Goal: Task Accomplishment & Management: Manage account settings

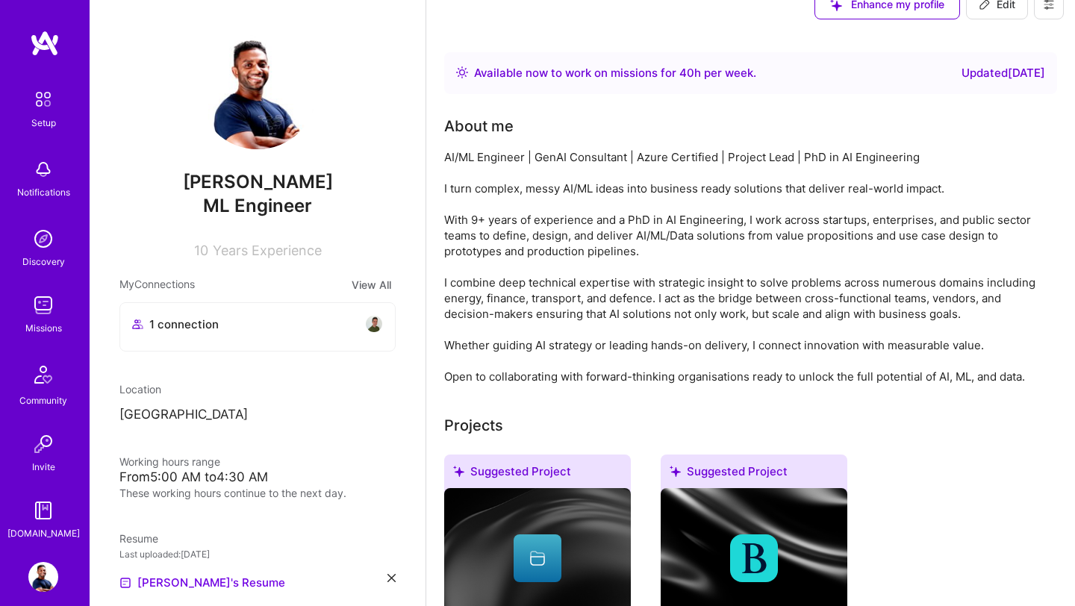
scroll to position [250, 0]
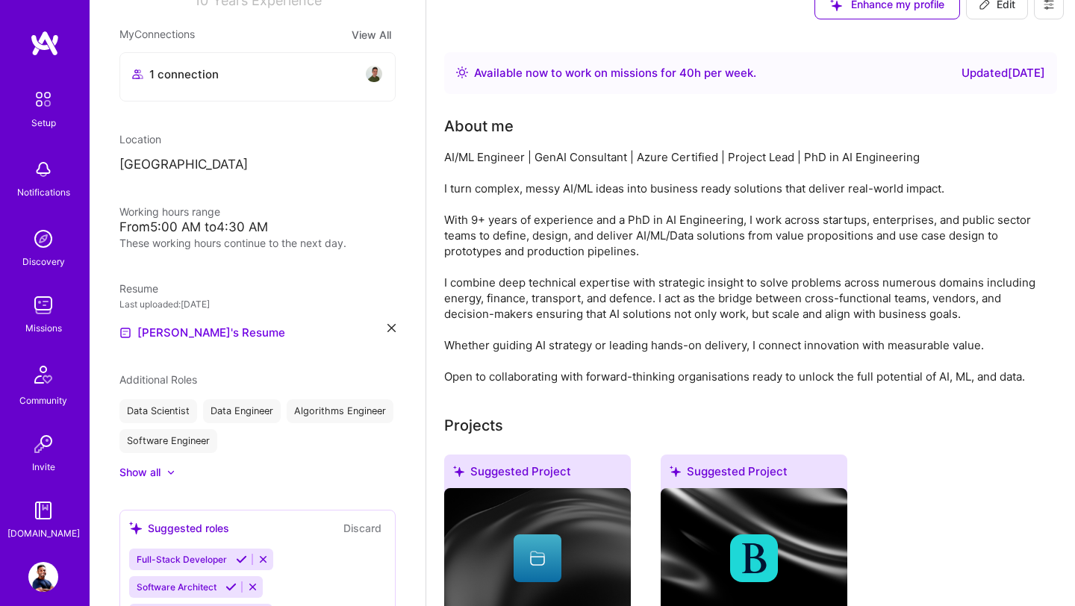
click at [165, 170] on p "[GEOGRAPHIC_DATA]" at bounding box center [257, 165] width 276 height 18
click at [42, 314] on img at bounding box center [43, 305] width 30 height 30
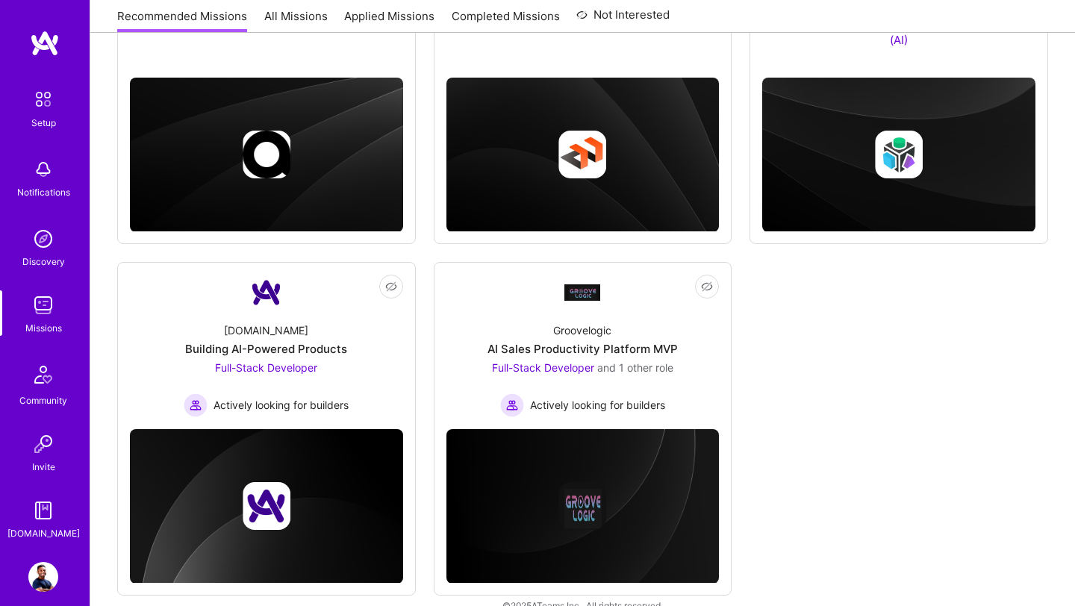
scroll to position [429, 0]
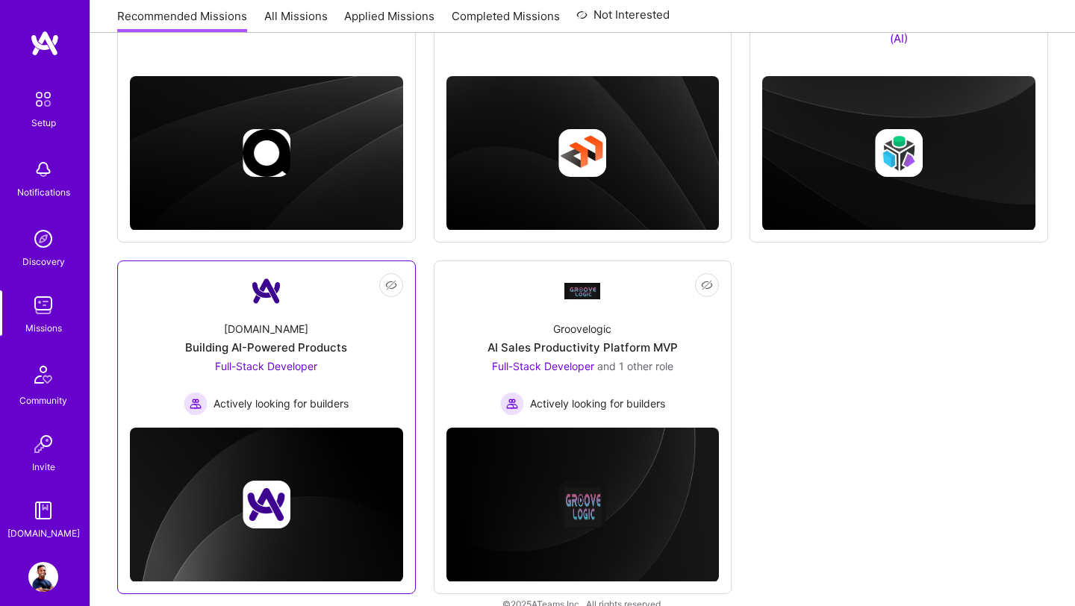
click at [282, 364] on span "Full-Stack Developer" at bounding box center [266, 366] width 102 height 13
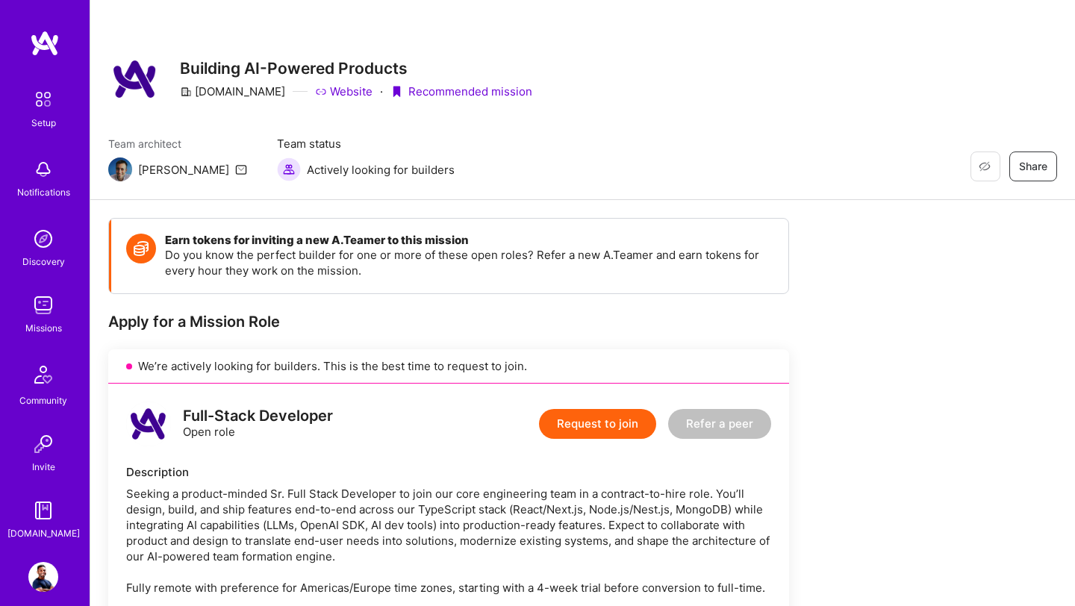
click at [37, 37] on img at bounding box center [45, 43] width 30 height 27
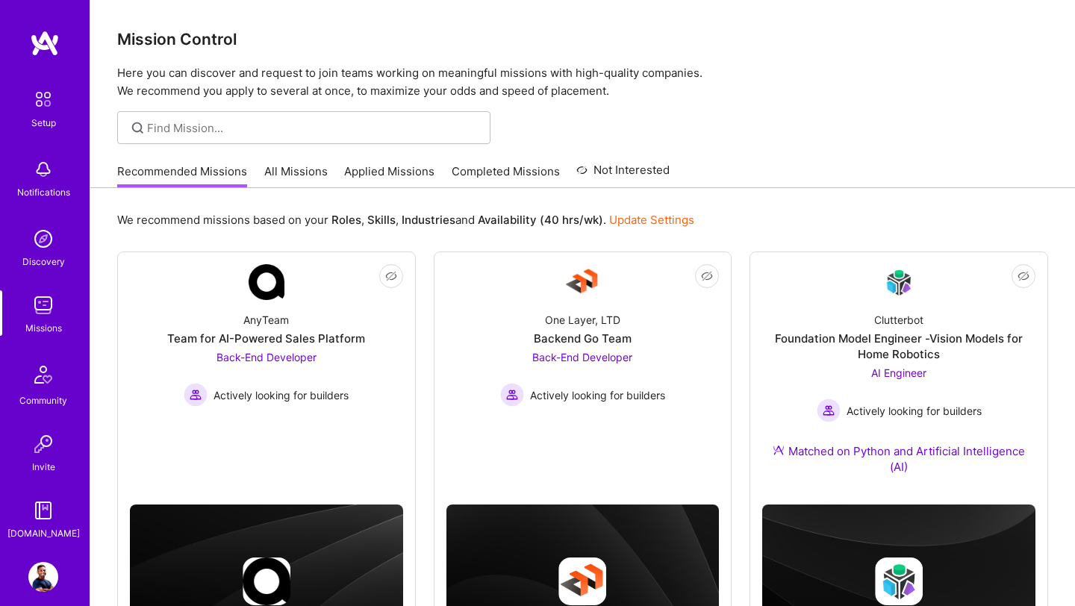
click at [298, 171] on link "All Missions" at bounding box center [295, 175] width 63 height 25
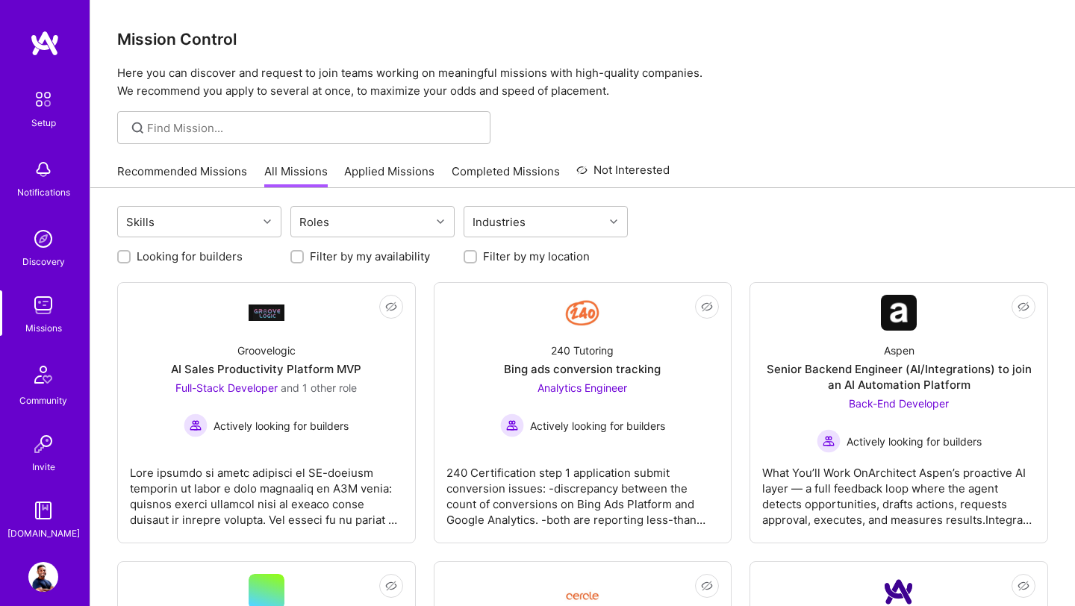
click at [43, 576] on img at bounding box center [43, 577] width 30 height 30
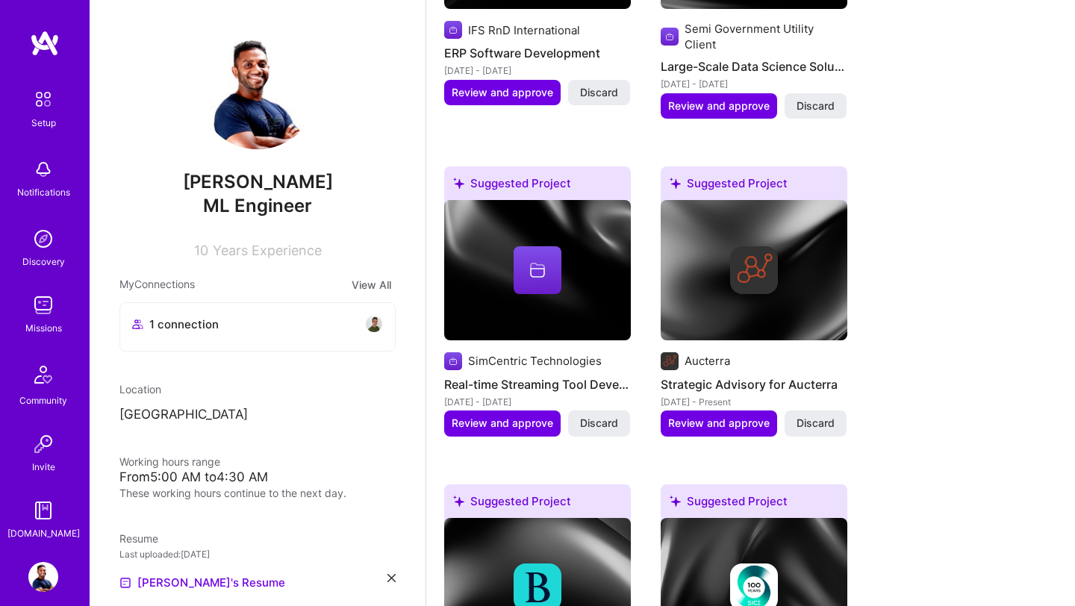
scroll to position [878, 0]
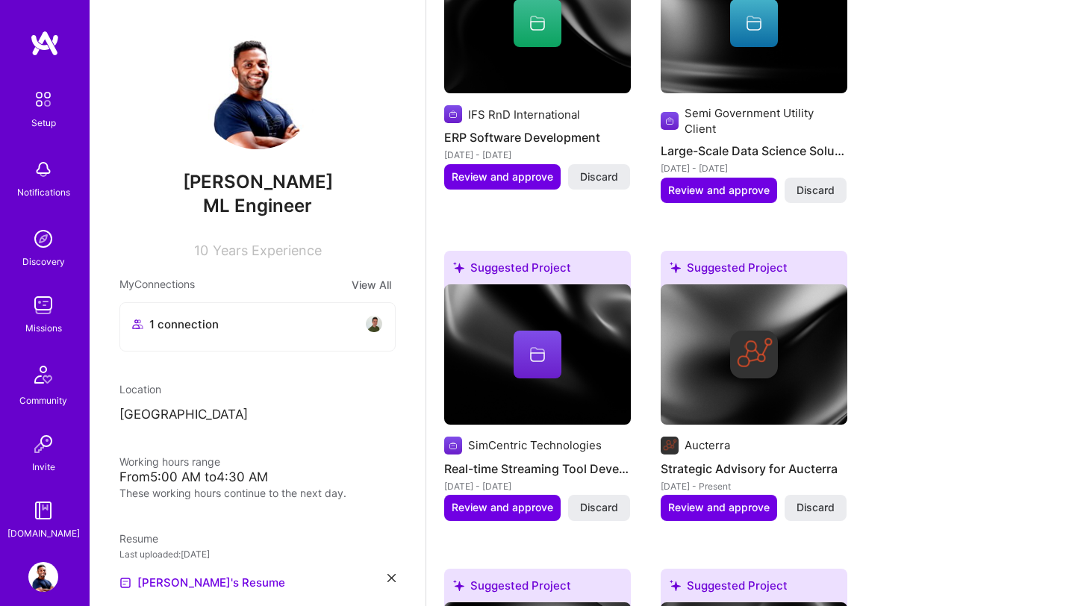
click at [744, 379] on img at bounding box center [754, 354] width 187 height 140
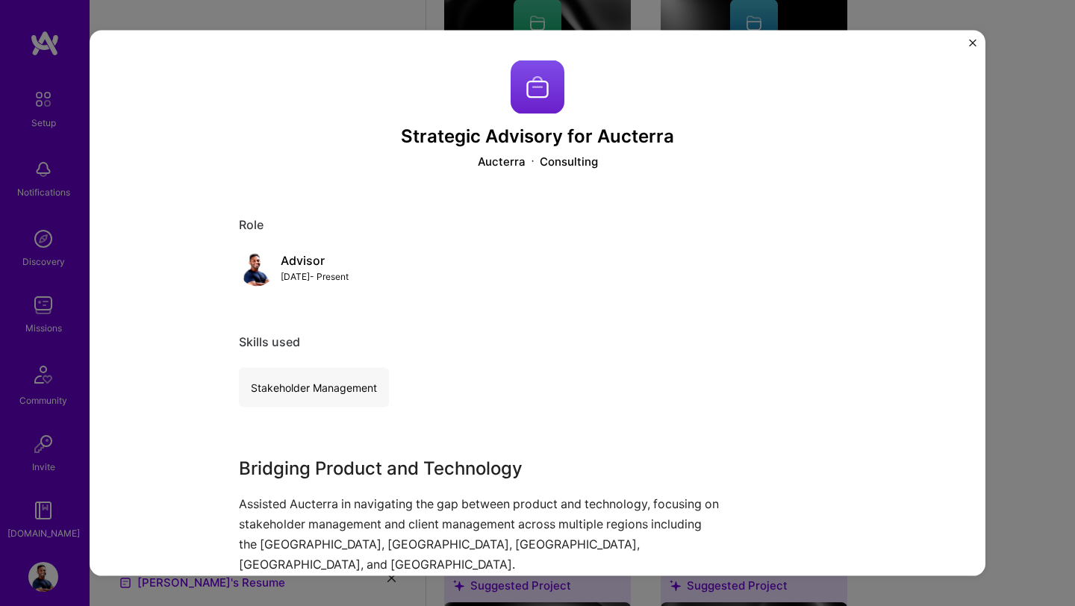
click at [971, 48] on button "Close" at bounding box center [972, 48] width 7 height 16
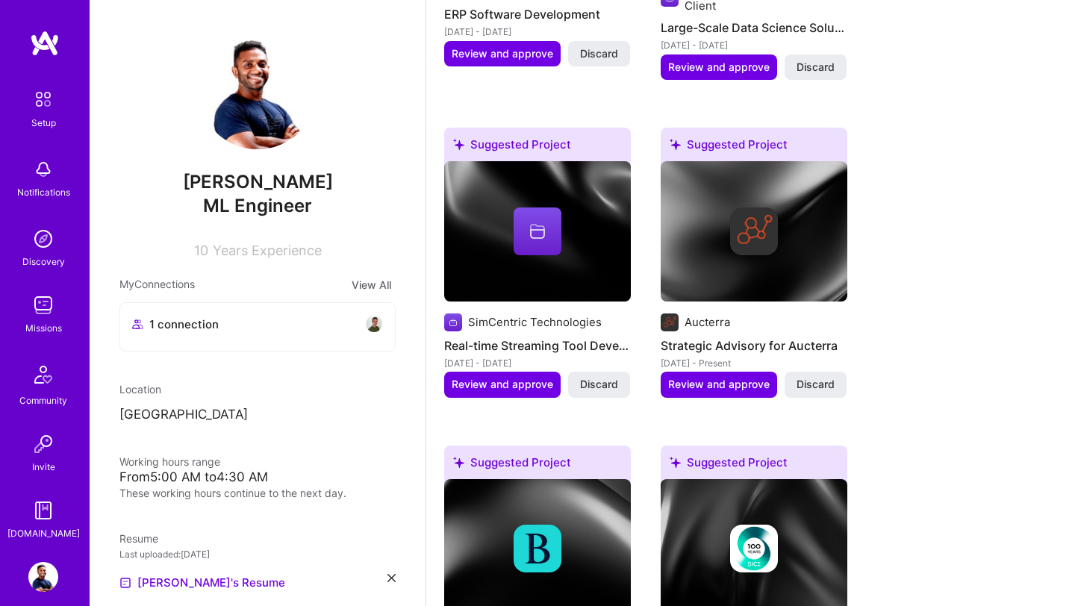
scroll to position [999, 0]
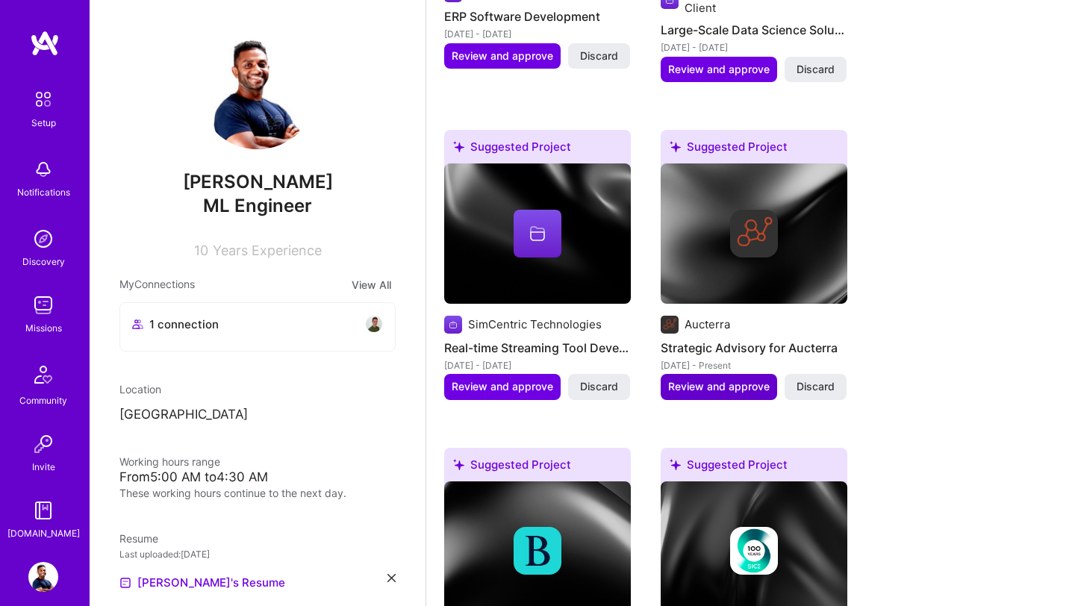
click at [694, 379] on span "Review and approve" at bounding box center [719, 386] width 102 height 15
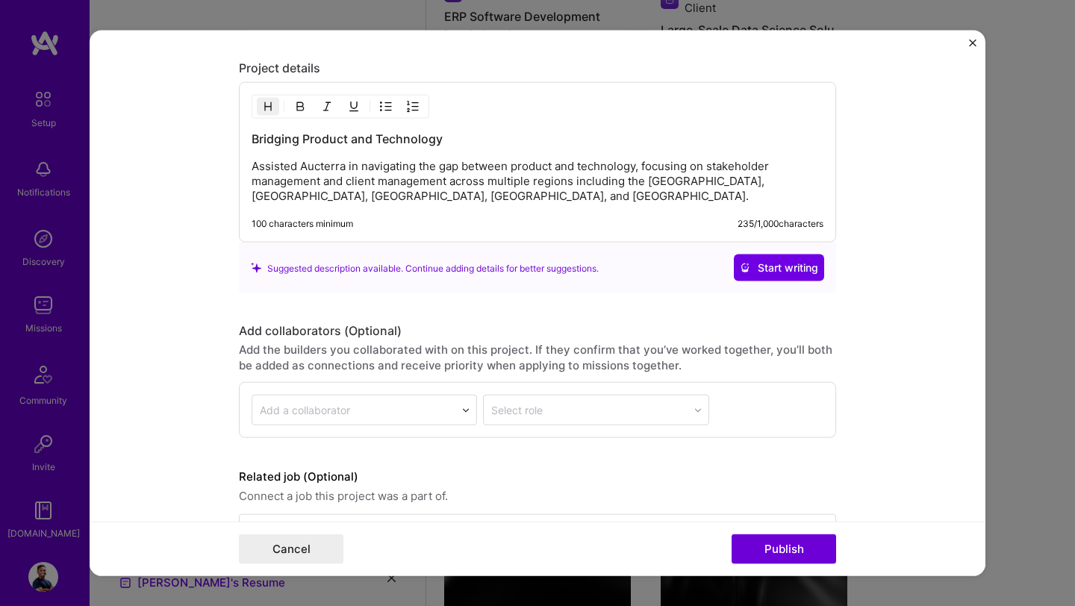
scroll to position [1312, 0]
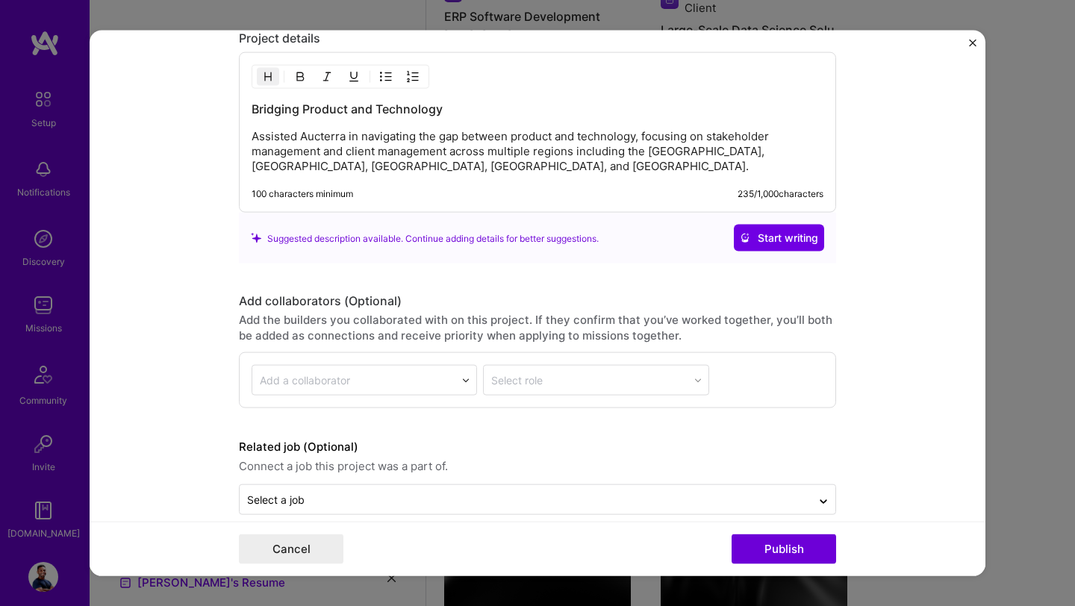
click at [296, 142] on p "Assisted Aucterra in navigating the gap between product and technology, focusin…" at bounding box center [538, 151] width 572 height 45
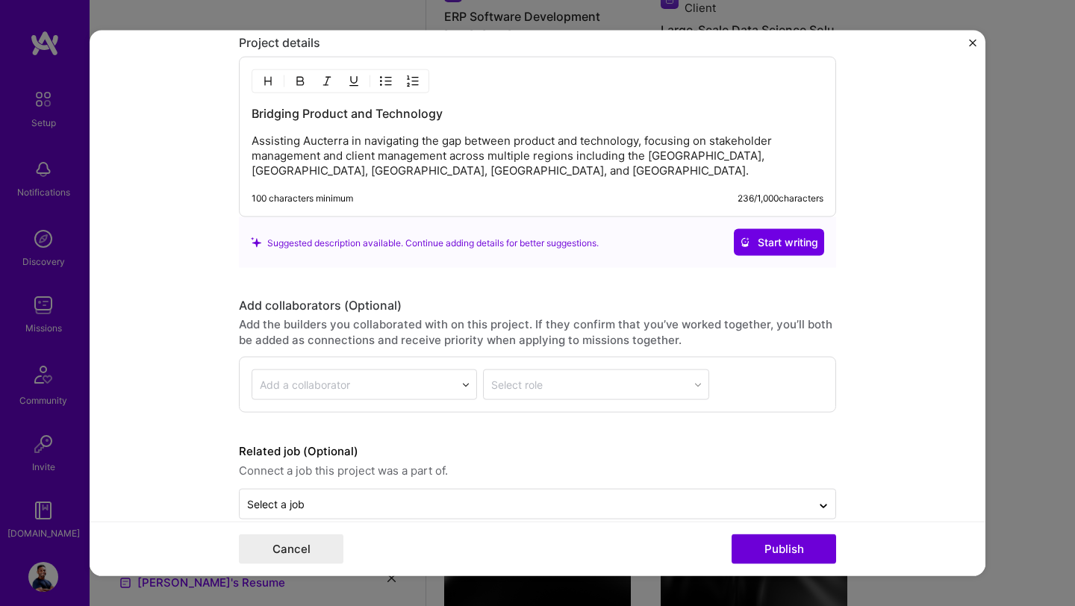
scroll to position [1305, 0]
click at [320, 176] on p "Assisting Aucterra in navigating the gap between product and technology, focusi…" at bounding box center [538, 158] width 572 height 45
click at [641, 149] on p "Assisting Aucterra in navigating the gap between product and technology, focusi…" at bounding box center [538, 158] width 572 height 45
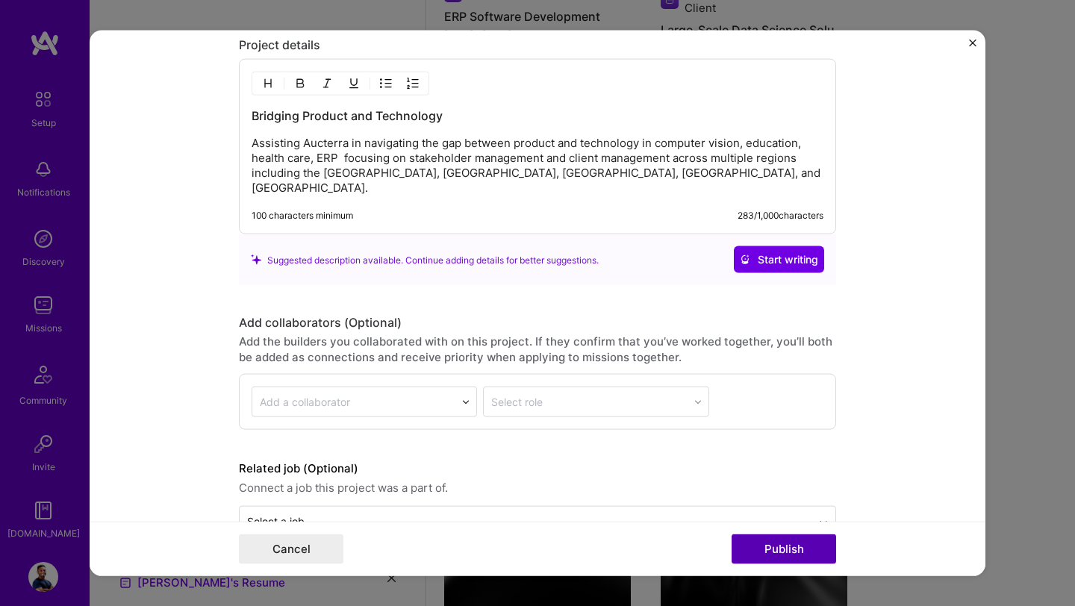
click at [815, 555] on button "Publish" at bounding box center [784, 549] width 105 height 30
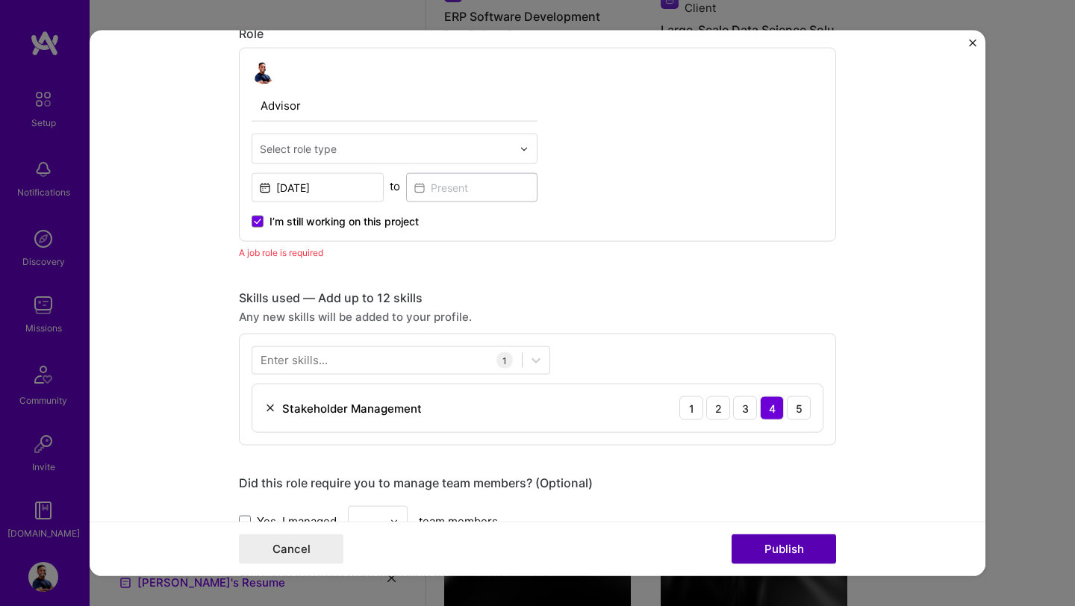
scroll to position [502, 0]
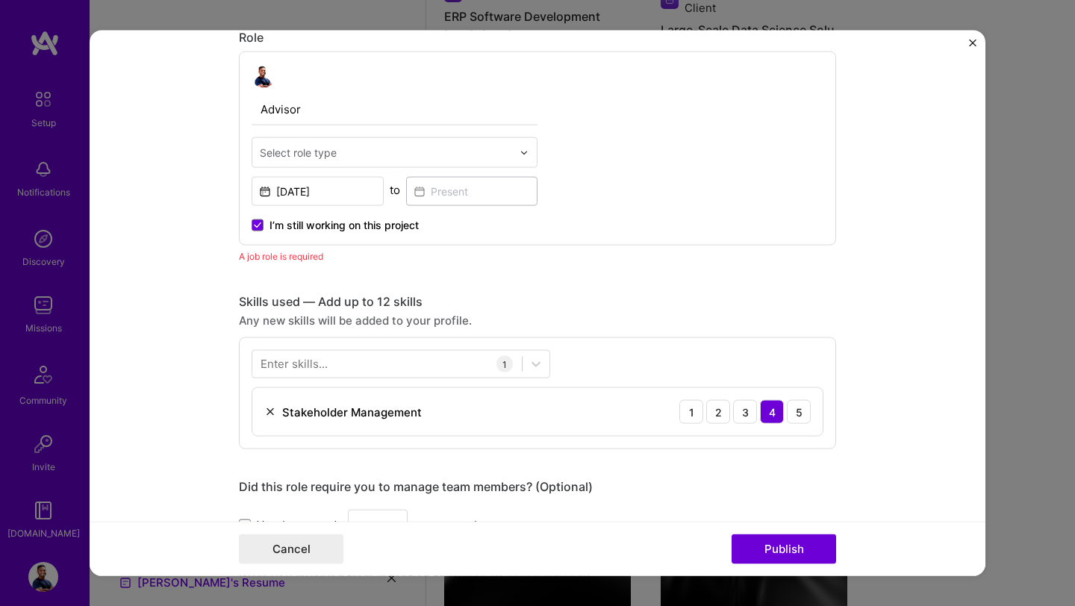
click at [281, 258] on div "A job role is required" at bounding box center [537, 257] width 597 height 16
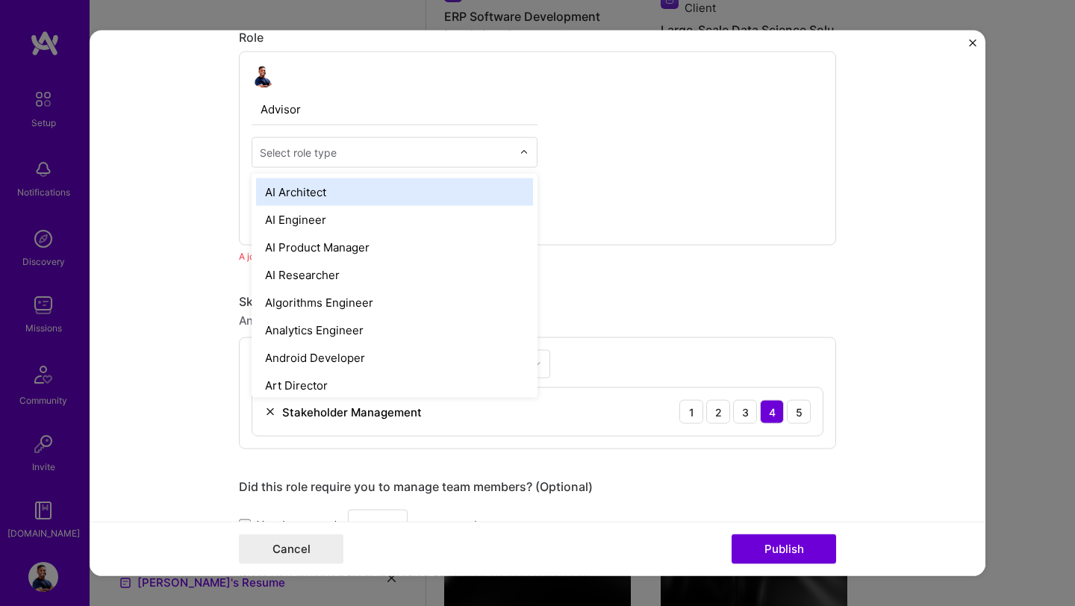
click at [364, 156] on input "text" at bounding box center [386, 153] width 252 height 16
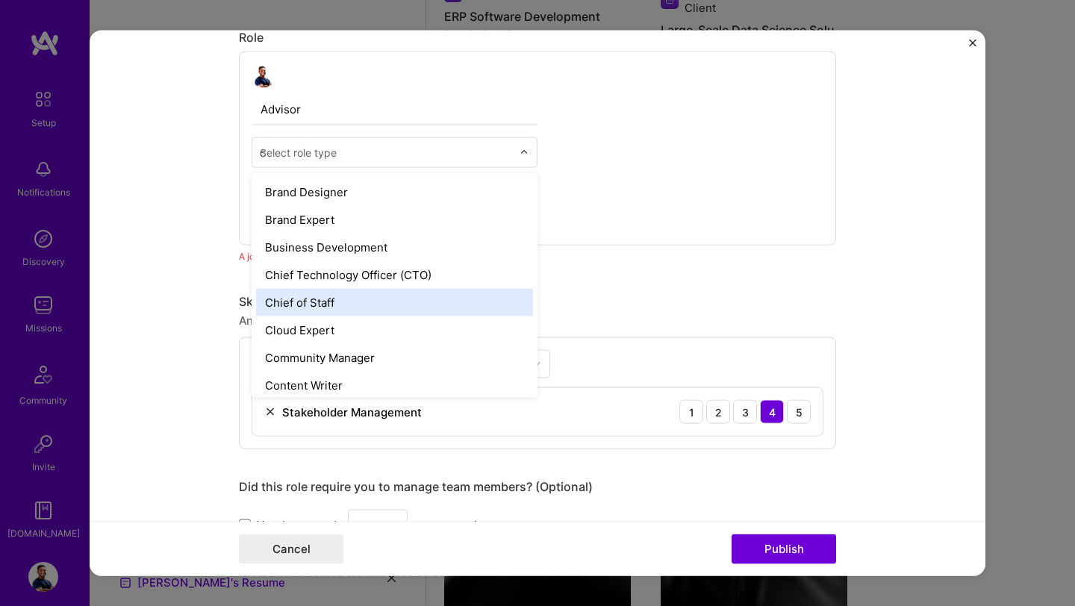
scroll to position [0, 0]
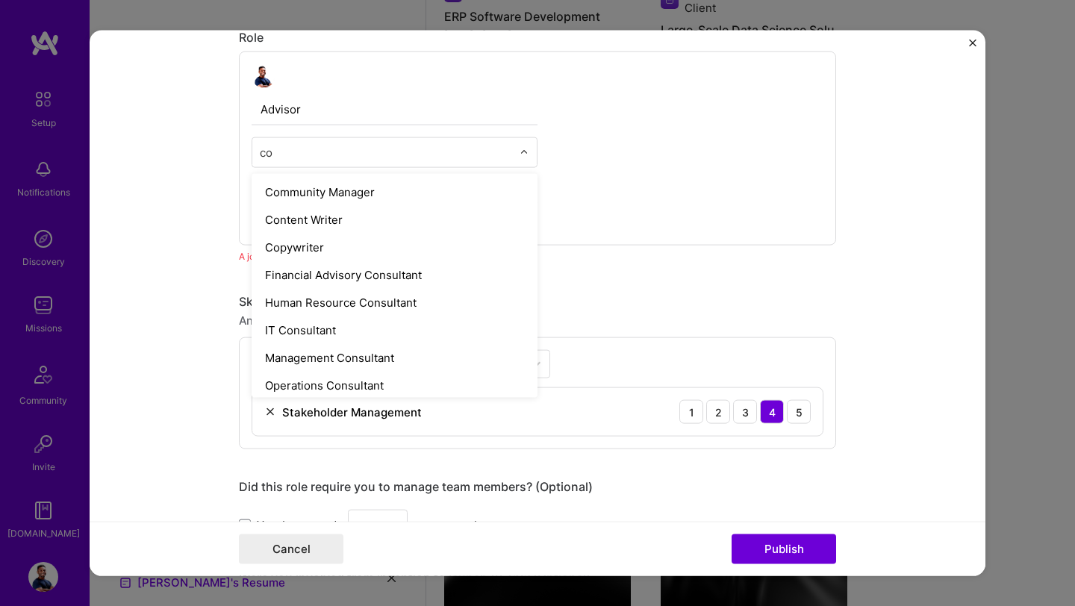
type input "c"
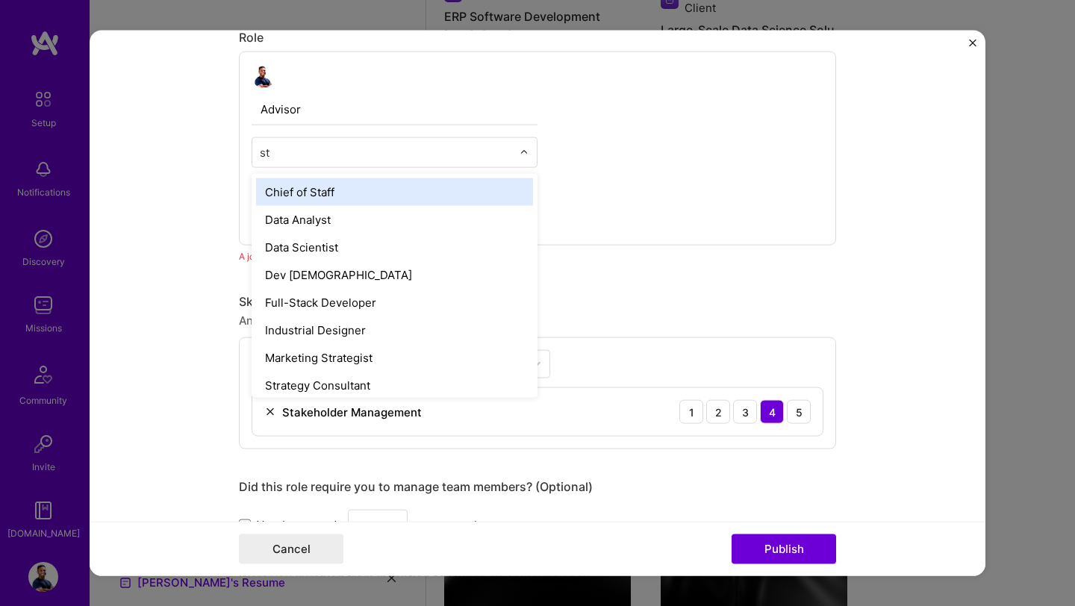
type input "s"
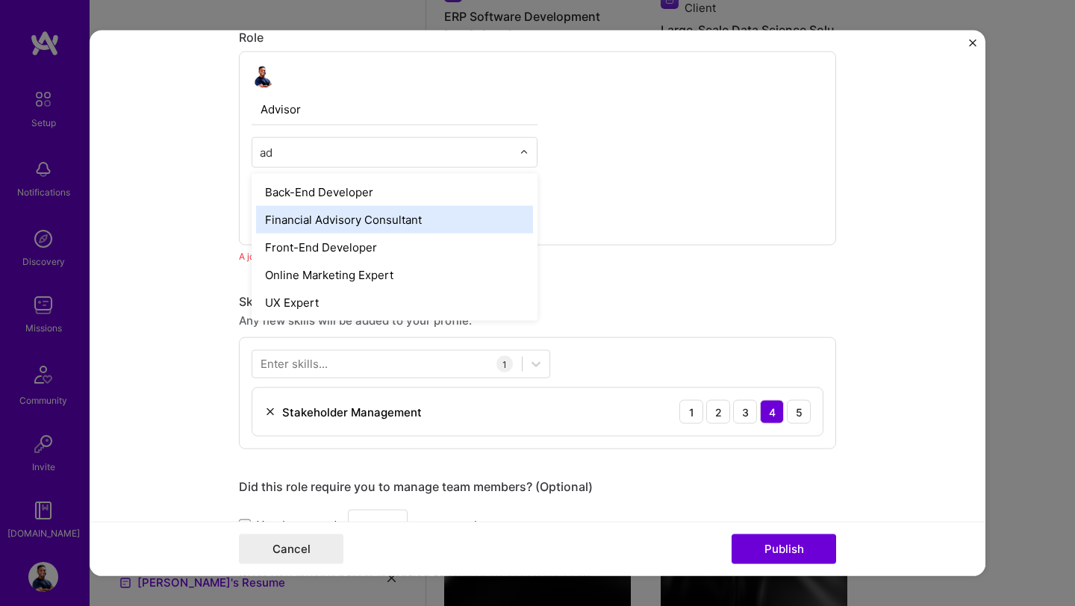
type input "a"
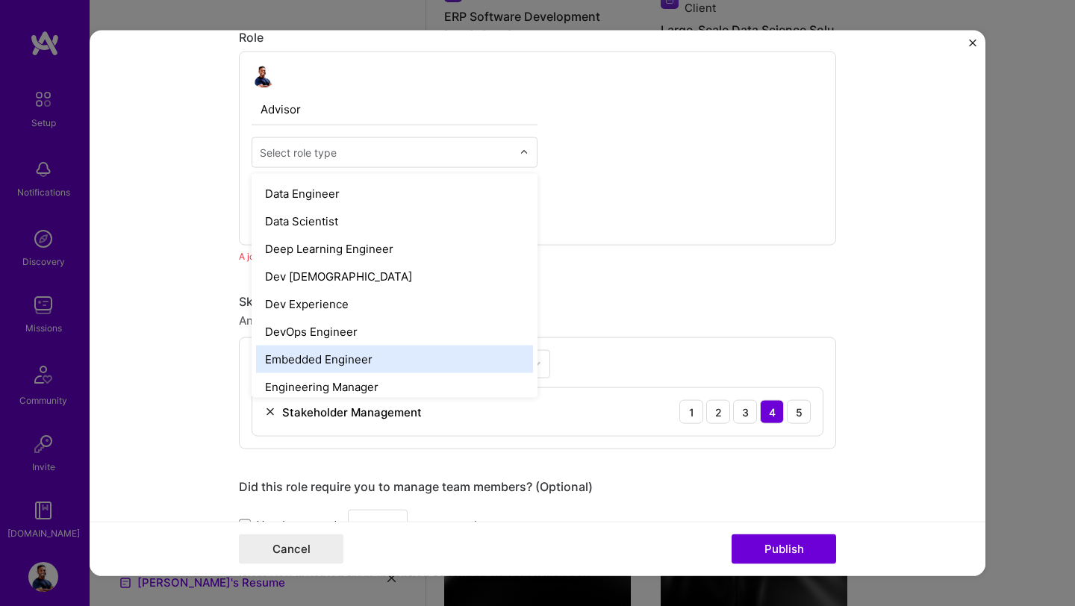
scroll to position [899, 0]
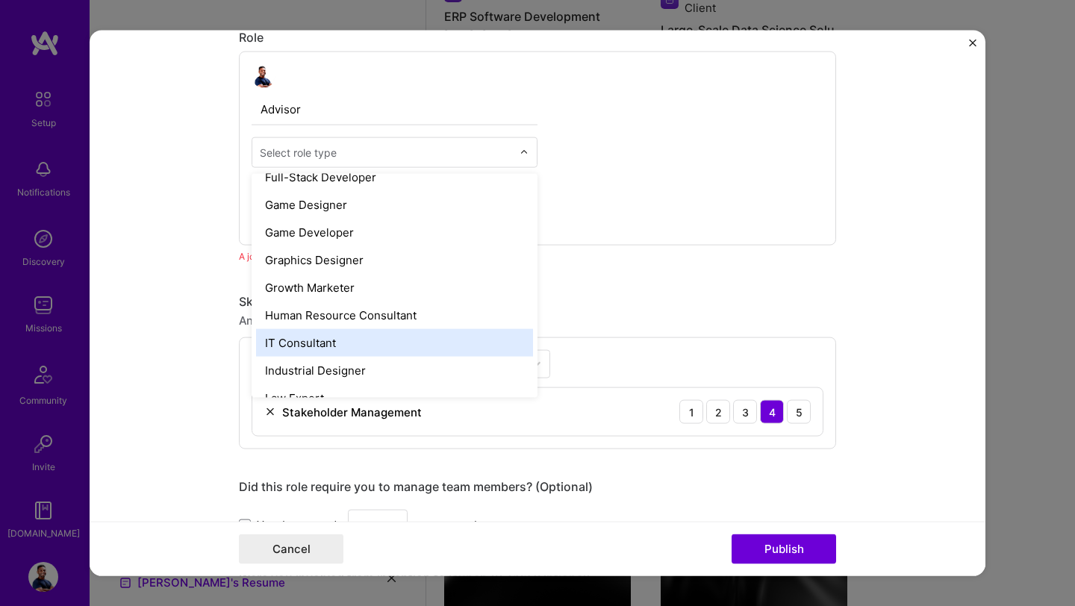
click at [377, 346] on div "IT Consultant" at bounding box center [394, 343] width 277 height 28
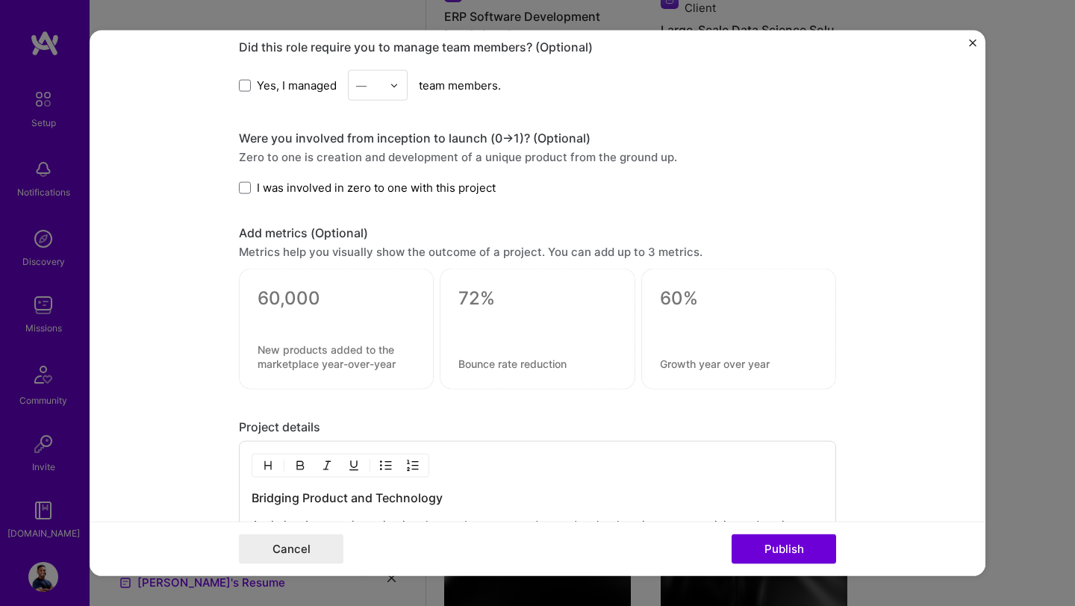
scroll to position [1333, 0]
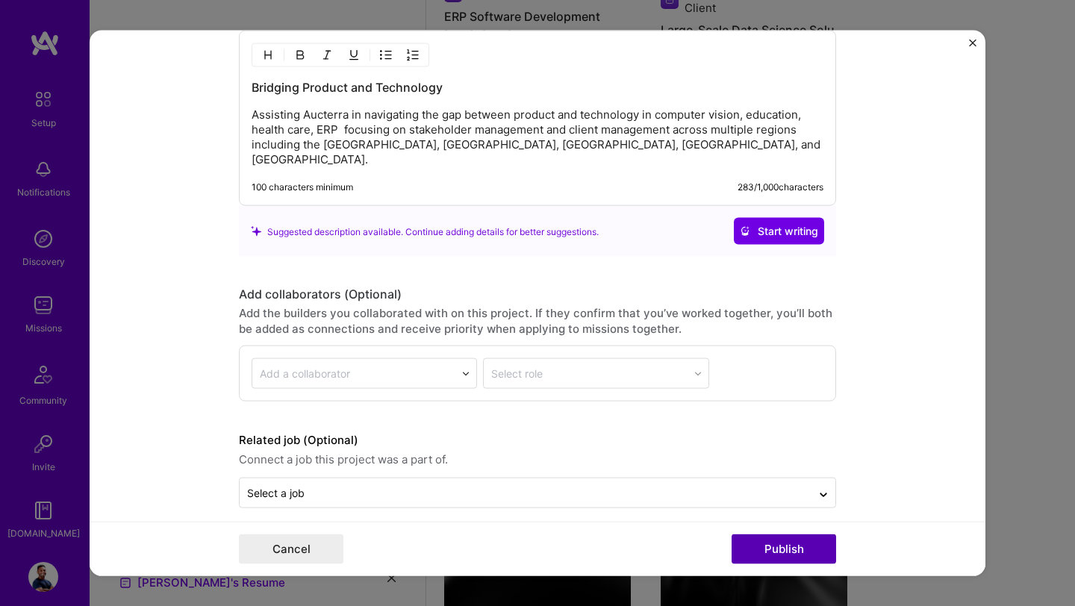
click at [801, 553] on button "Publish" at bounding box center [784, 549] width 105 height 30
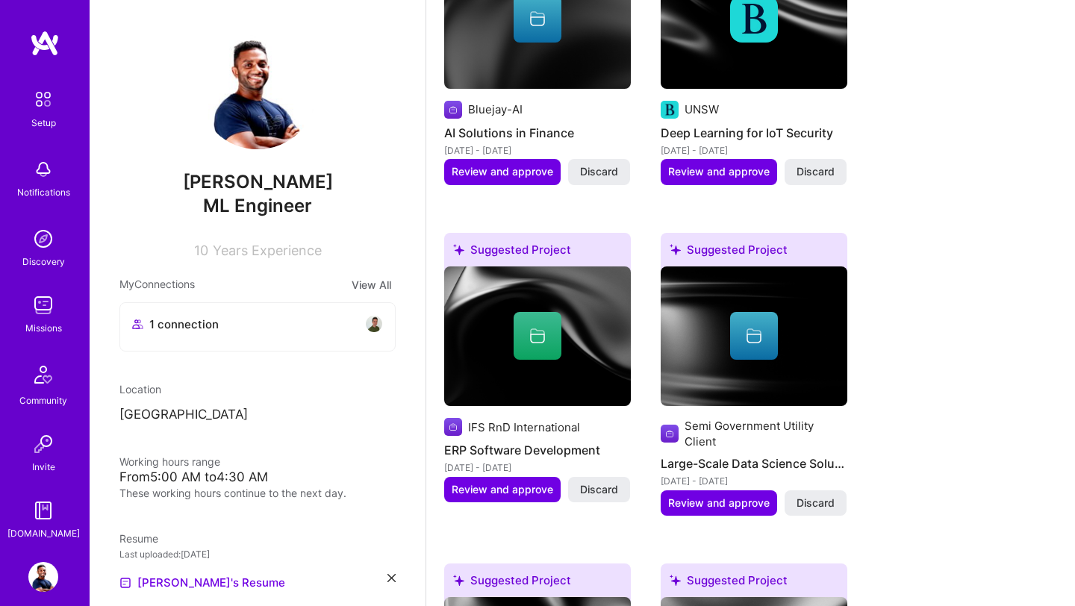
scroll to position [417, 0]
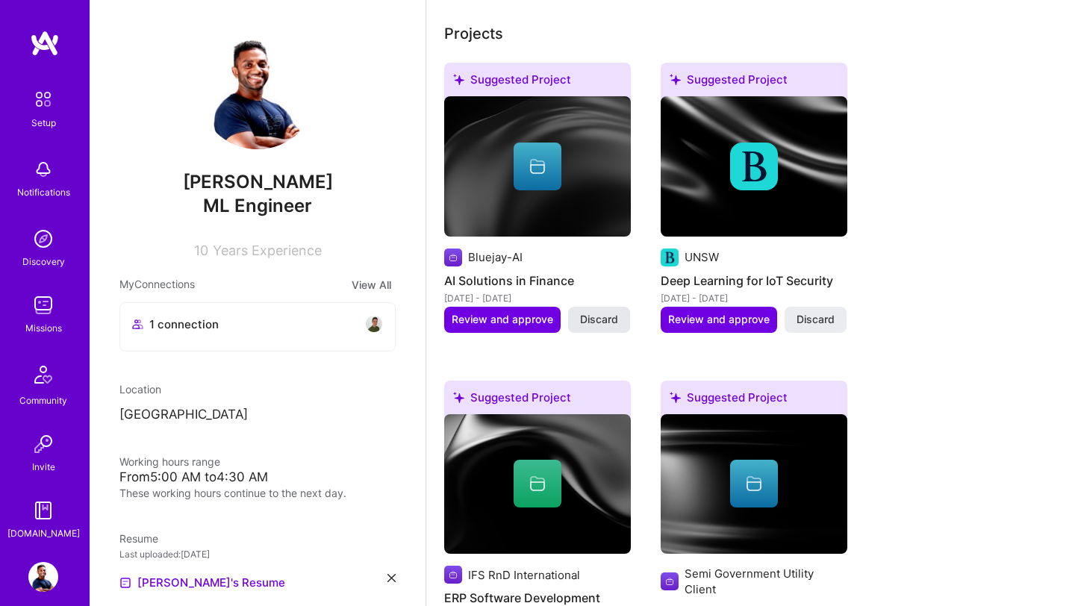
click at [596, 314] on span "Discard" at bounding box center [599, 319] width 38 height 15
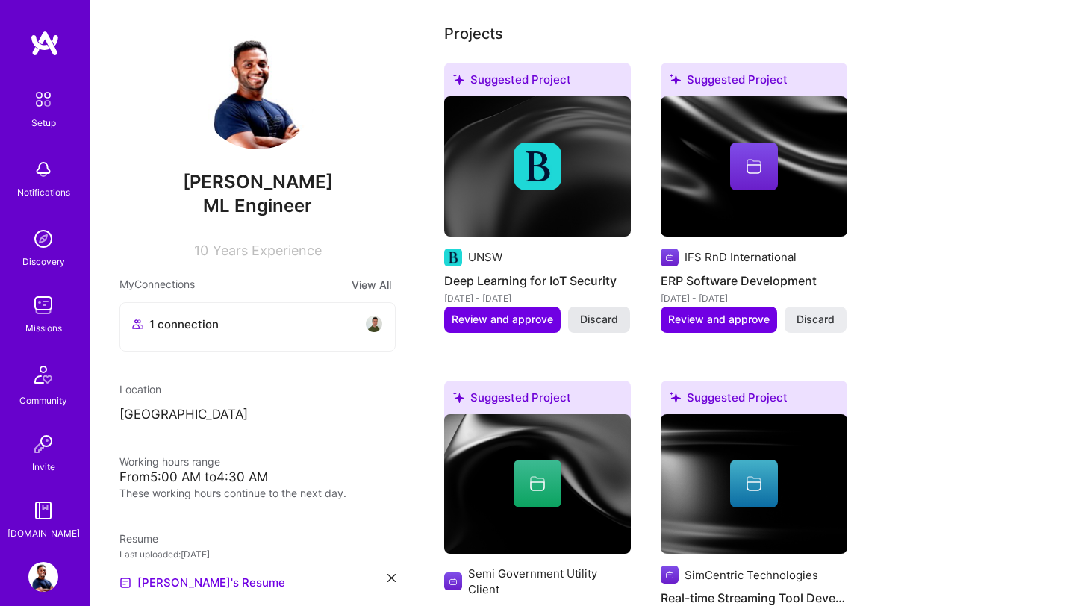
click at [815, 323] on span "Discard" at bounding box center [816, 319] width 38 height 15
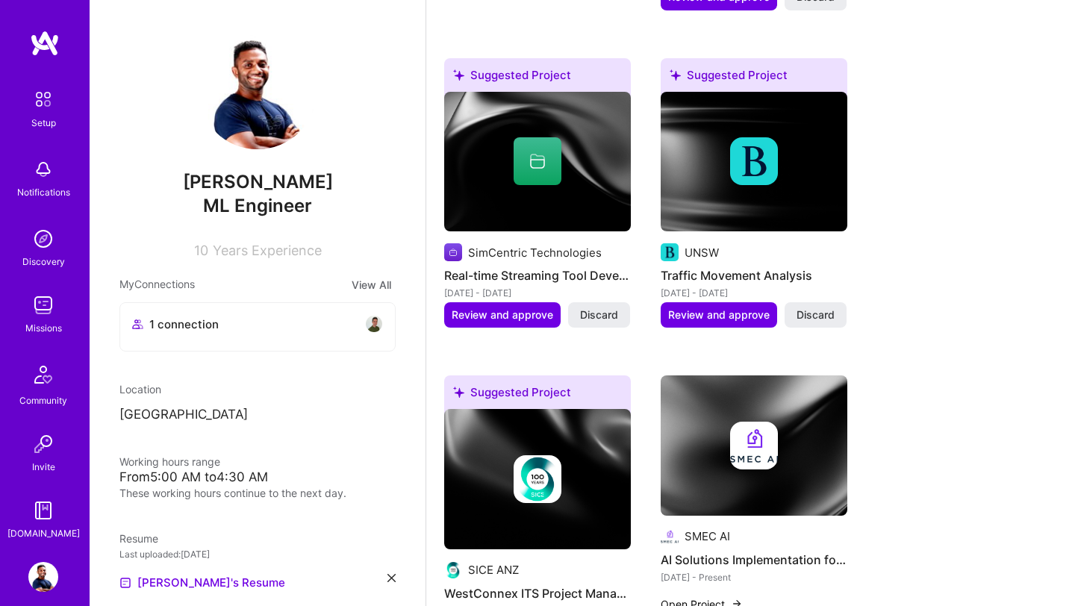
scroll to position [1165, 0]
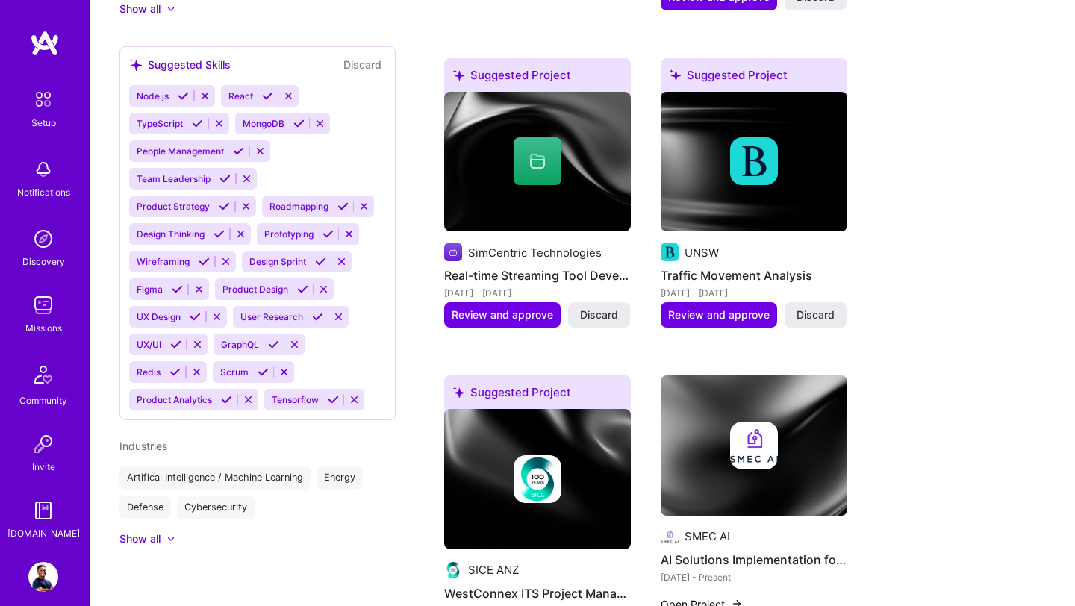
click at [543, 172] on img at bounding box center [537, 162] width 187 height 140
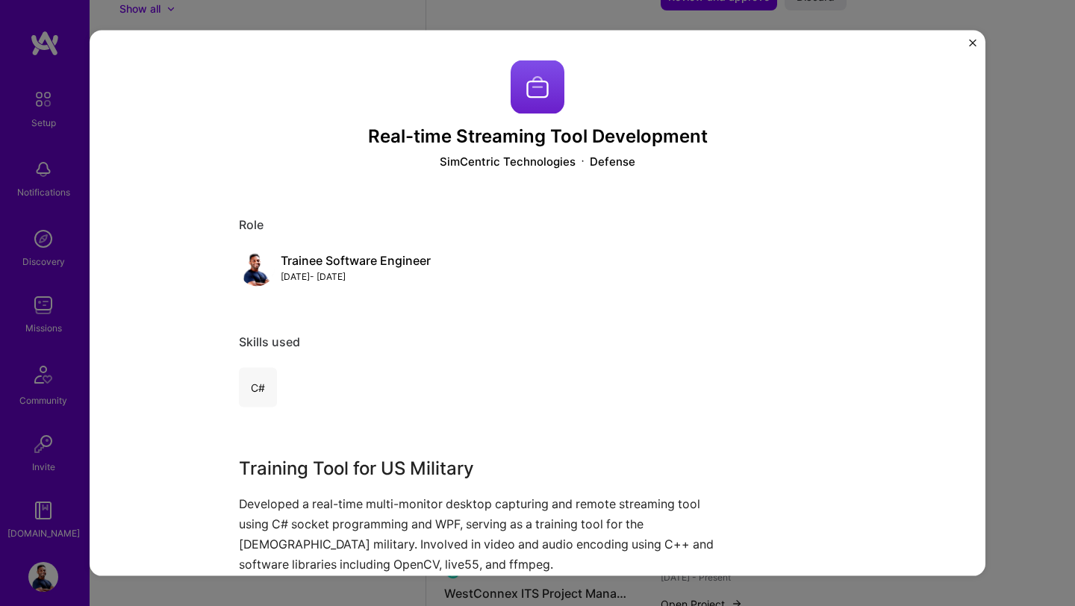
click at [970, 44] on img "Close" at bounding box center [972, 43] width 7 height 7
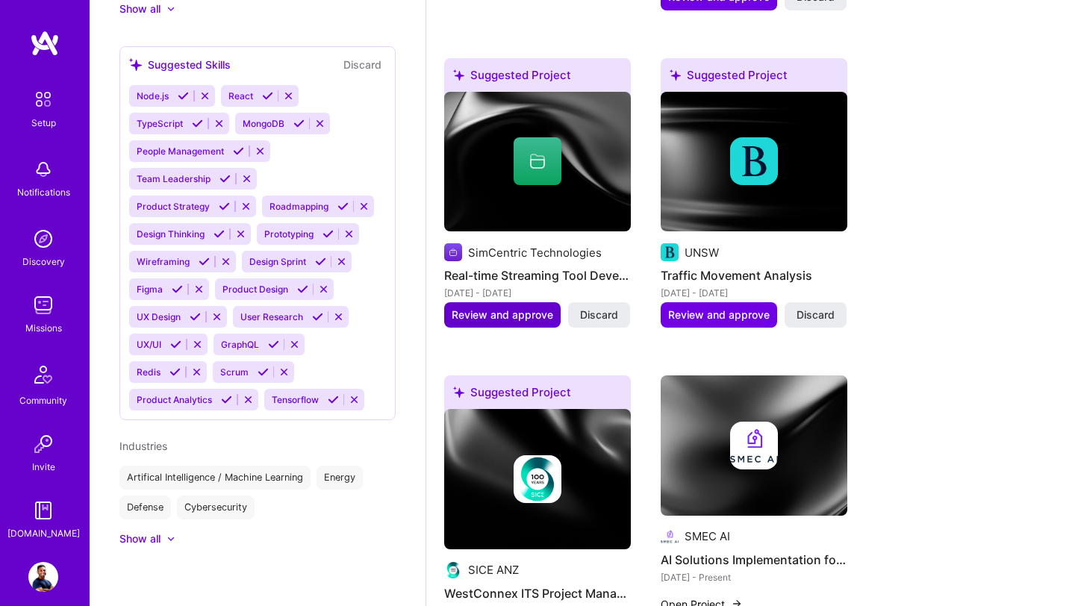
click at [504, 308] on span "Review and approve" at bounding box center [503, 315] width 102 height 15
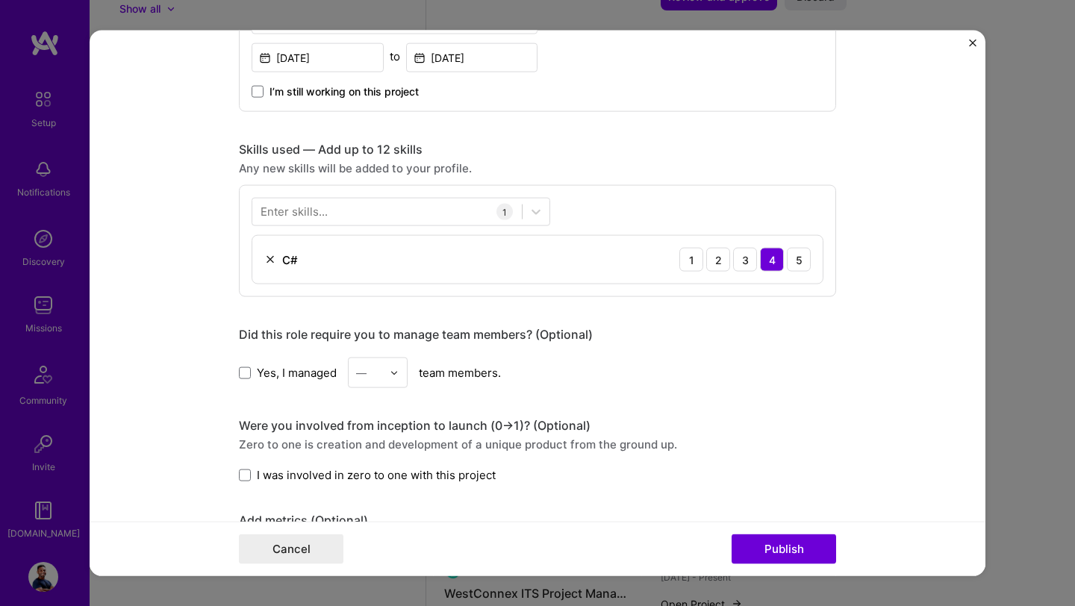
scroll to position [636, 0]
click at [444, 216] on div at bounding box center [387, 211] width 270 height 25
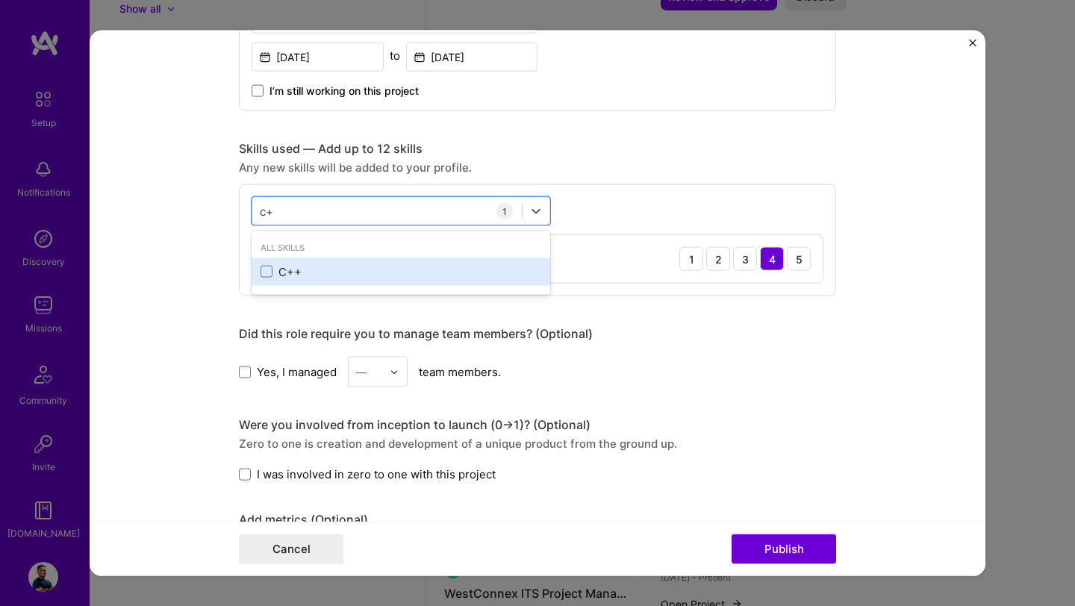
click at [274, 276] on div "C++" at bounding box center [401, 272] width 281 height 16
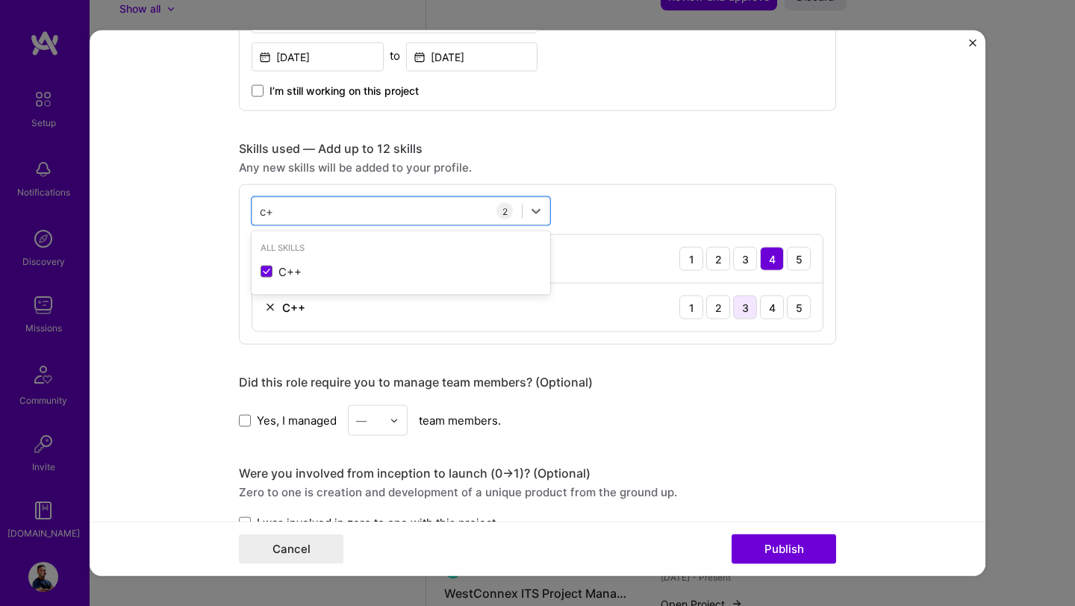
click at [747, 309] on div "3" at bounding box center [745, 308] width 24 height 24
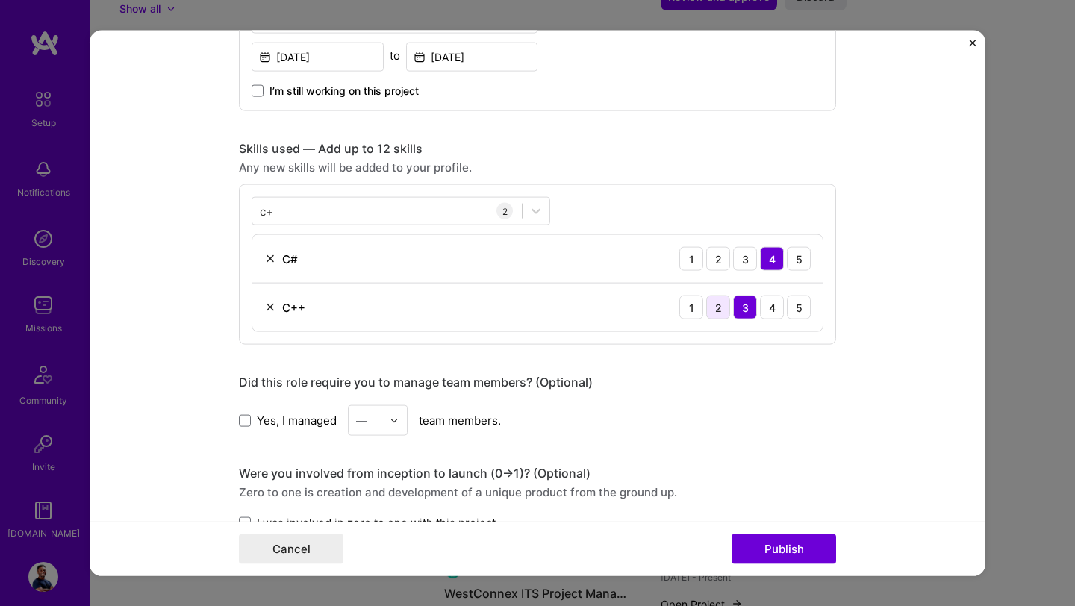
click at [717, 309] on div "2" at bounding box center [718, 308] width 24 height 24
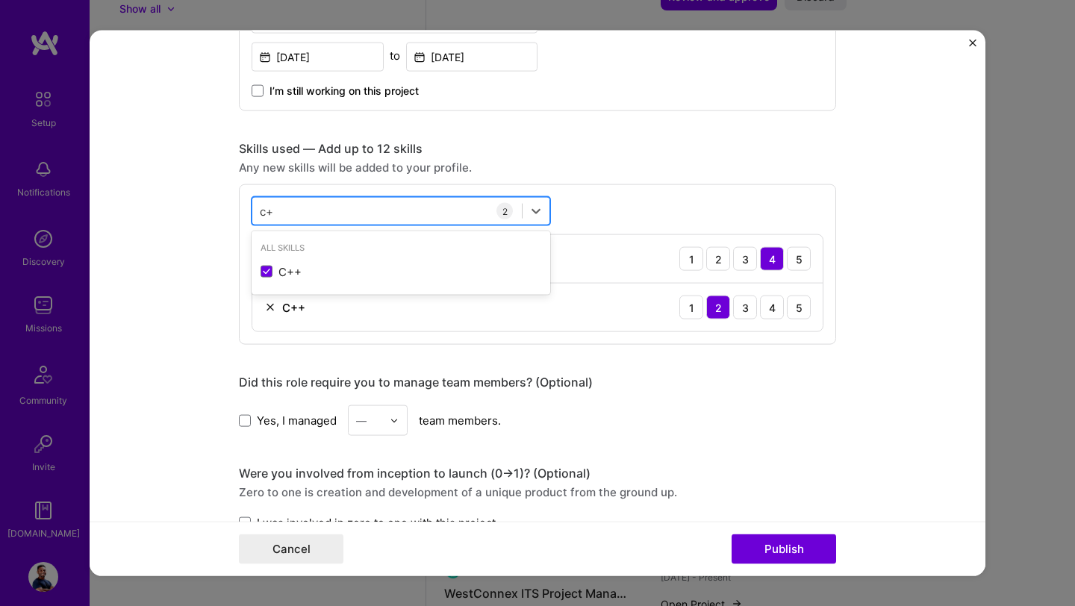
click at [326, 208] on div "c+ c+" at bounding box center [387, 211] width 270 height 25
type input "c"
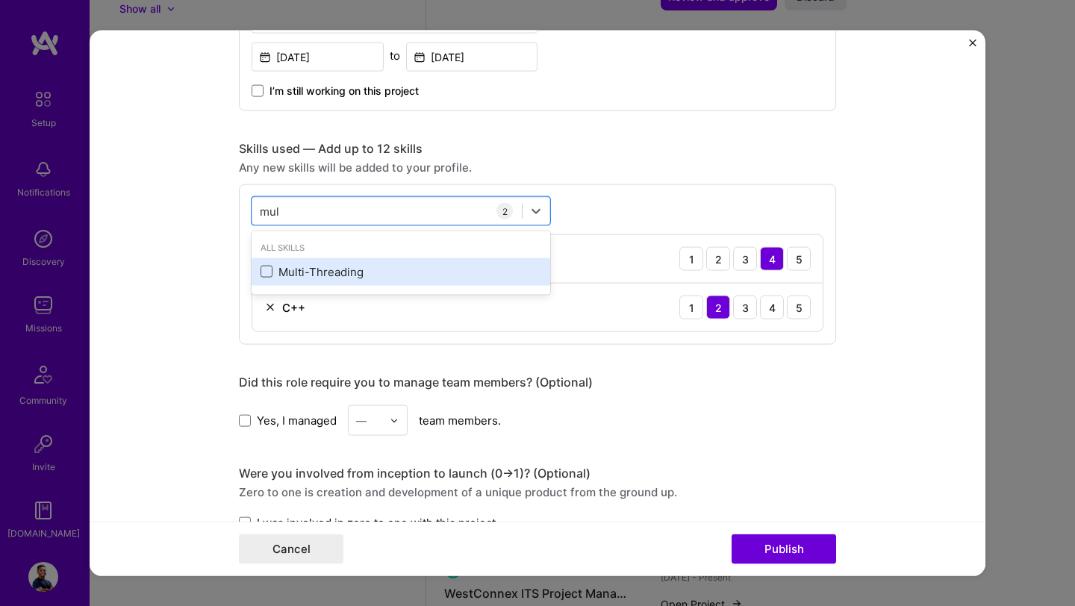
click at [267, 271] on span at bounding box center [267, 272] width 12 height 12
click at [0, 0] on input "checkbox" at bounding box center [0, 0] width 0 height 0
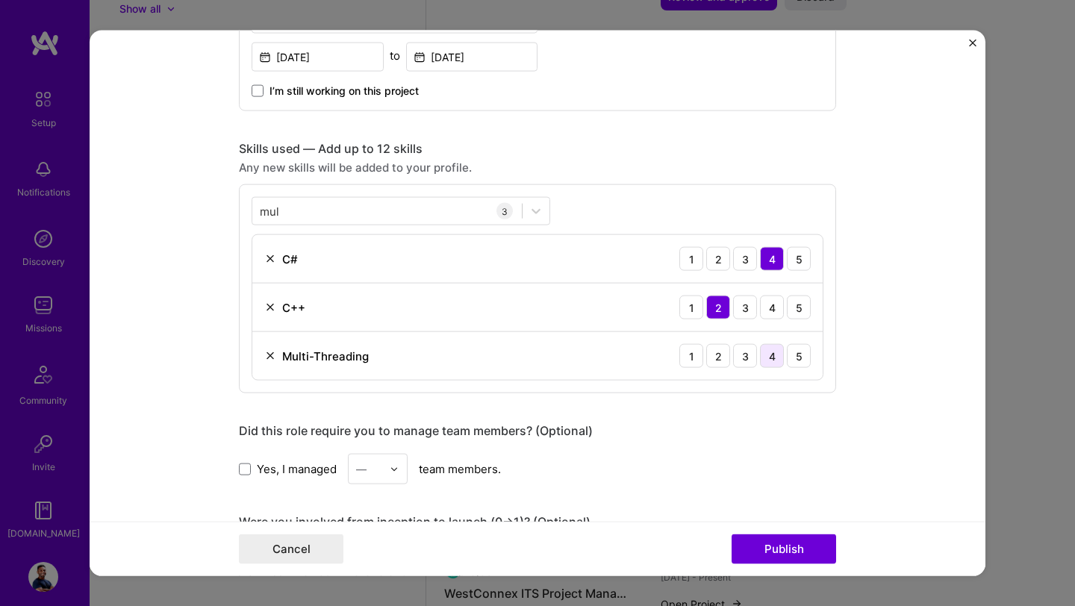
click at [770, 358] on div "4" at bounding box center [772, 356] width 24 height 24
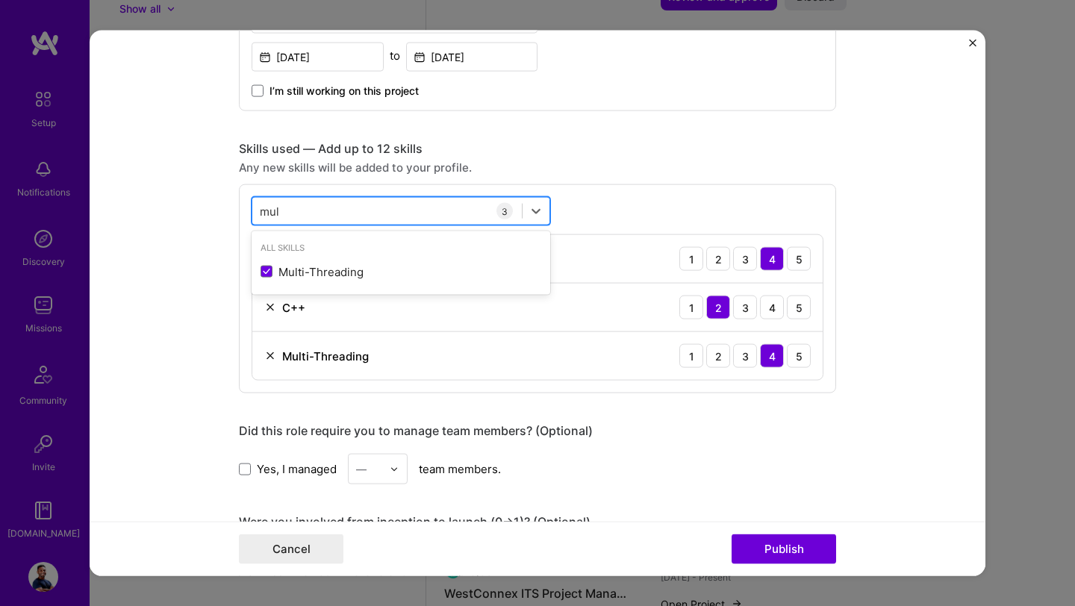
click at [314, 216] on div "mul mul" at bounding box center [387, 211] width 270 height 25
type input "m"
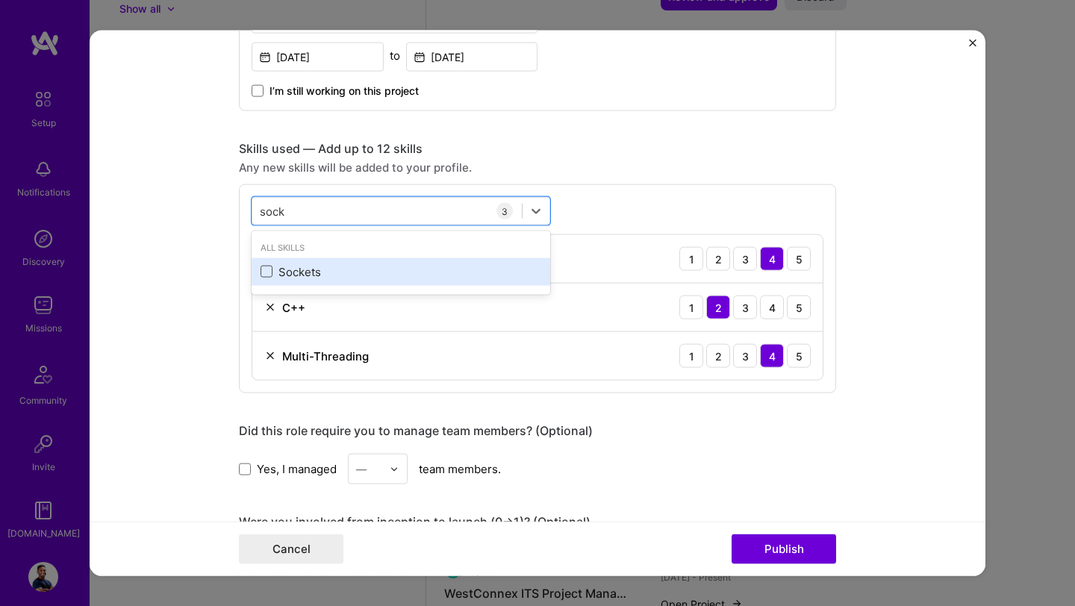
click at [267, 275] on span at bounding box center [267, 272] width 12 height 12
click at [0, 0] on input "checkbox" at bounding box center [0, 0] width 0 height 0
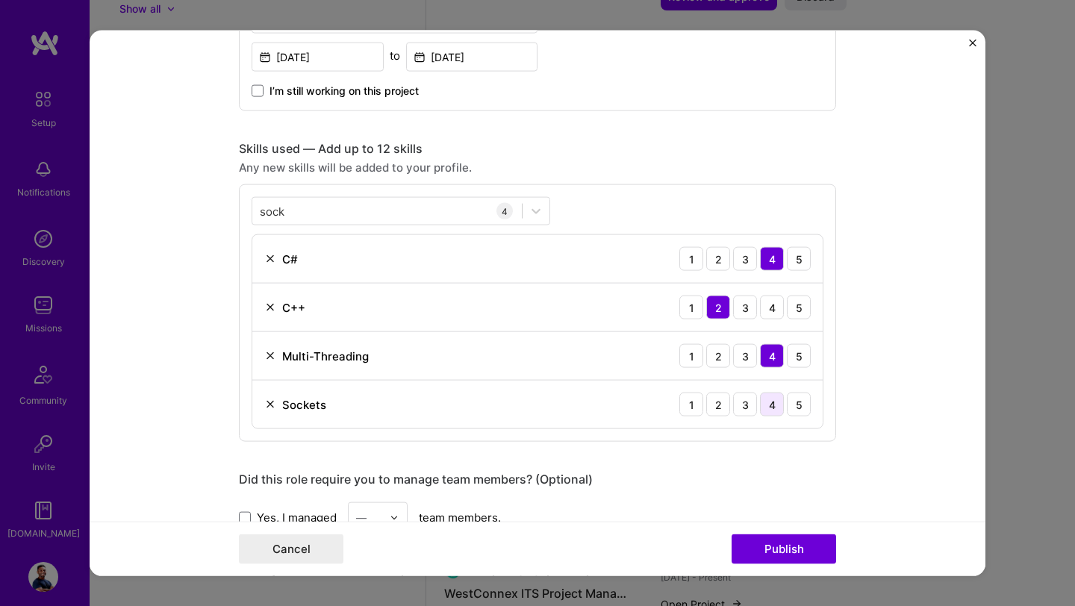
click at [772, 412] on div "4" at bounding box center [772, 405] width 24 height 24
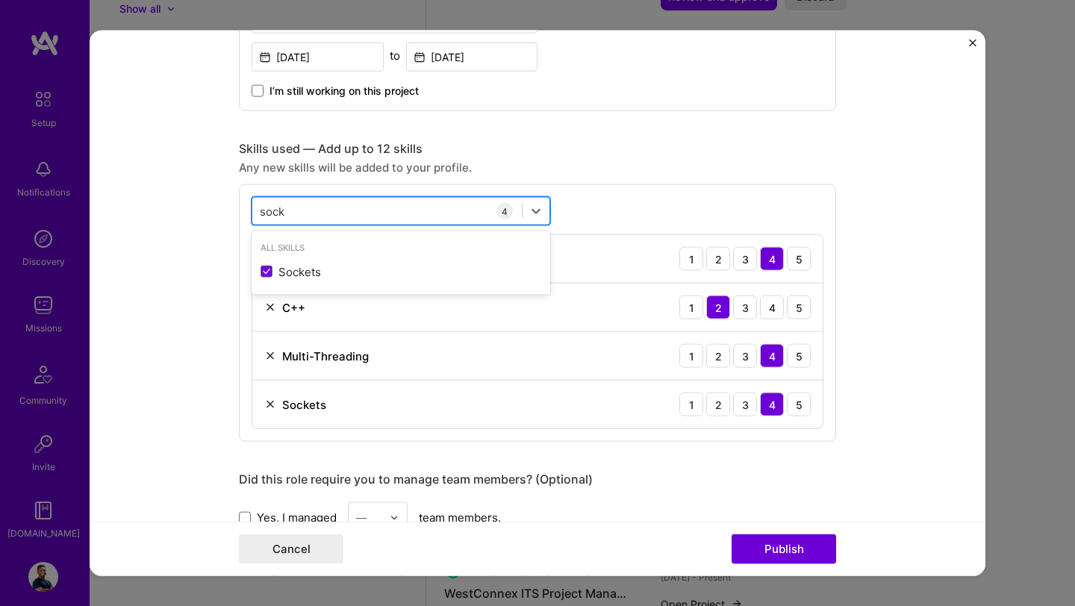
click at [355, 217] on div "sock sock" at bounding box center [387, 211] width 270 height 25
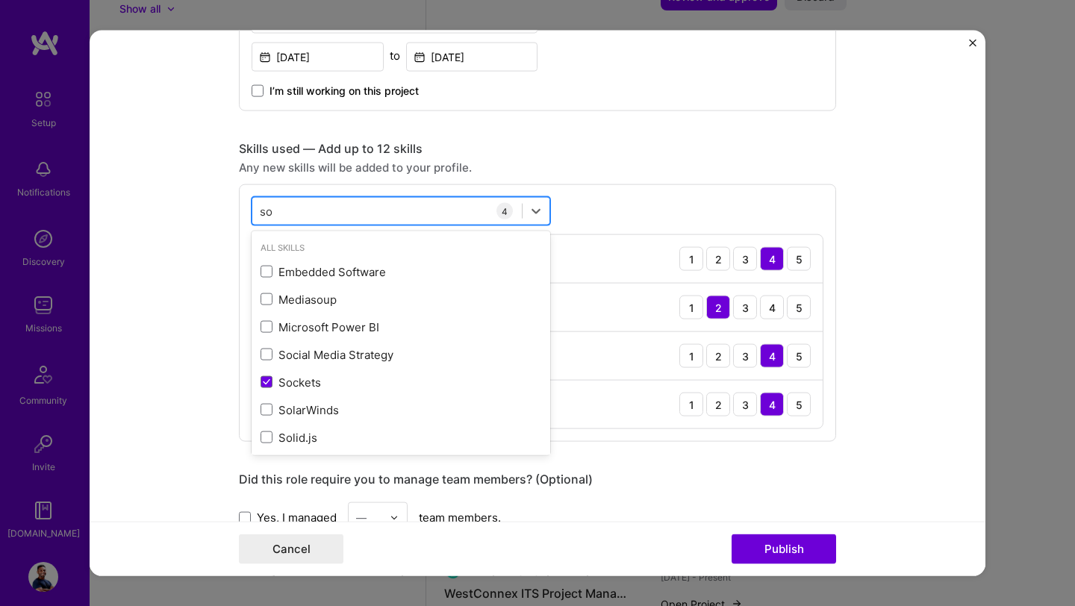
type input "s"
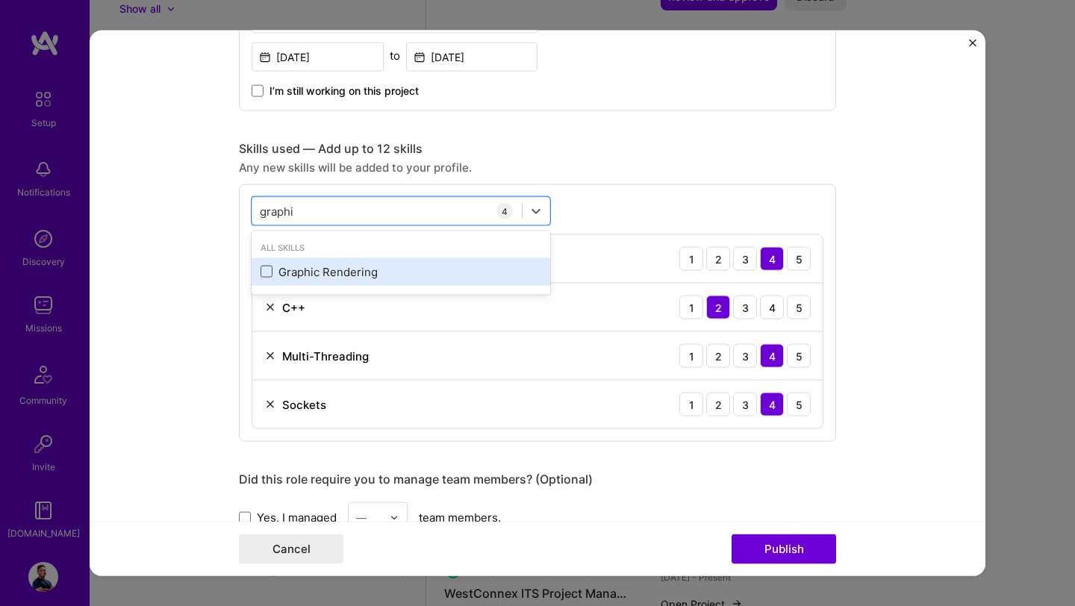
click at [264, 272] on span at bounding box center [267, 272] width 12 height 12
click at [0, 0] on input "checkbox" at bounding box center [0, 0] width 0 height 0
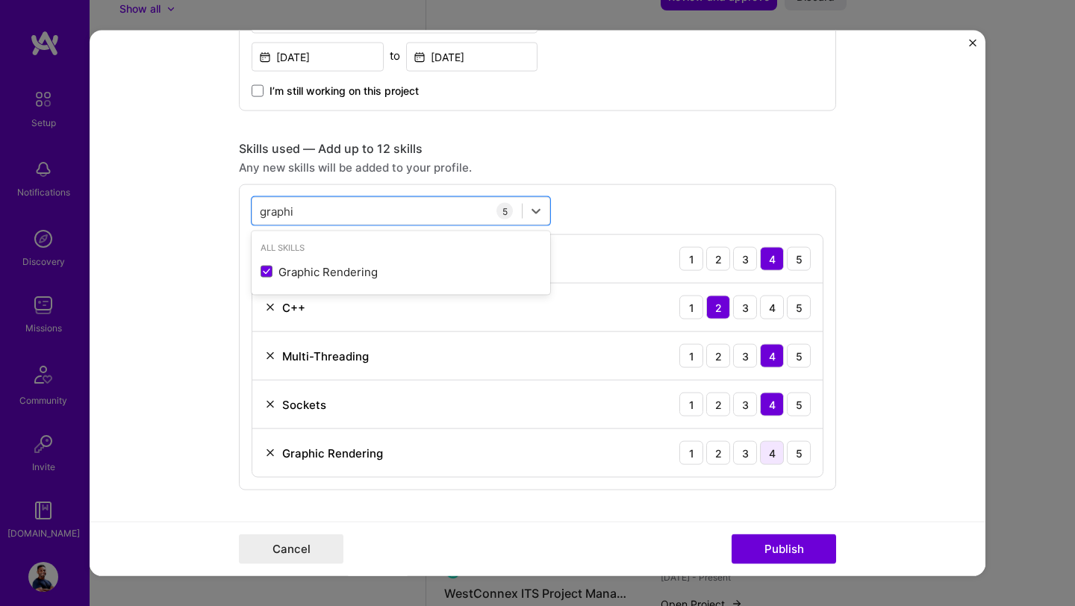
type input "graphi"
click at [777, 459] on div "4" at bounding box center [772, 453] width 24 height 24
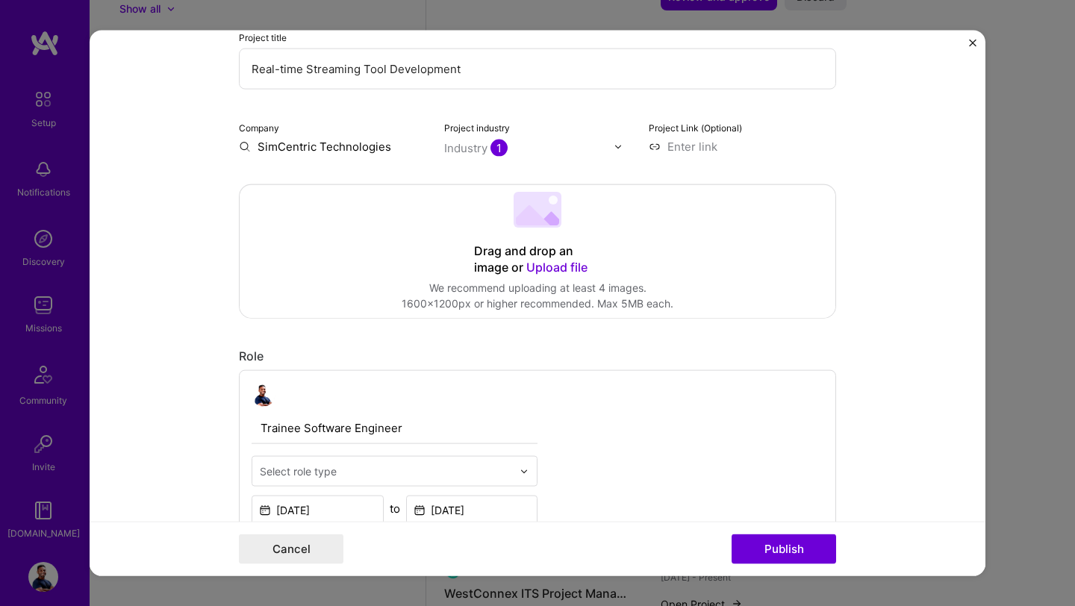
scroll to position [0, 0]
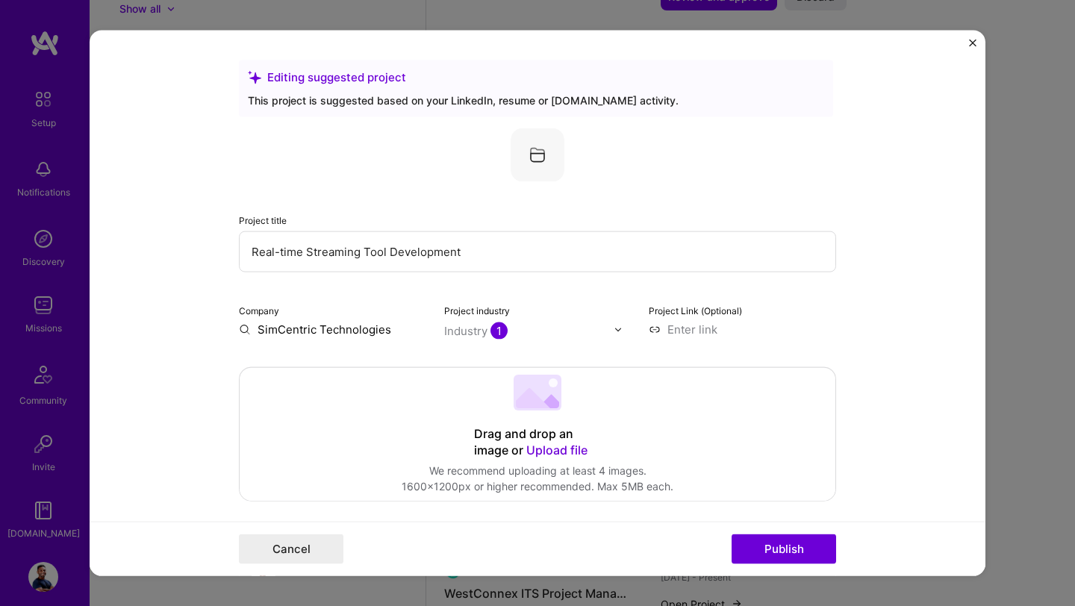
click at [302, 334] on input "SimCentric Technologies" at bounding box center [332, 330] width 187 height 16
click at [396, 337] on input "SimCentric Technologies" at bounding box center [332, 330] width 187 height 16
click at [681, 331] on input at bounding box center [742, 330] width 187 height 16
click at [472, 330] on div "Industry 1" at bounding box center [475, 331] width 63 height 16
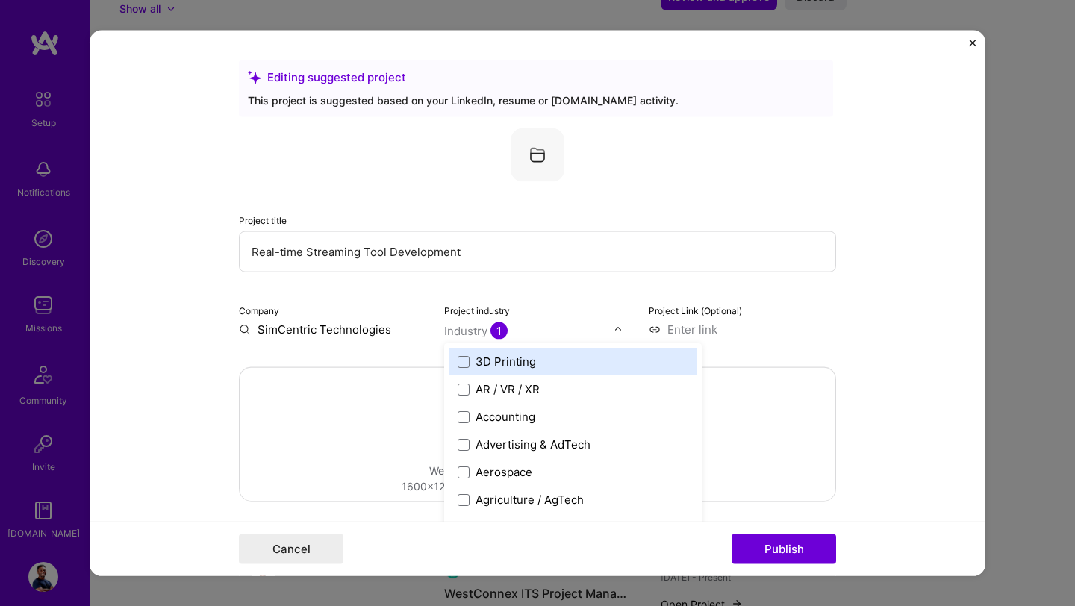
click at [149, 347] on form "Editing suggested project This project is suggested based on your LinkedIn, res…" at bounding box center [538, 304] width 896 height 546
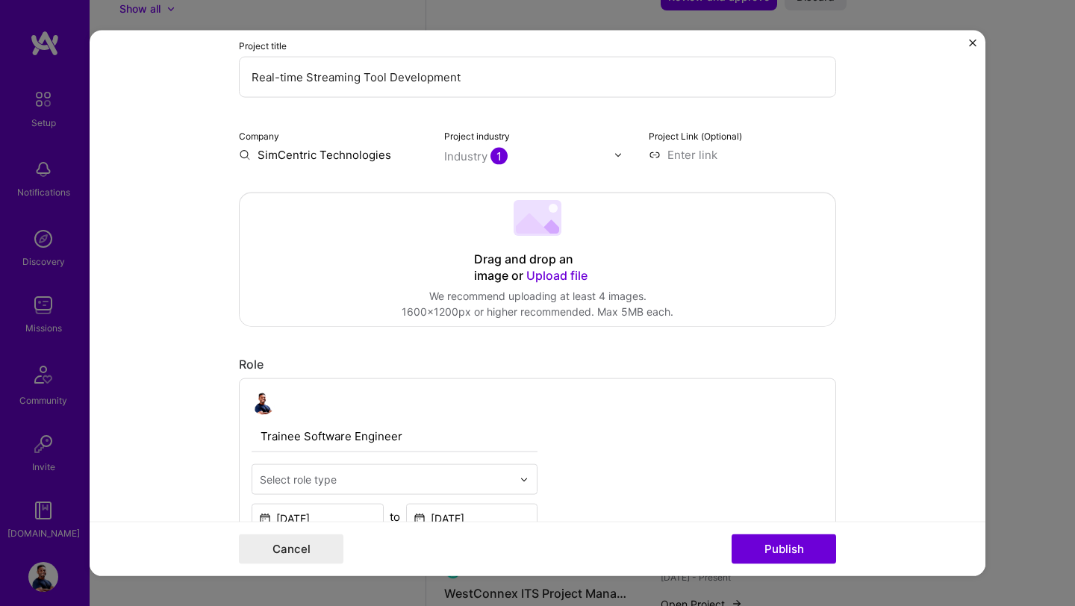
scroll to position [185, 0]
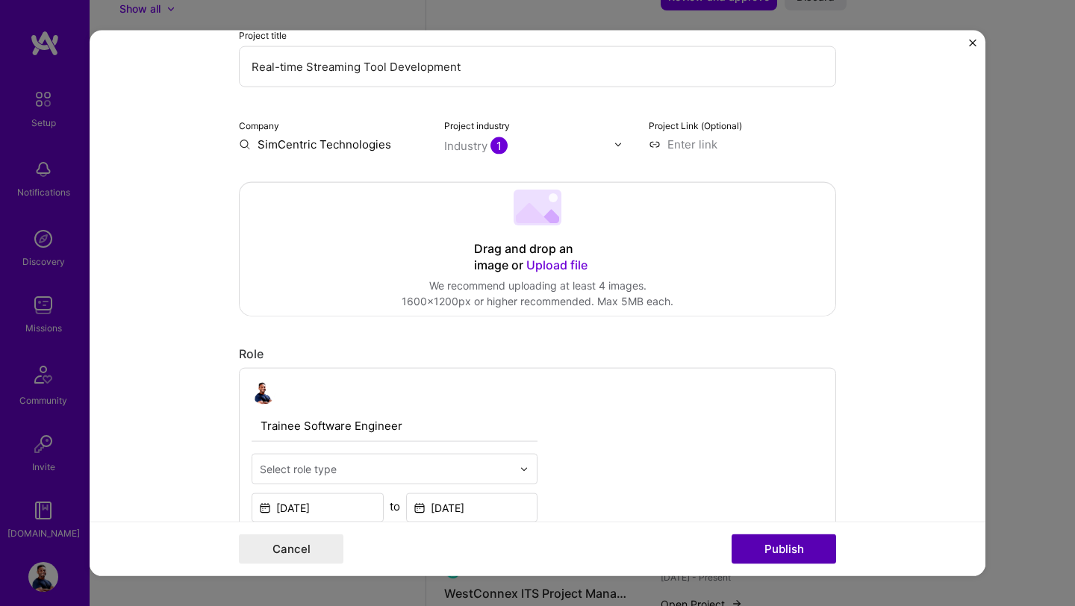
click at [773, 535] on button "Publish" at bounding box center [784, 549] width 105 height 30
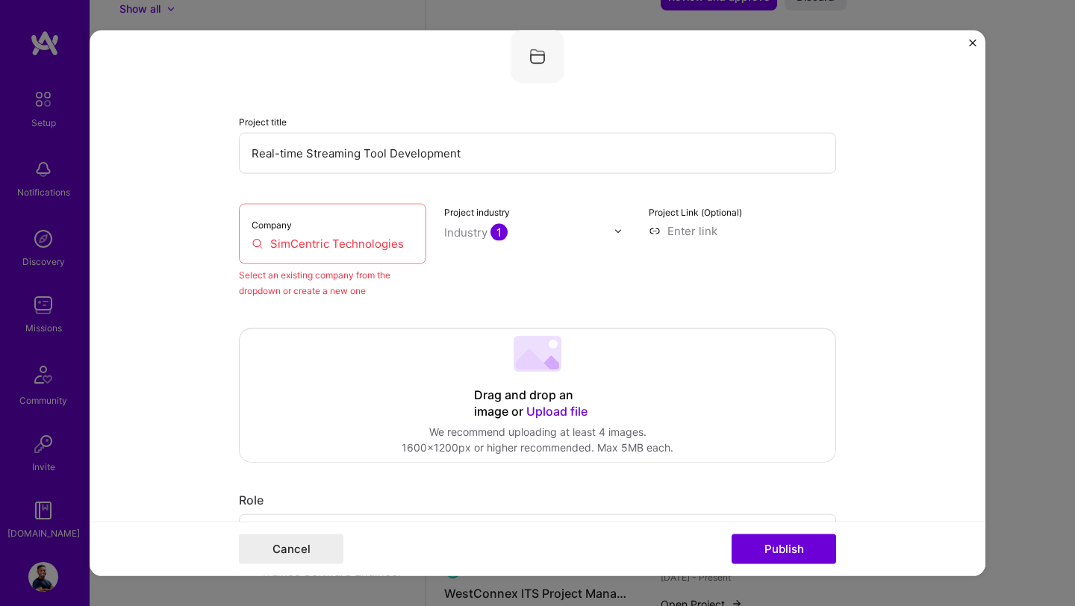
scroll to position [98, 0]
click at [354, 251] on input "SimCentric Technologies" at bounding box center [333, 245] width 162 height 16
click at [408, 247] on input "SimCentric Technologies" at bounding box center [333, 245] width 162 height 16
click at [755, 549] on button "Publish" at bounding box center [784, 549] width 105 height 30
click at [756, 549] on button "Publish" at bounding box center [784, 549] width 105 height 30
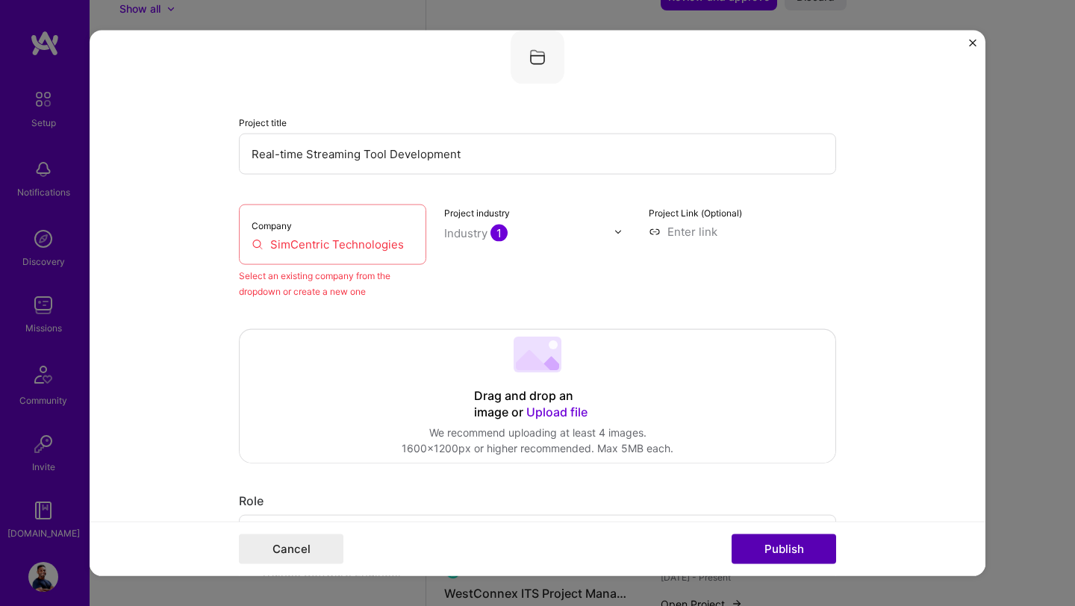
click at [756, 549] on button "Publish" at bounding box center [784, 549] width 105 height 30
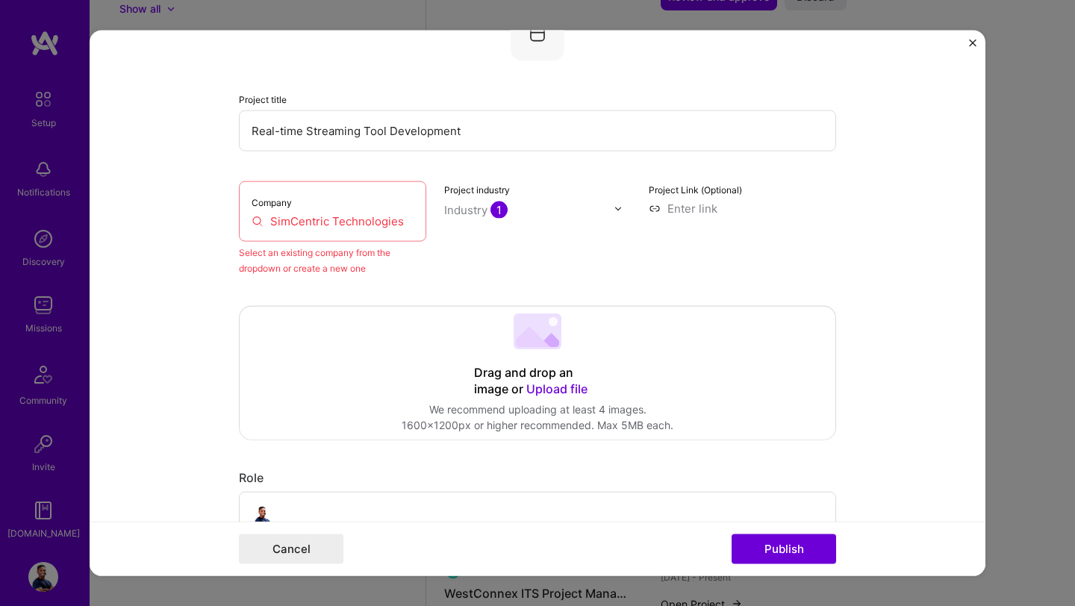
scroll to position [130, 0]
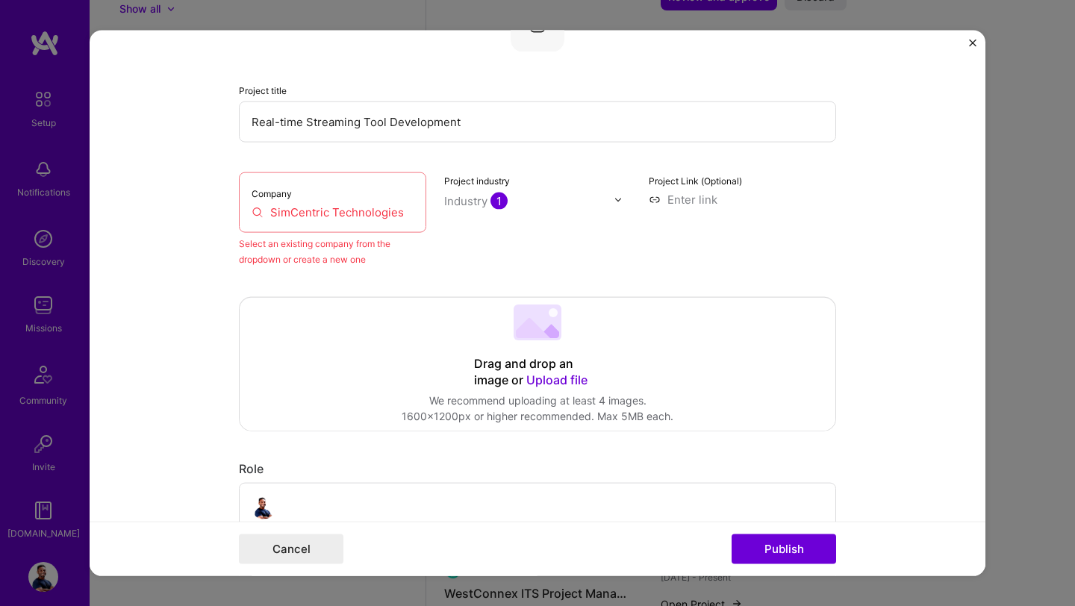
click at [395, 241] on div "Select an existing company from the dropdown or create a new one" at bounding box center [332, 251] width 187 height 31
click at [397, 224] on div "Company SimCentric Technologies" at bounding box center [332, 202] width 187 height 60
drag, startPoint x: 397, startPoint y: 219, endPoint x: 259, endPoint y: 219, distance: 138.1
click at [260, 219] on input "SimCentric Technologies" at bounding box center [333, 213] width 162 height 16
type input "s"
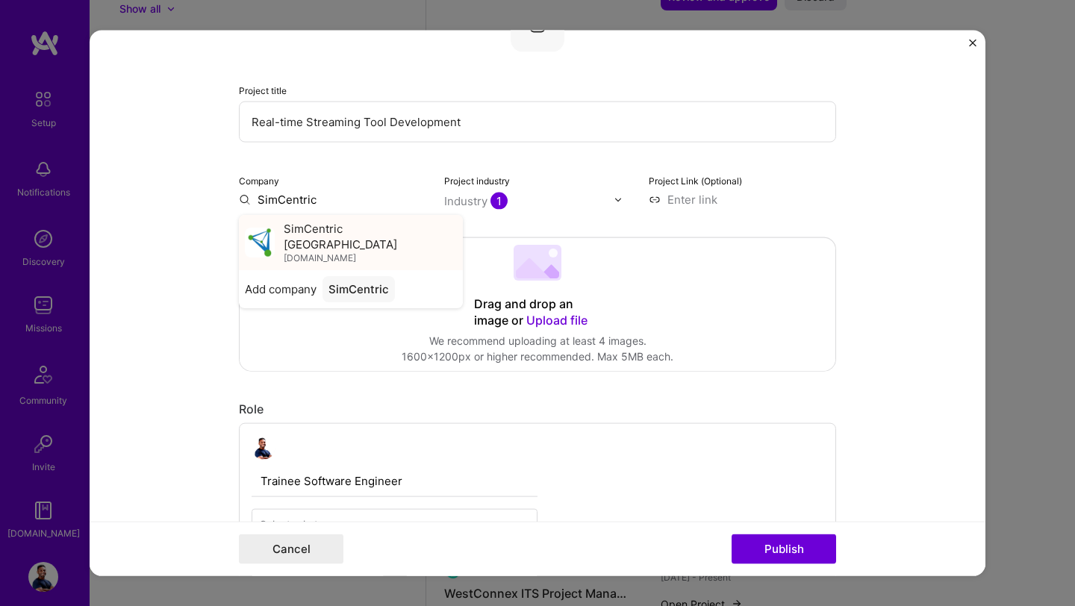
click at [274, 240] on img at bounding box center [260, 243] width 30 height 30
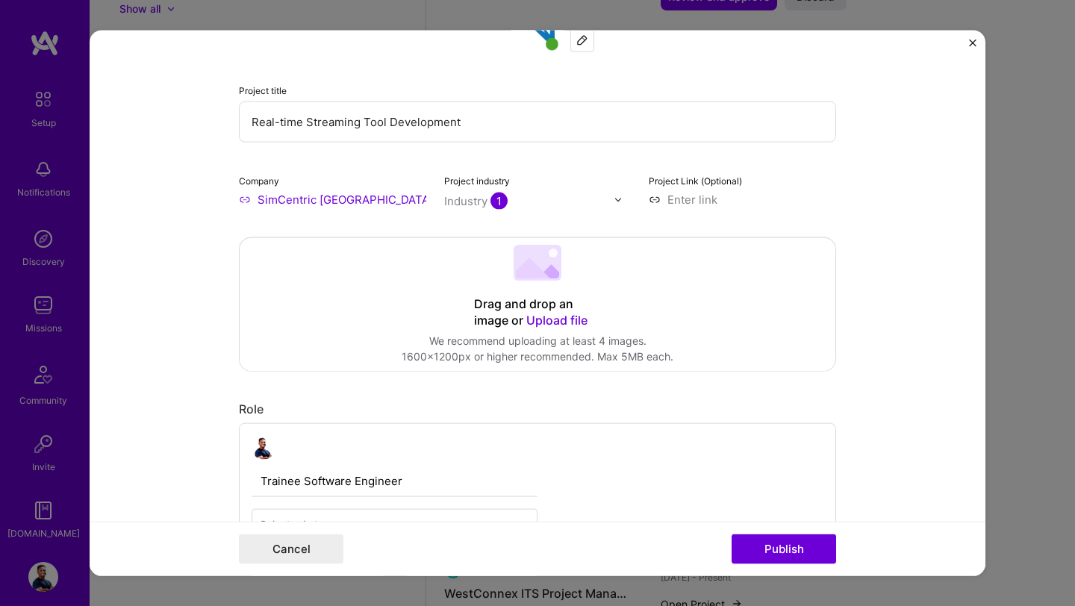
click at [379, 200] on input "SimCentric [GEOGRAPHIC_DATA]" at bounding box center [332, 200] width 187 height 16
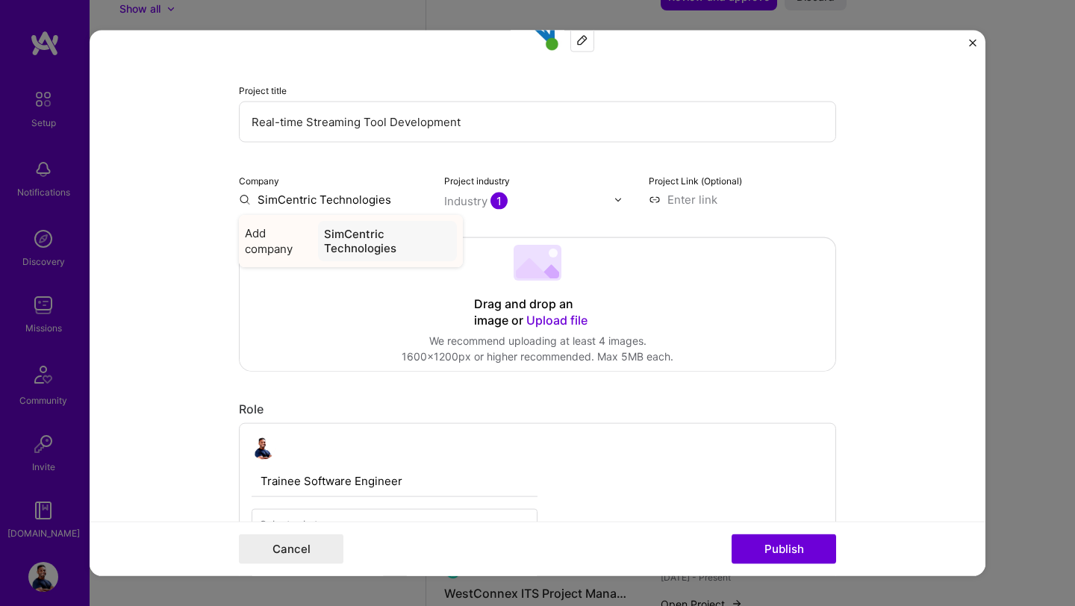
type input "SimCentric Technologies"
click at [260, 249] on span "Add company" at bounding box center [278, 240] width 67 height 31
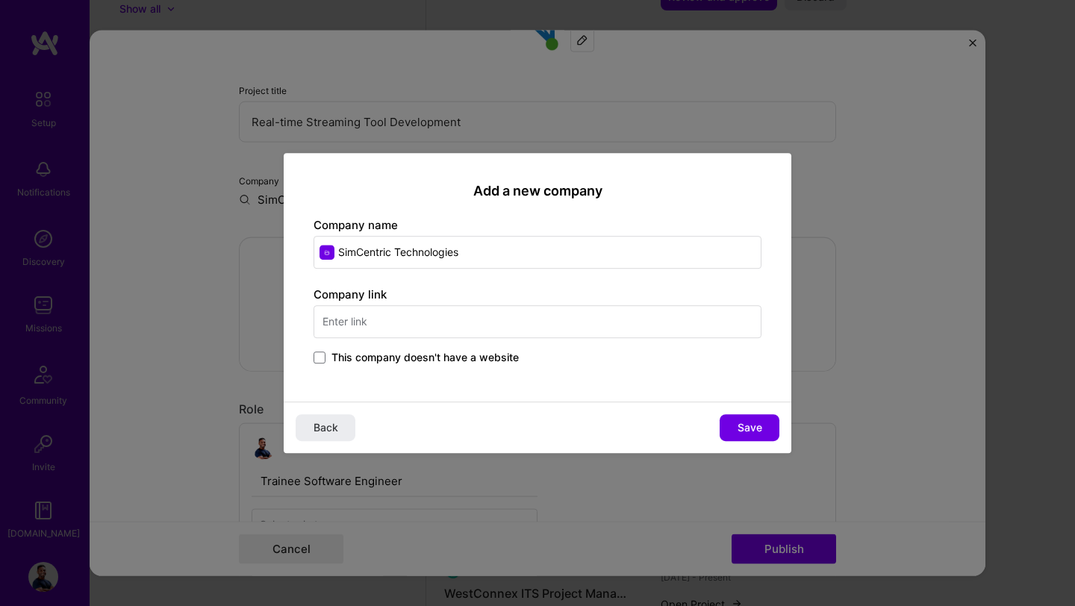
click at [390, 315] on input "text" at bounding box center [538, 321] width 448 height 33
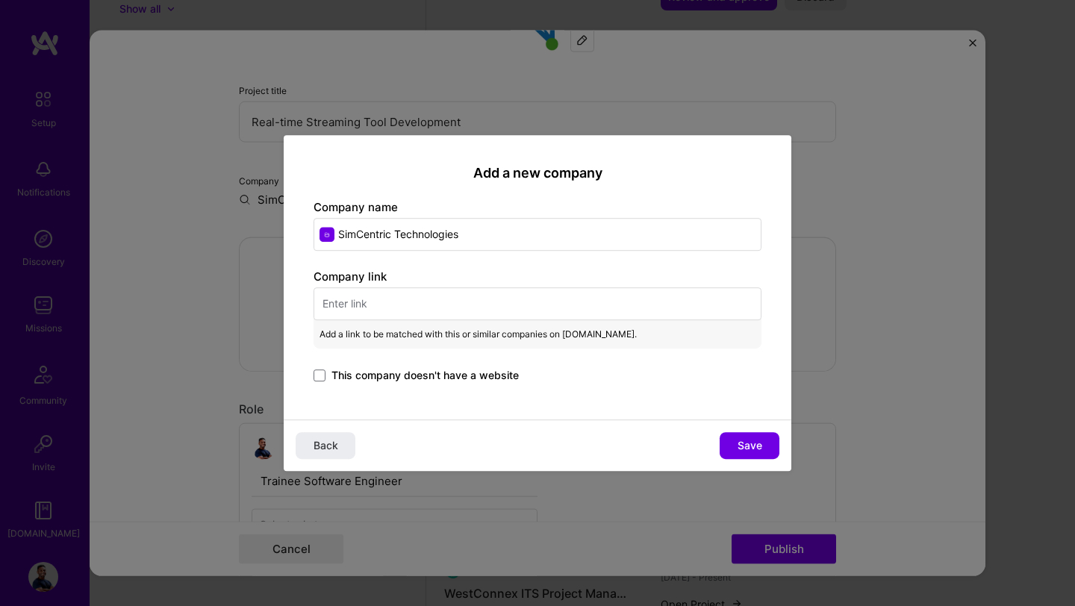
click at [427, 314] on input "text" at bounding box center [538, 303] width 448 height 33
paste input "[URL][DOMAIN_NAME]"
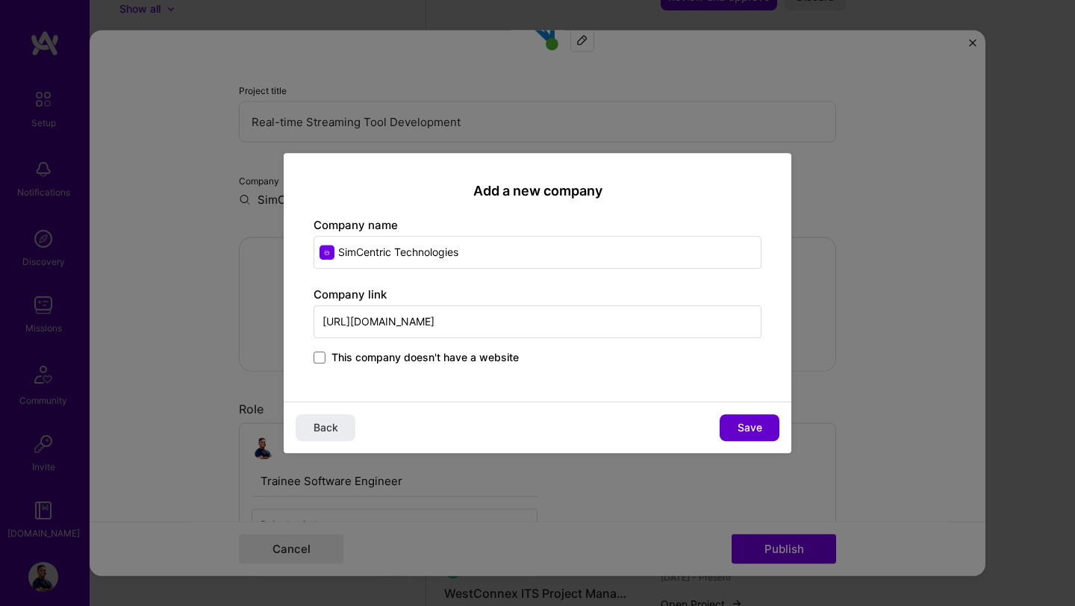
type input "[URL][DOMAIN_NAME]"
click at [755, 426] on span "Save" at bounding box center [750, 427] width 25 height 15
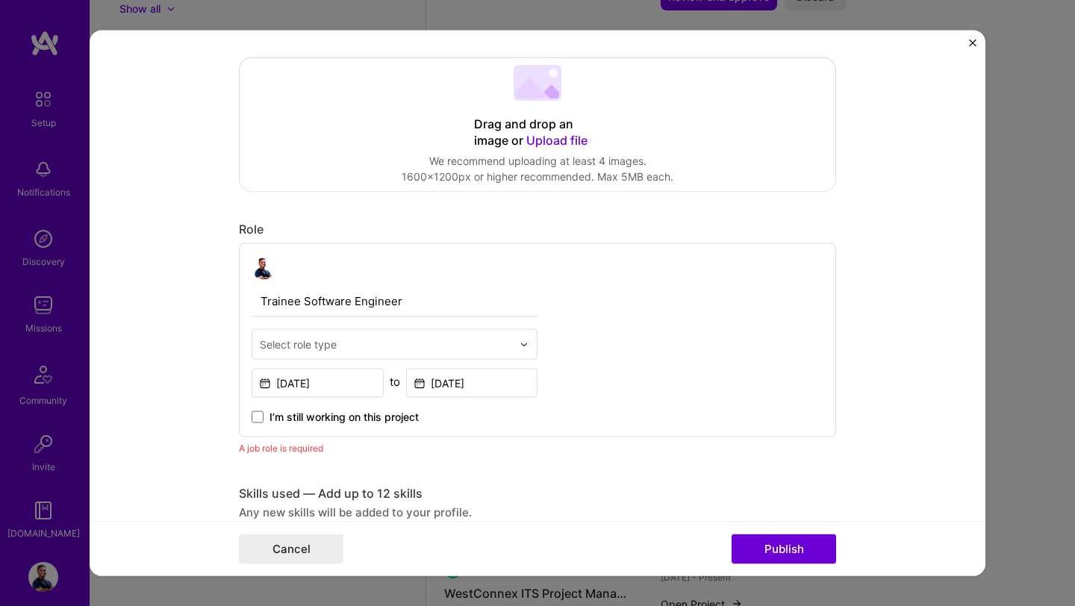
scroll to position [396, 0]
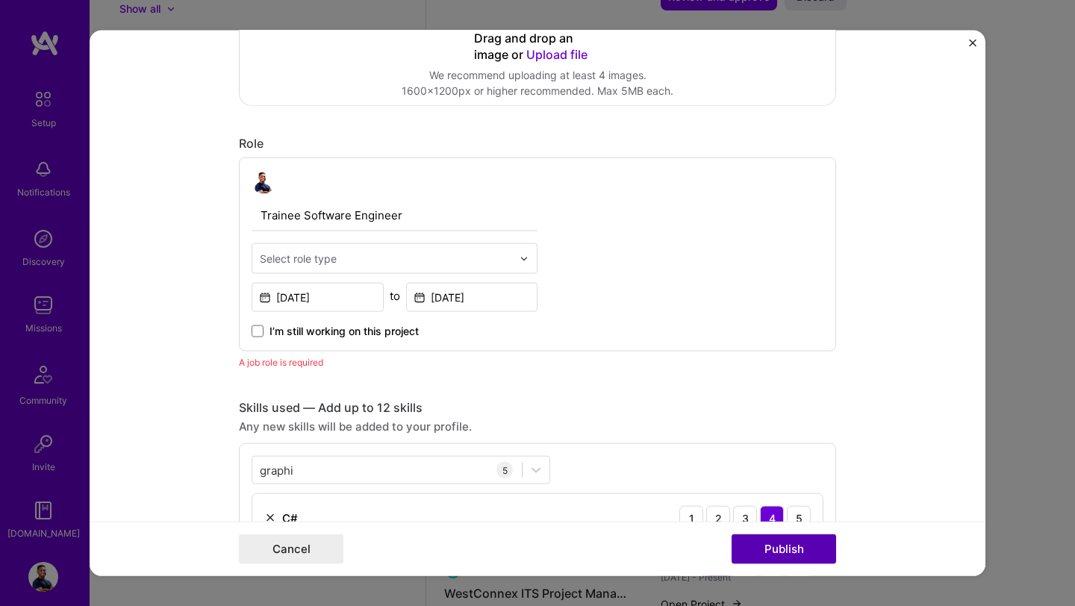
click at [769, 555] on button "Publish" at bounding box center [784, 549] width 105 height 30
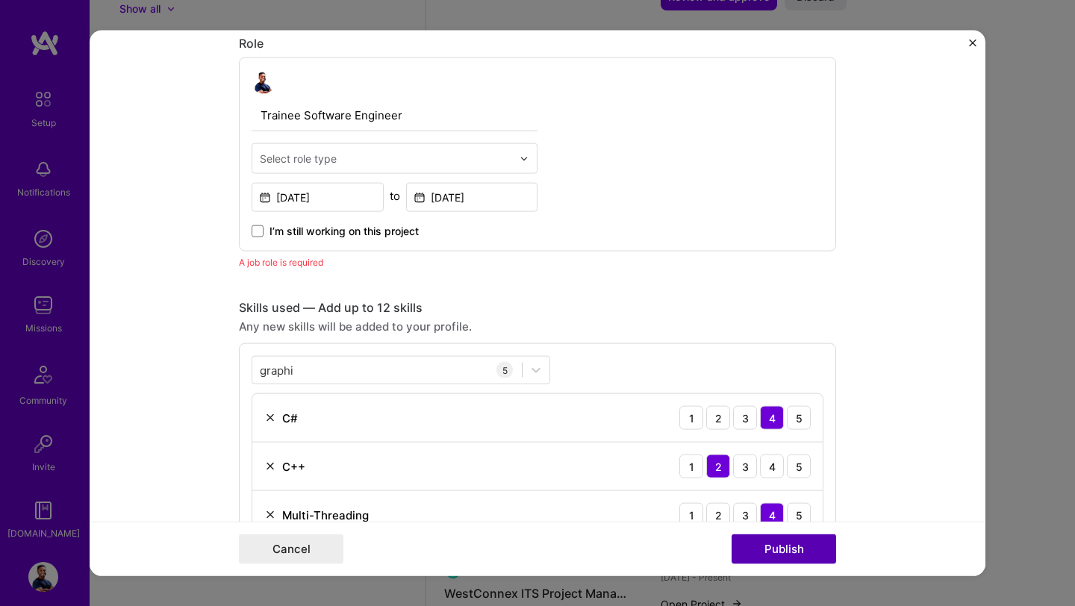
scroll to position [502, 0]
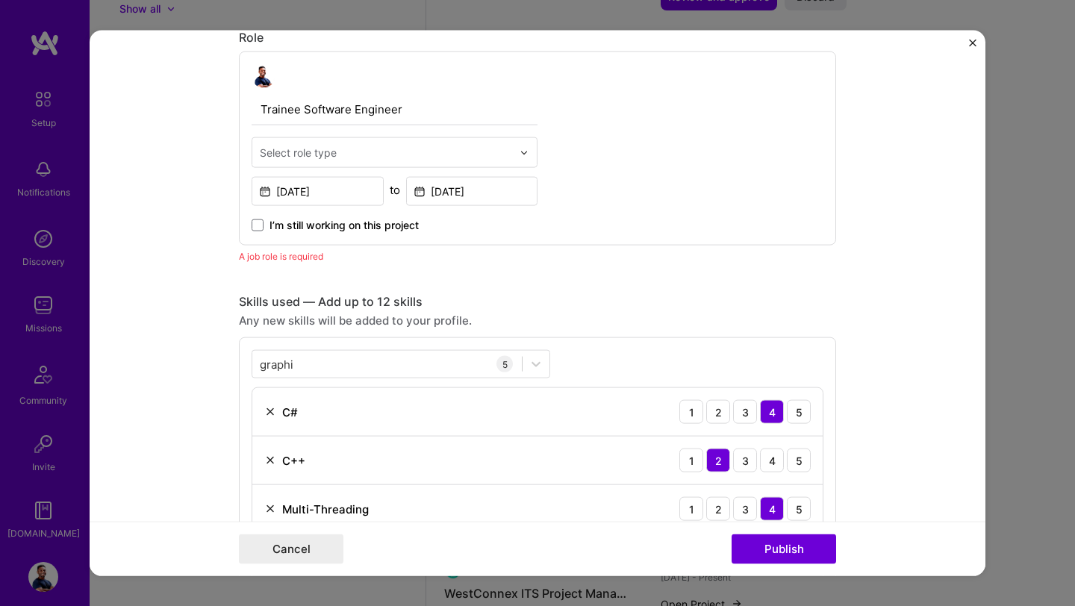
click at [483, 158] on input "text" at bounding box center [386, 153] width 252 height 16
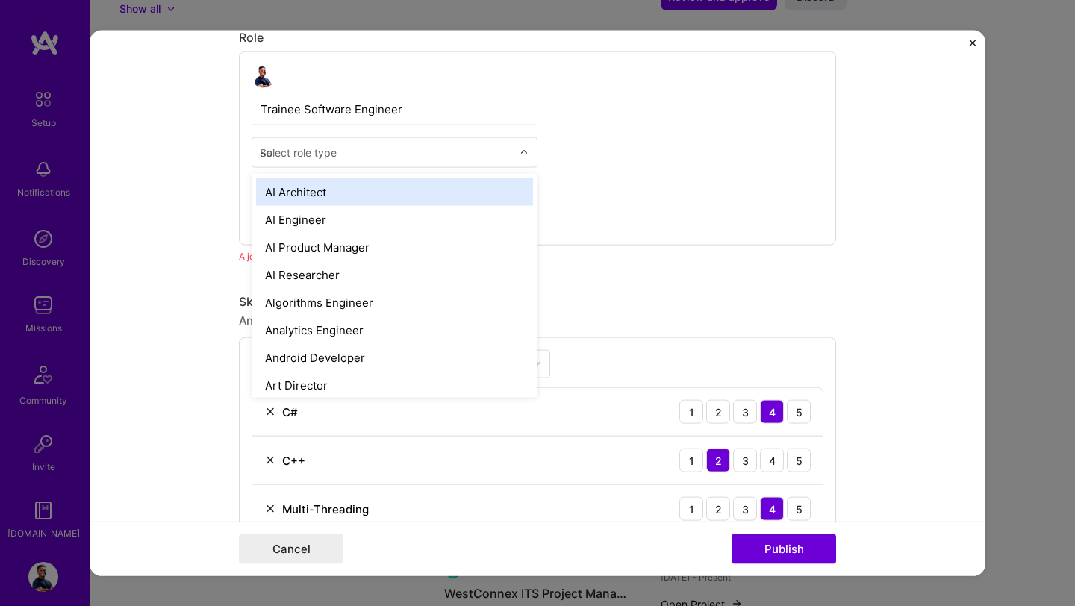
type input "sof"
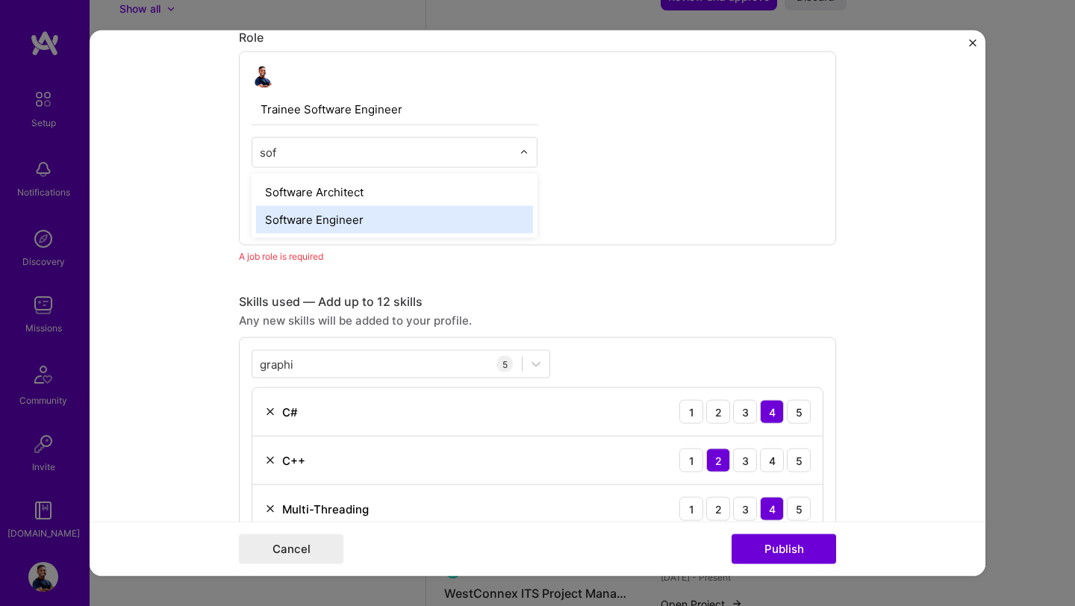
click at [326, 225] on div "Software Engineer" at bounding box center [394, 220] width 277 height 28
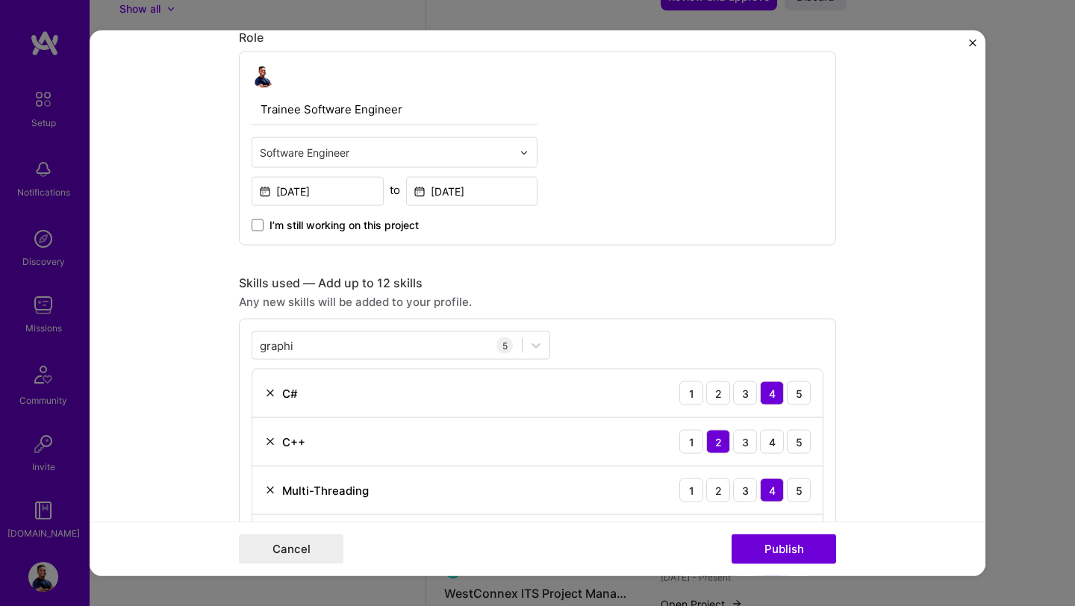
click at [314, 115] on input "Trainee Software Engineer" at bounding box center [395, 109] width 286 height 31
click at [802, 557] on button "Publish" at bounding box center [784, 549] width 105 height 30
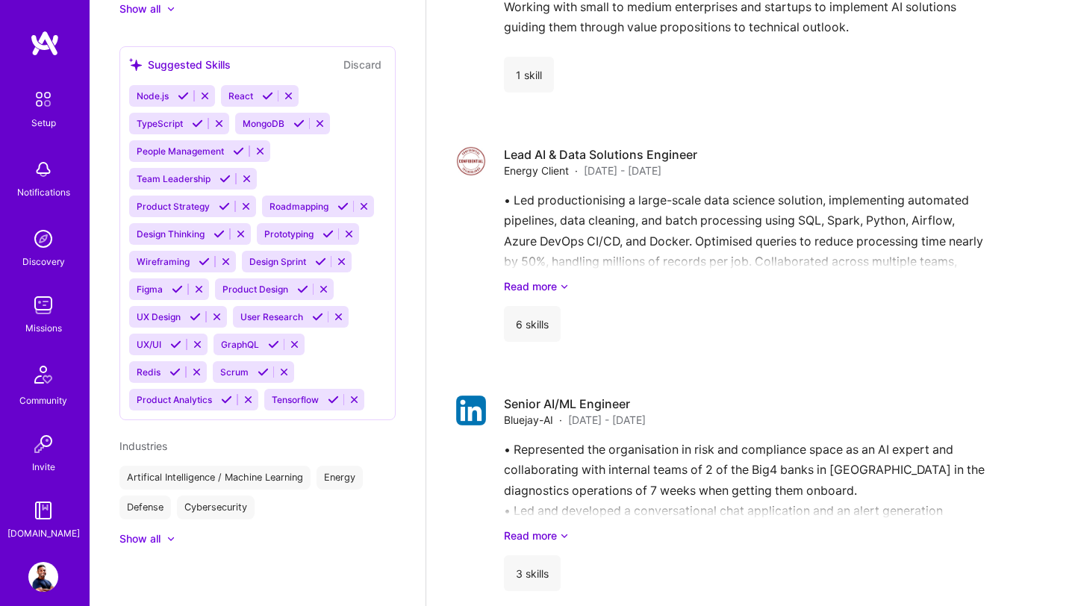
scroll to position [2374, 0]
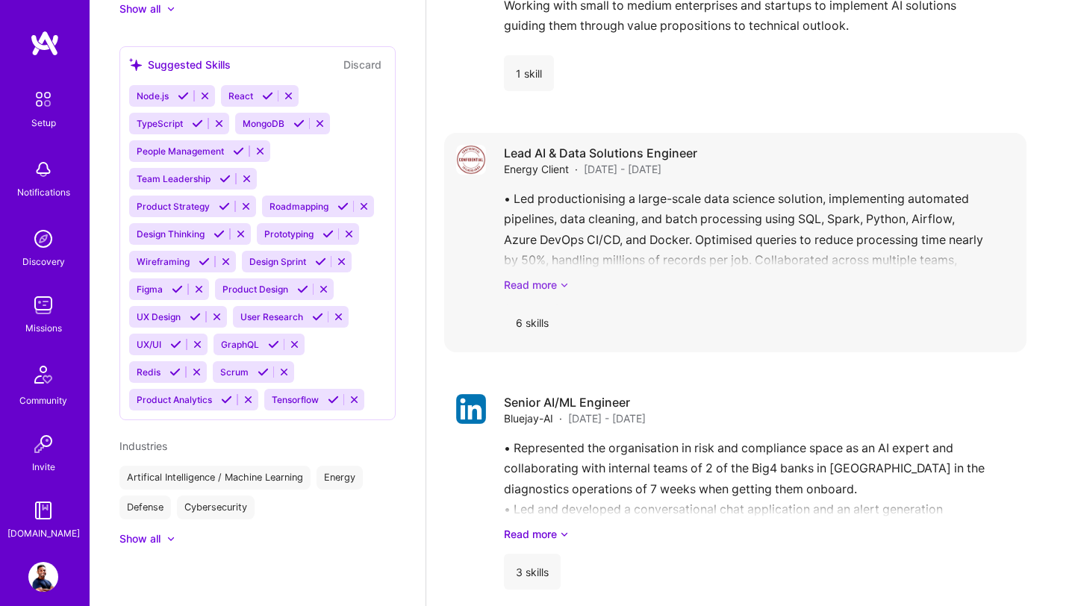
click at [561, 277] on icon at bounding box center [564, 285] width 9 height 16
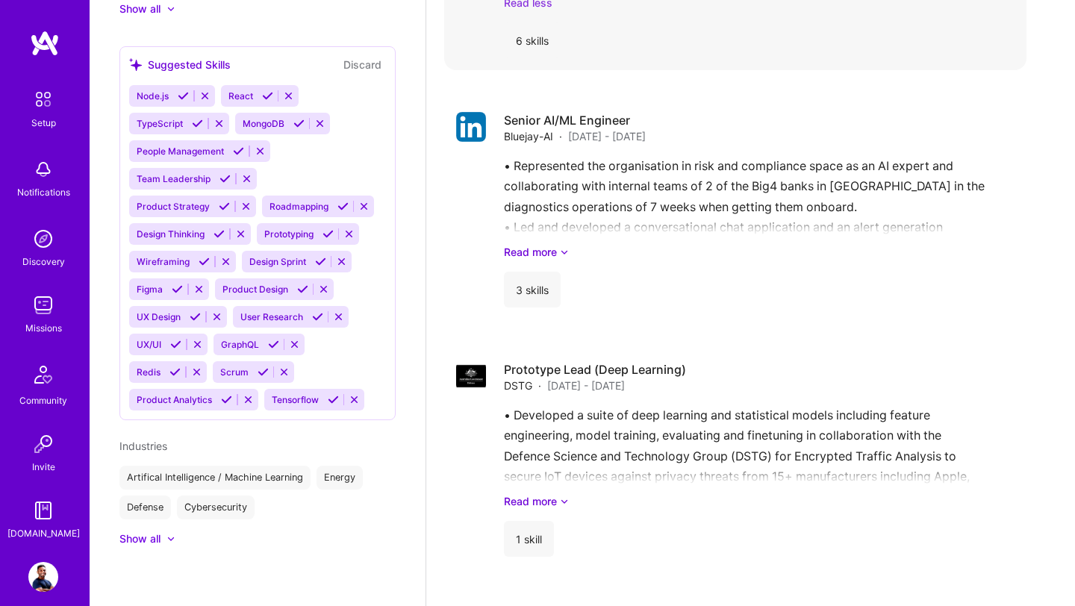
scroll to position [2950, 0]
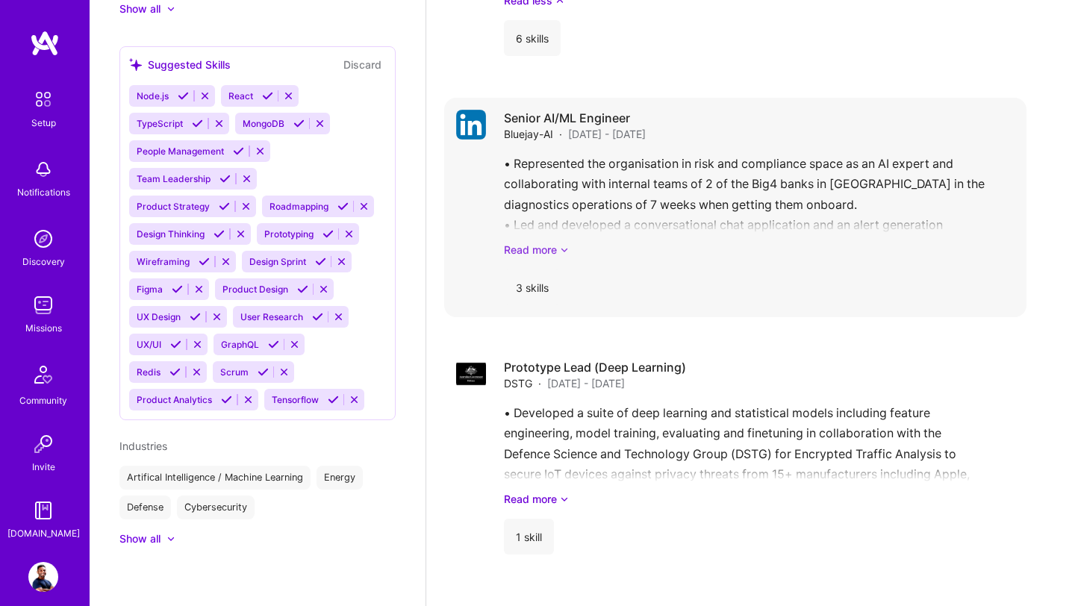
click at [561, 242] on icon at bounding box center [564, 250] width 9 height 16
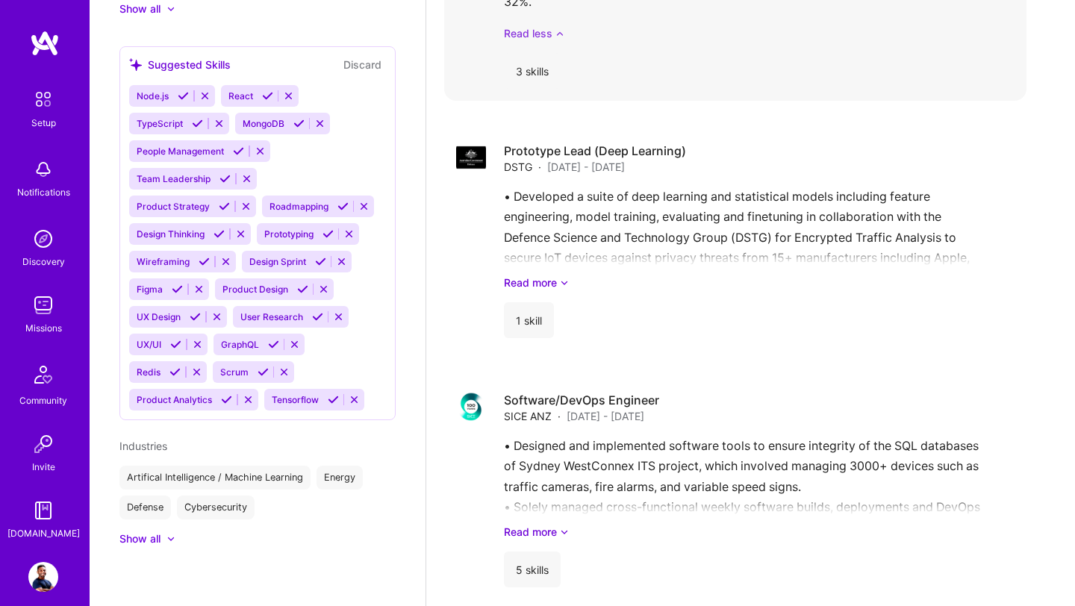
scroll to position [3324, 0]
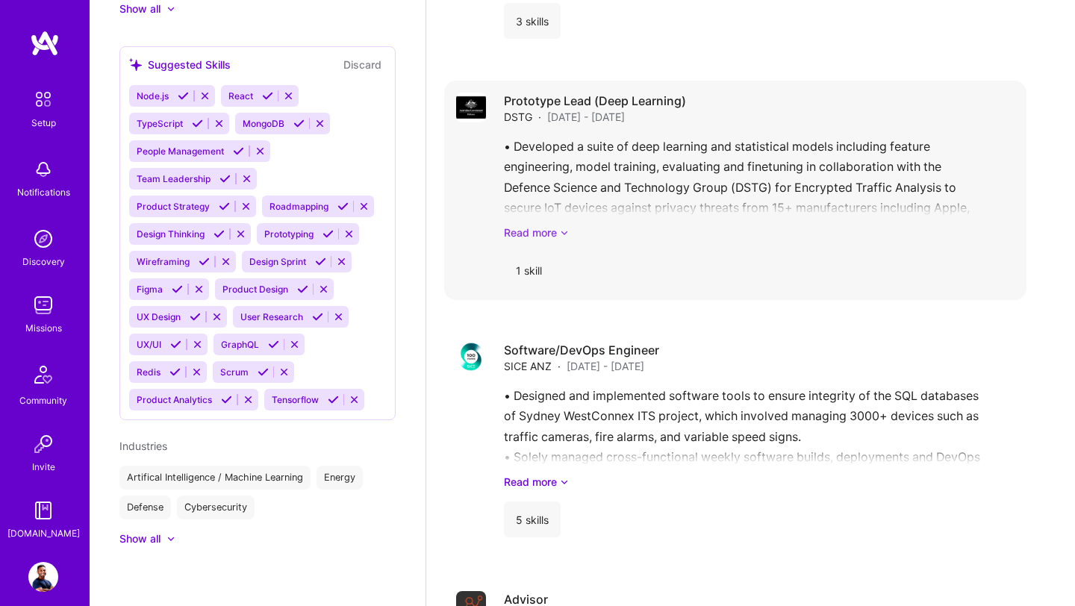
click at [564, 225] on icon at bounding box center [564, 233] width 9 height 16
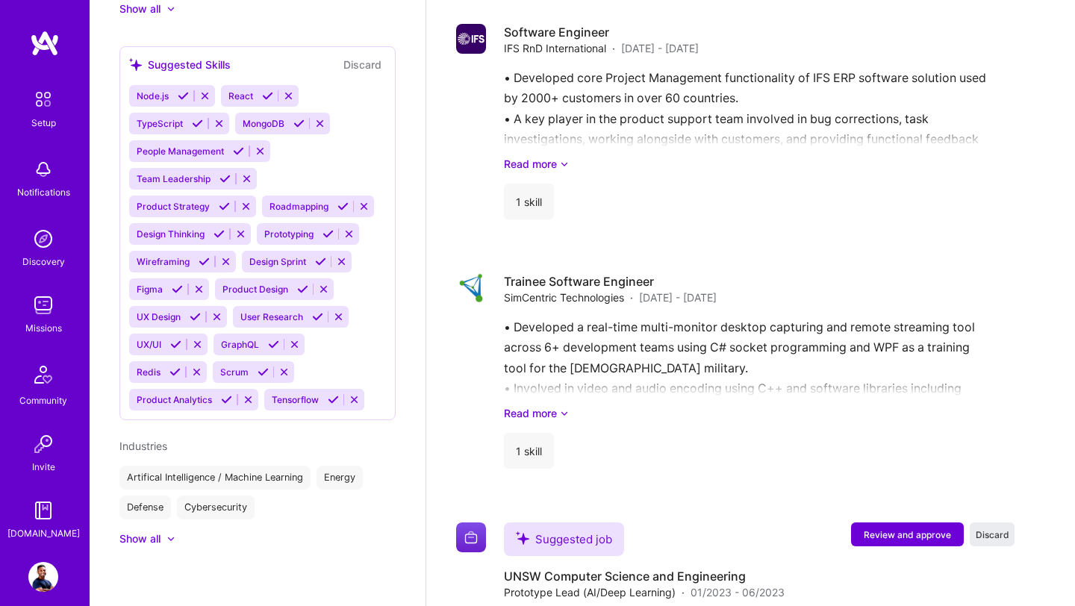
scroll to position [4523, 0]
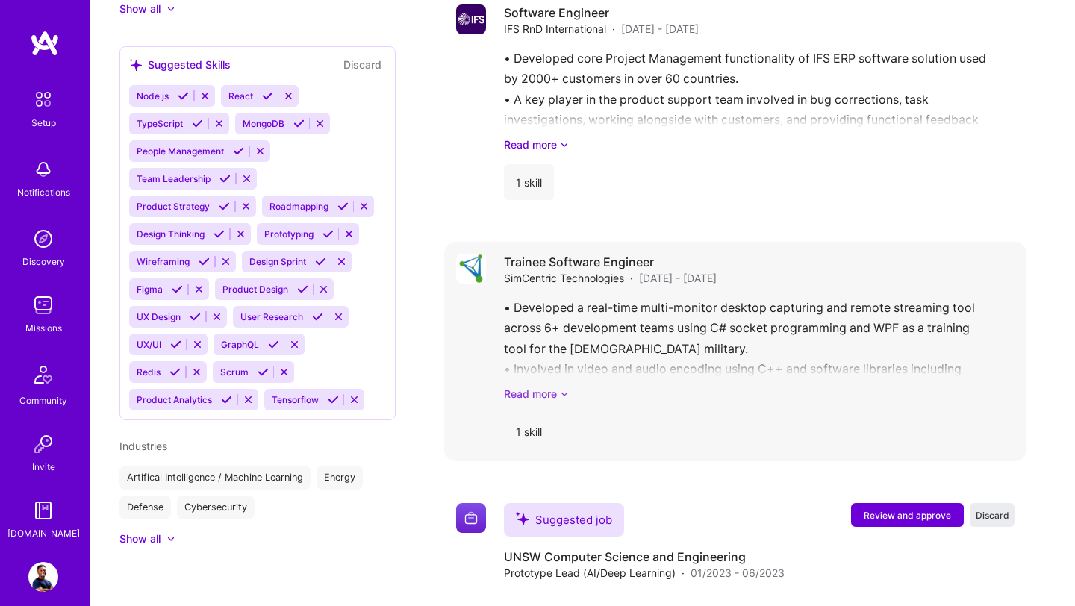
click at [555, 386] on link "Read more" at bounding box center [759, 394] width 511 height 16
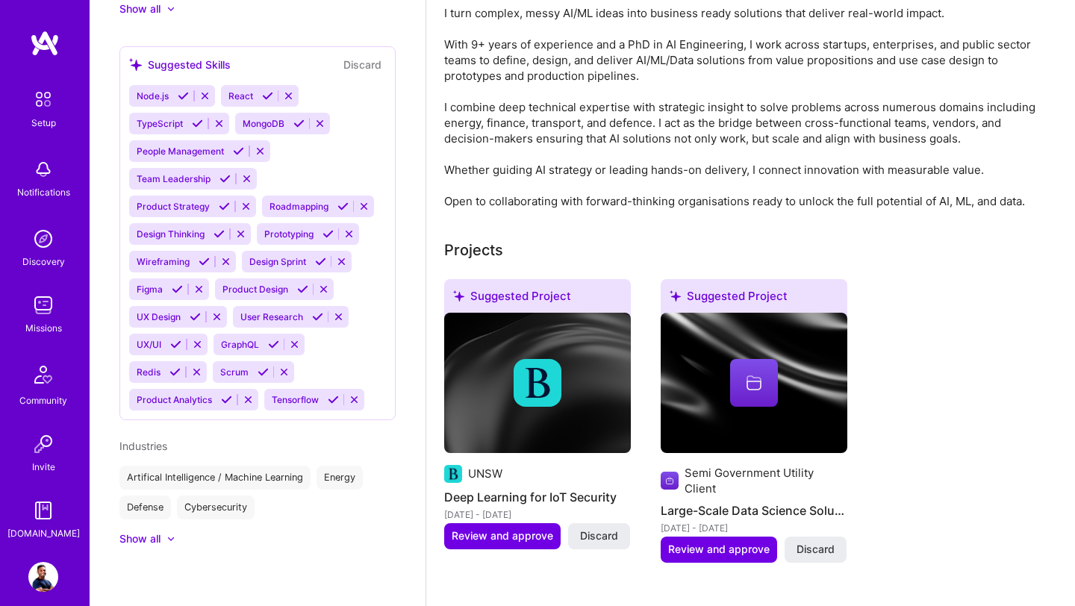
scroll to position [0, 0]
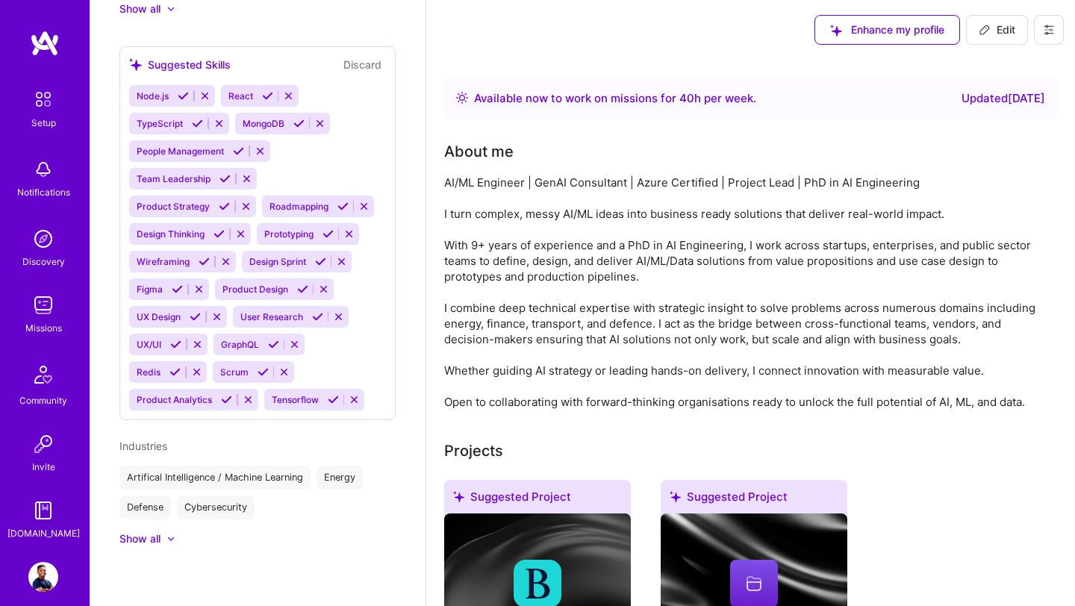
click at [1000, 35] on span "Edit" at bounding box center [997, 29] width 37 height 15
select select "US"
select select "Right Now"
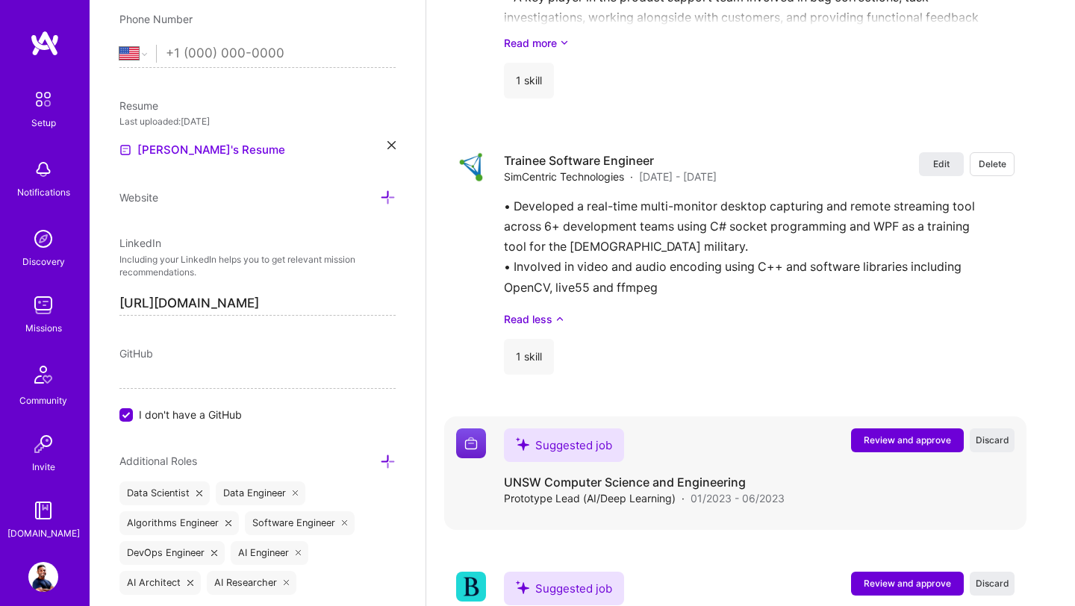
scroll to position [5374, 0]
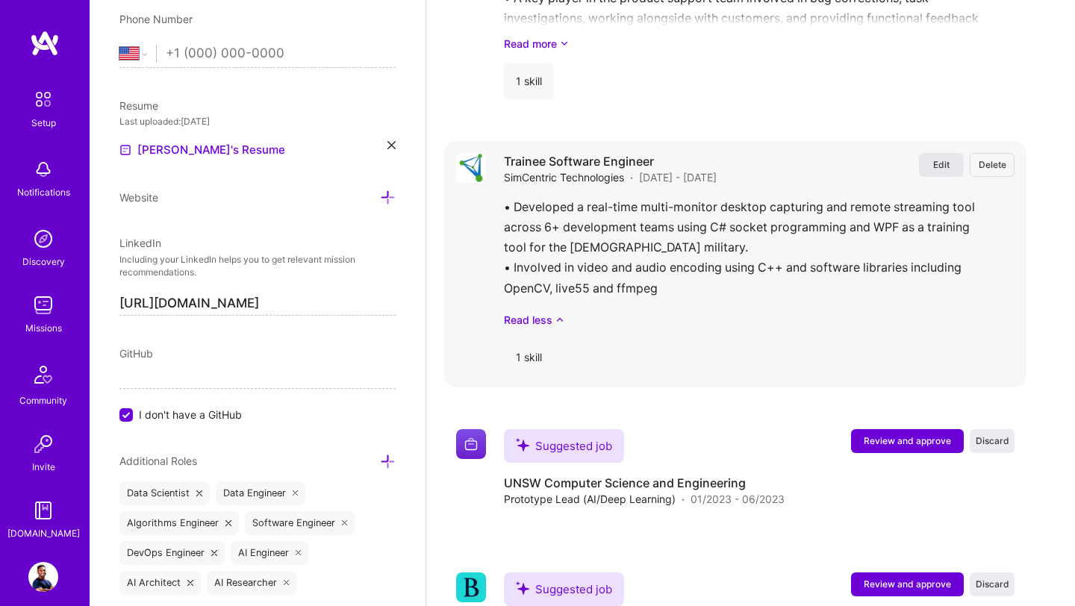
click at [938, 158] on span "Edit" at bounding box center [941, 164] width 16 height 13
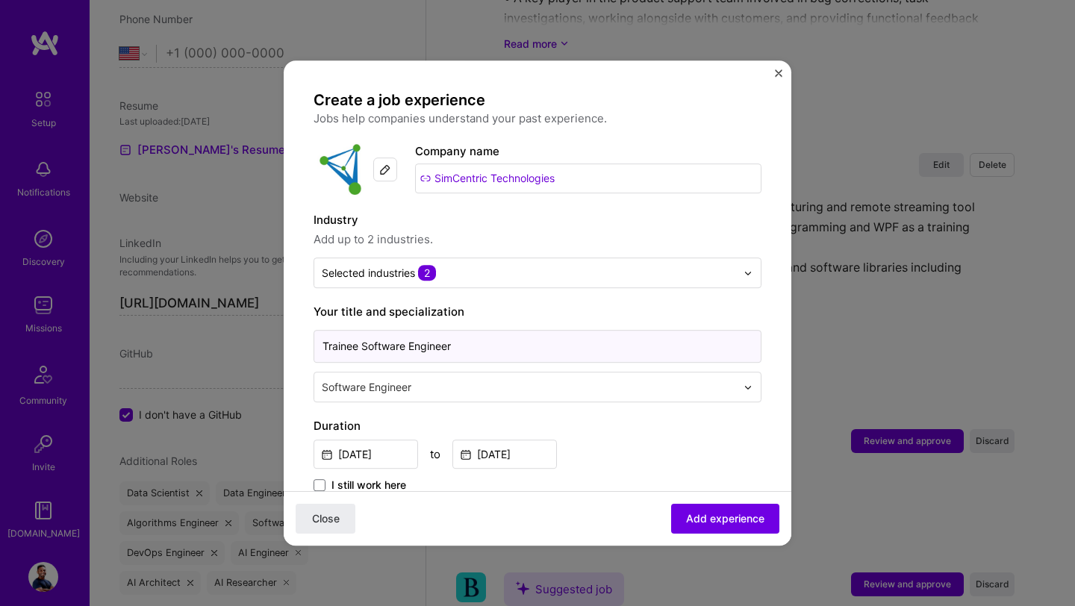
drag, startPoint x: 364, startPoint y: 351, endPoint x: 301, endPoint y: 343, distance: 63.2
type input "Software Engineer"
click at [720, 520] on span "Add experience" at bounding box center [725, 518] width 78 height 15
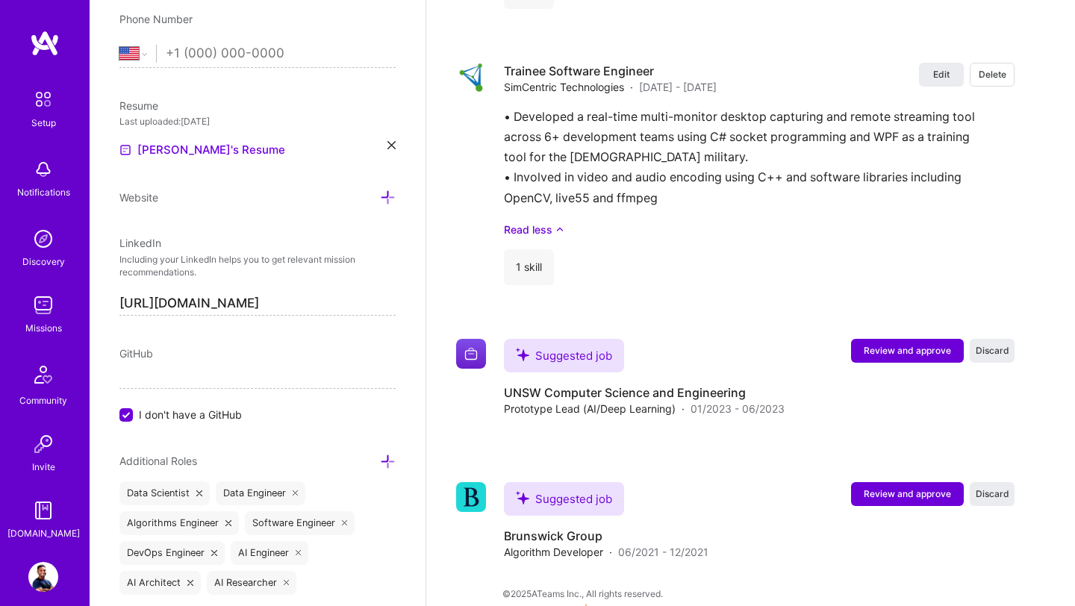
scroll to position [4995, 0]
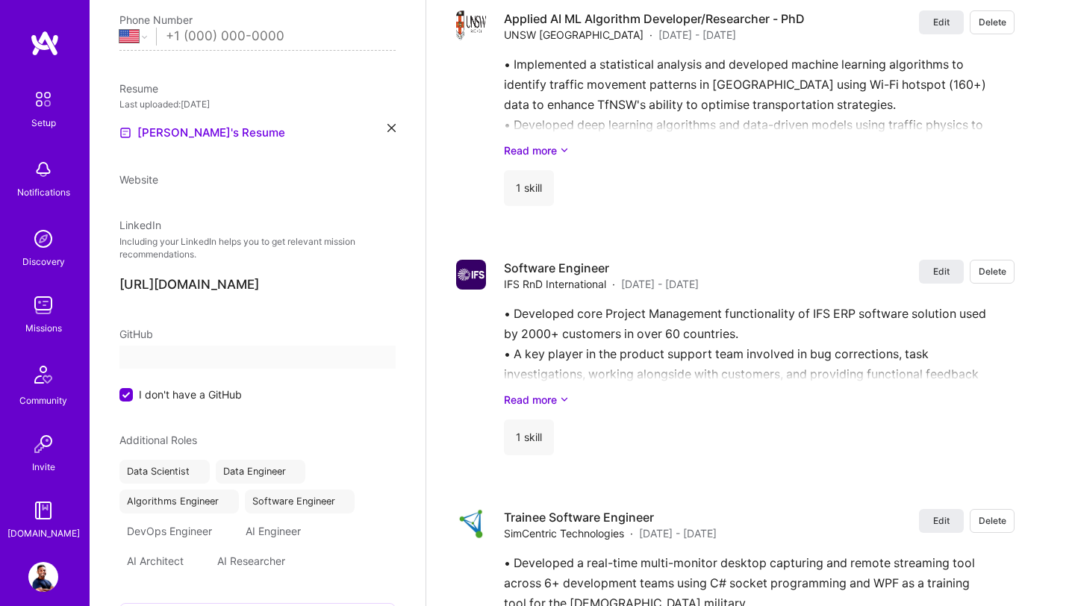
select select "US"
select select "Right Now"
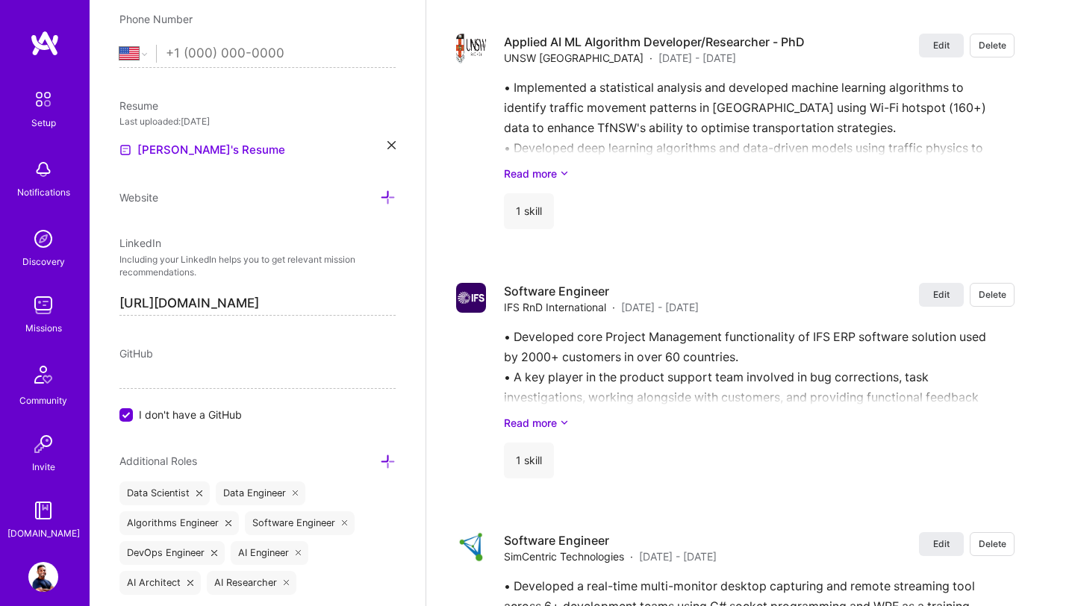
scroll to position [0, 0]
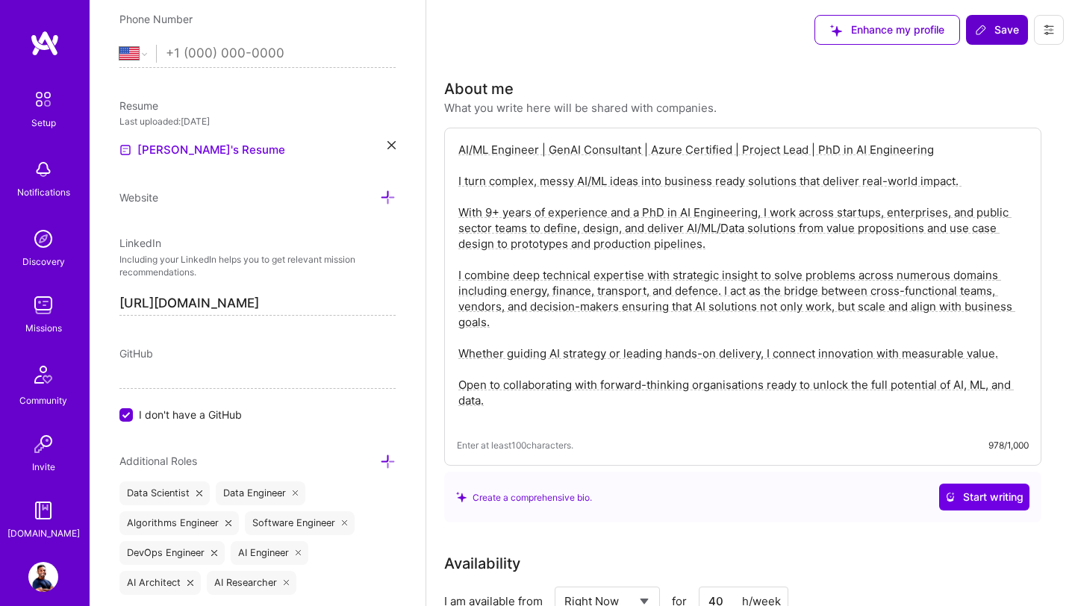
click at [990, 33] on span "Save" at bounding box center [997, 29] width 44 height 15
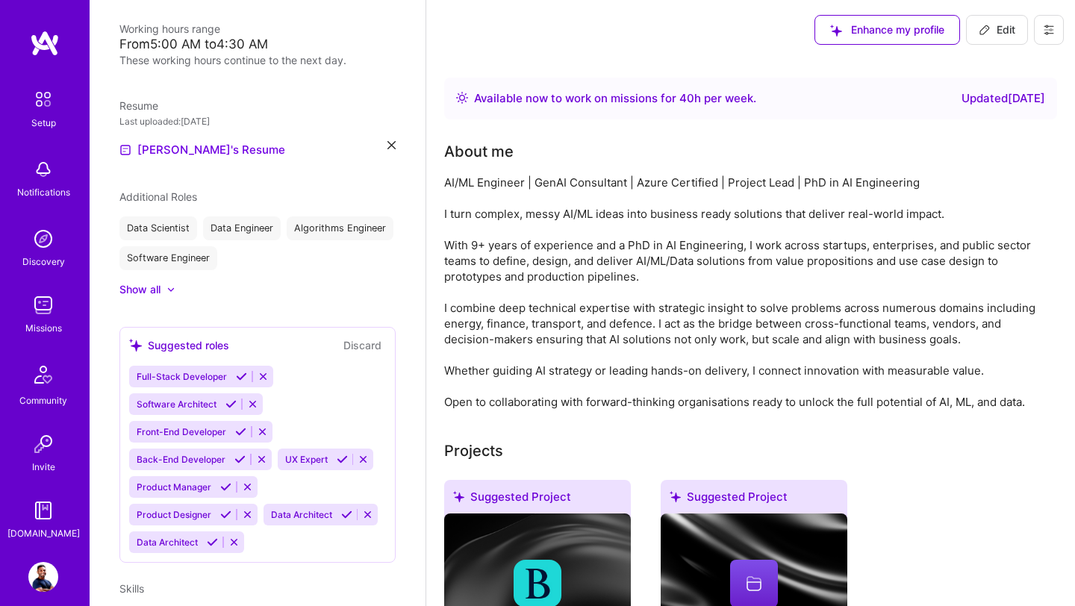
click at [1010, 30] on span "Edit" at bounding box center [997, 29] width 37 height 15
select select "US"
select select "Right Now"
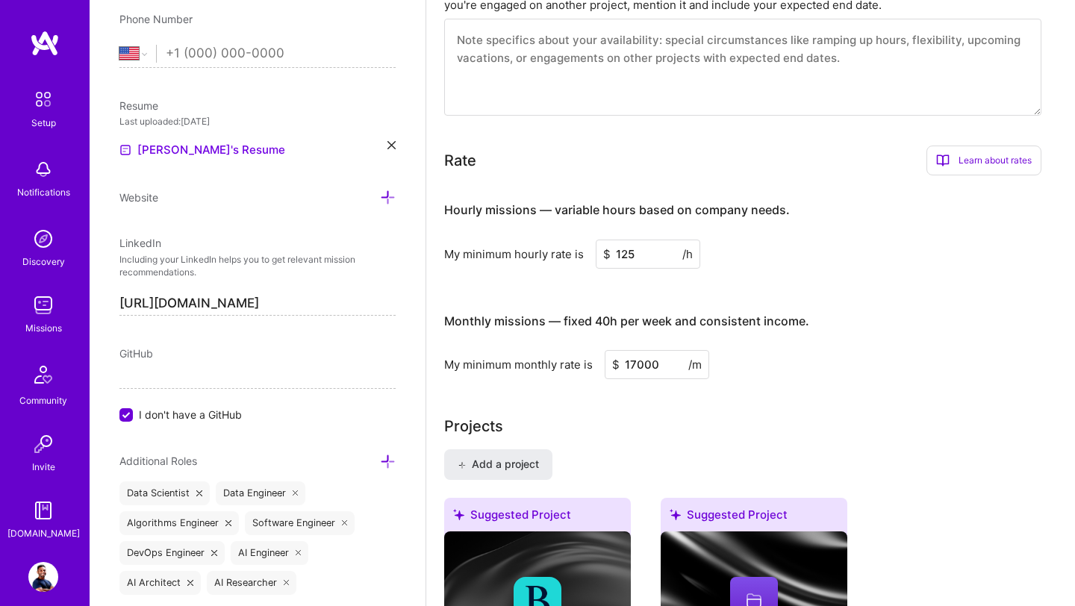
scroll to position [982, 0]
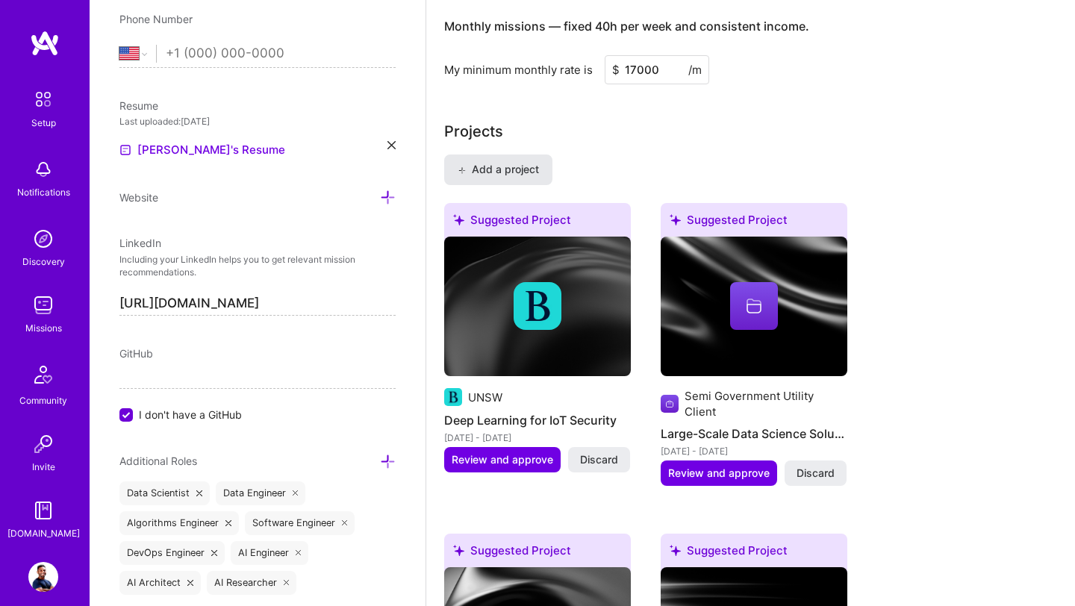
click at [533, 163] on span "Add a project" at bounding box center [498, 169] width 81 height 15
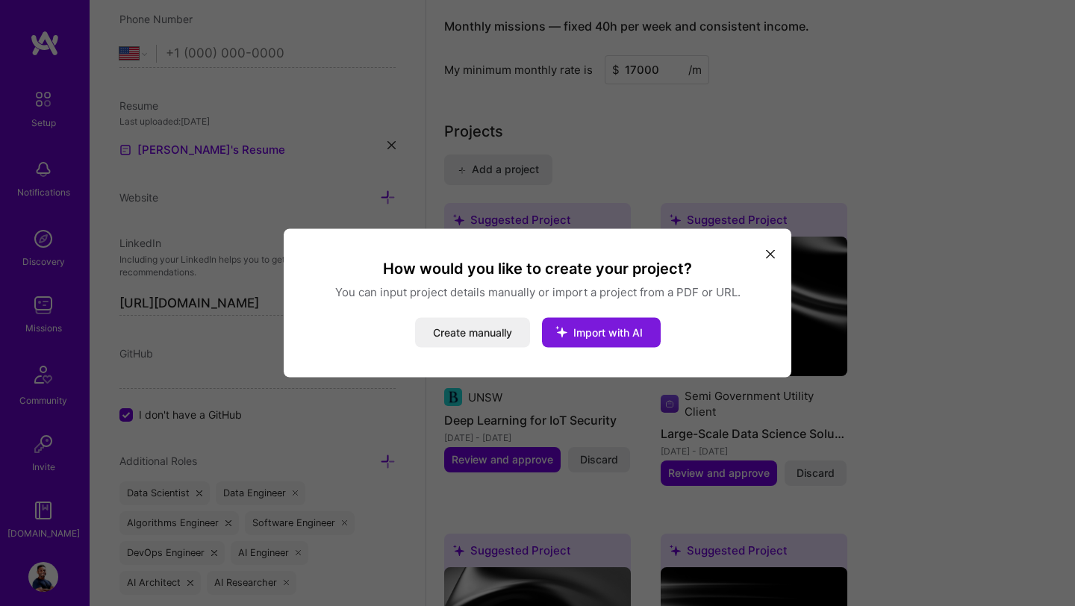
click at [614, 335] on span "Import with AI" at bounding box center [607, 332] width 69 height 13
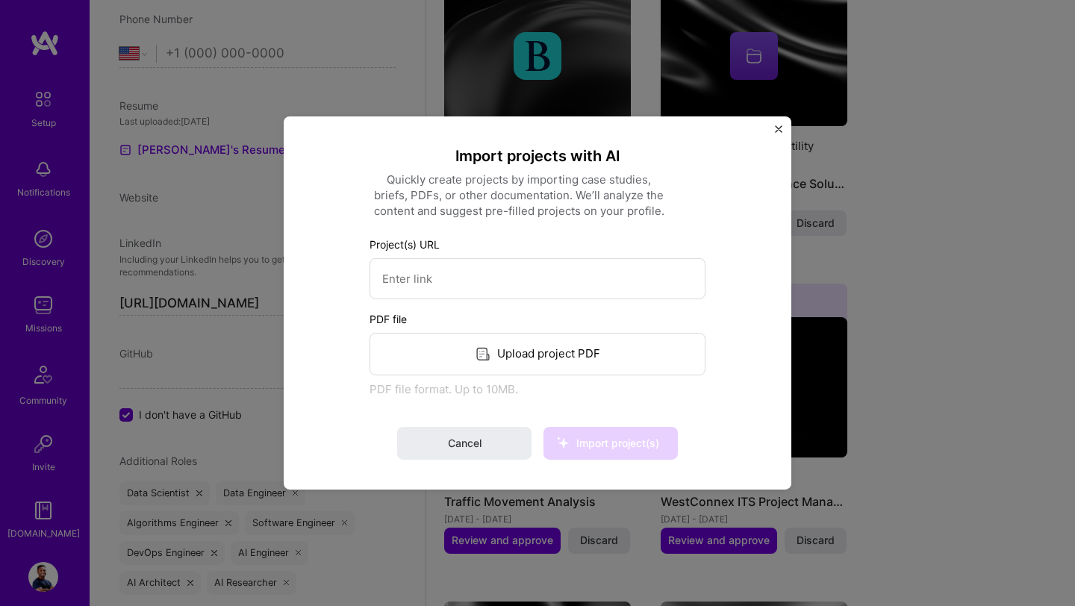
scroll to position [1234, 0]
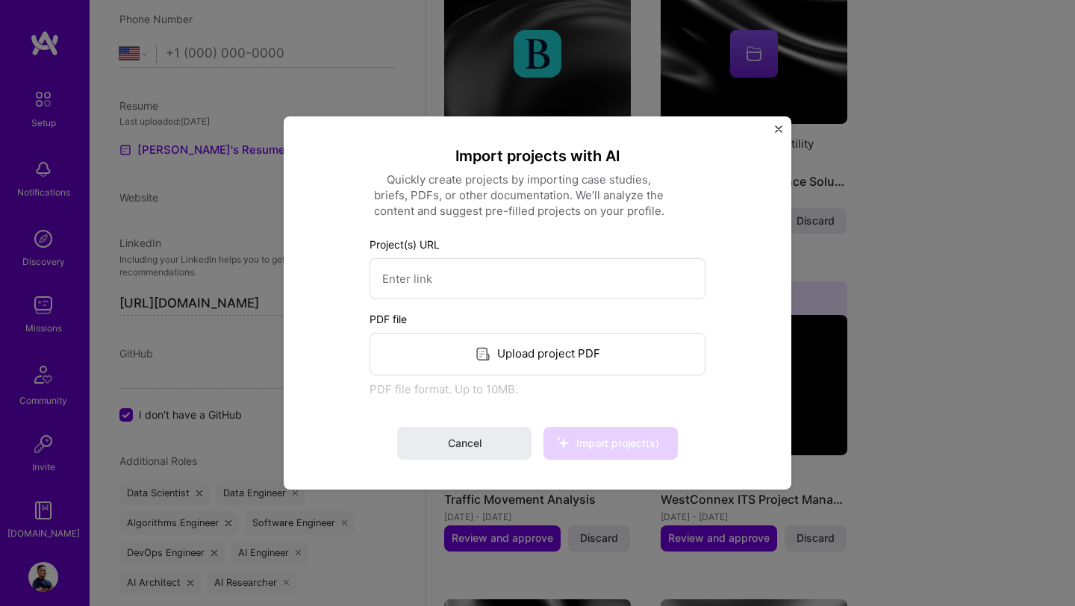
click at [778, 130] on img "Close" at bounding box center [778, 128] width 7 height 7
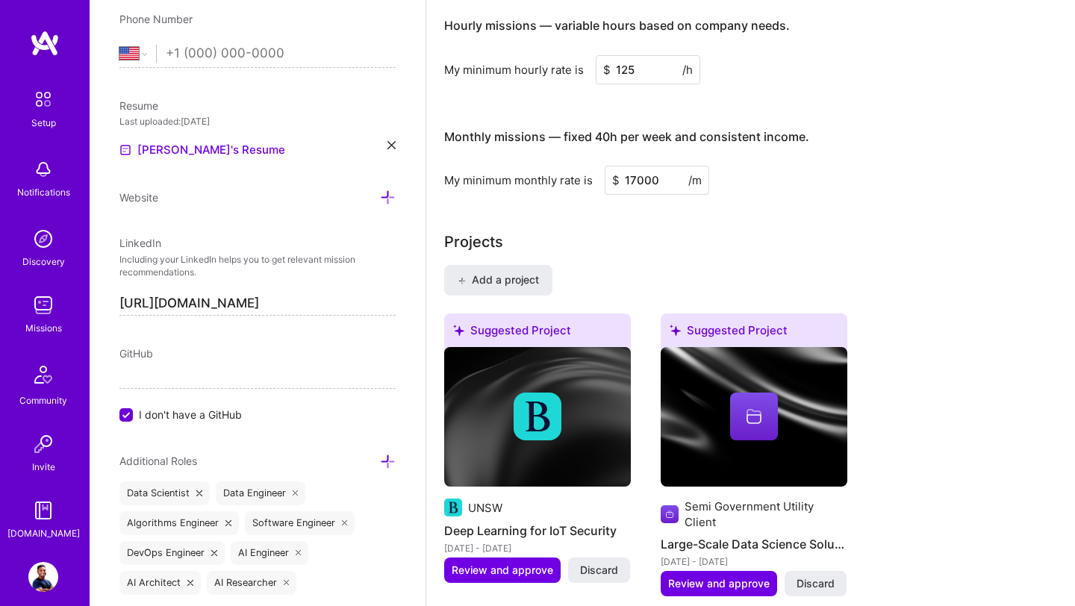
scroll to position [865, 0]
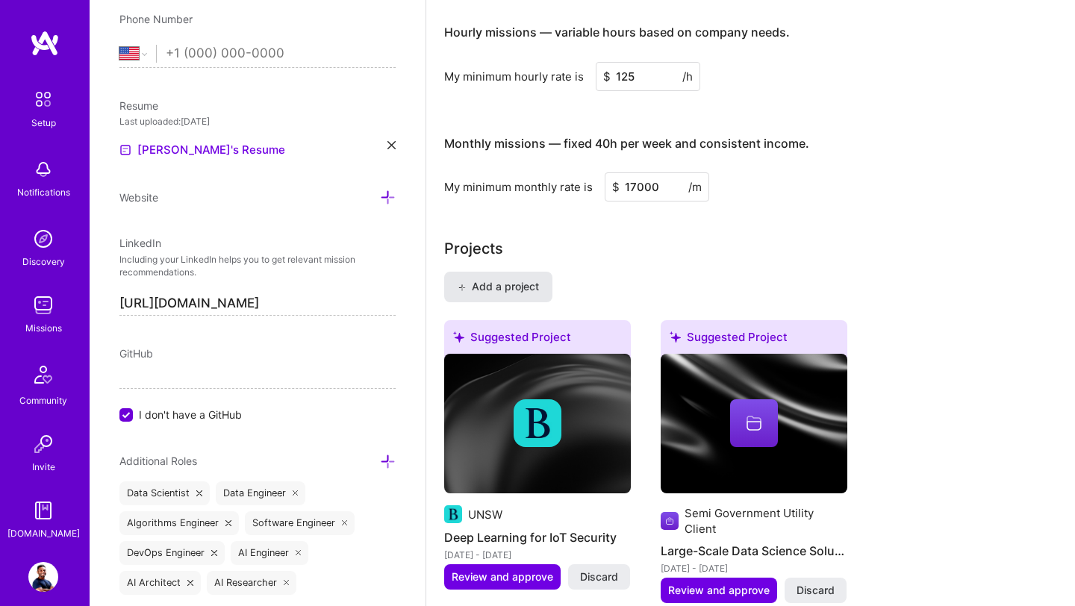
click at [493, 284] on span "Add a project" at bounding box center [498, 286] width 81 height 15
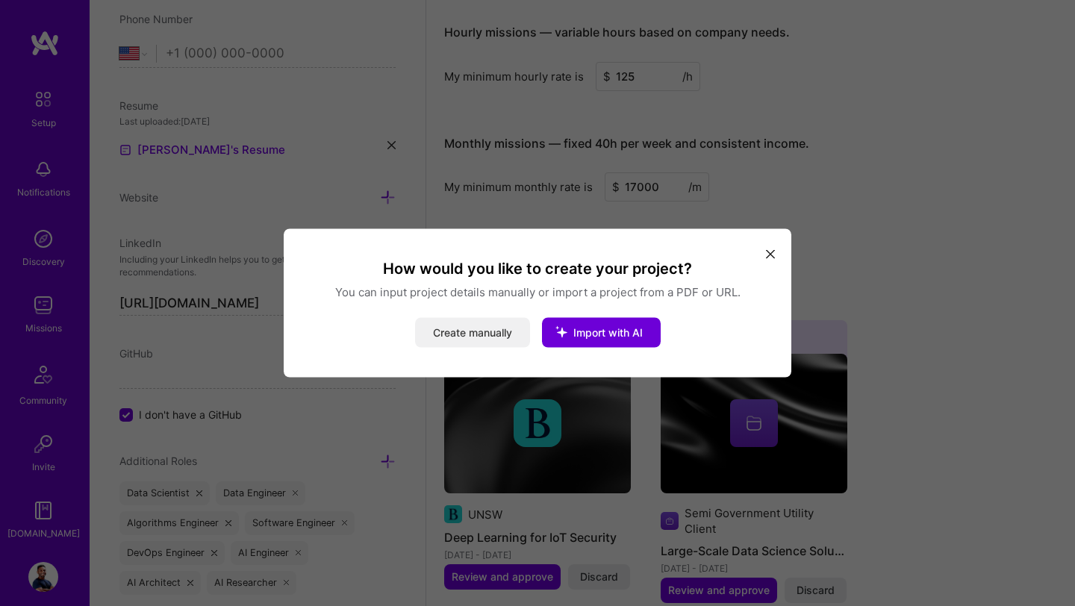
click at [471, 334] on button "Create manually" at bounding box center [472, 333] width 115 height 30
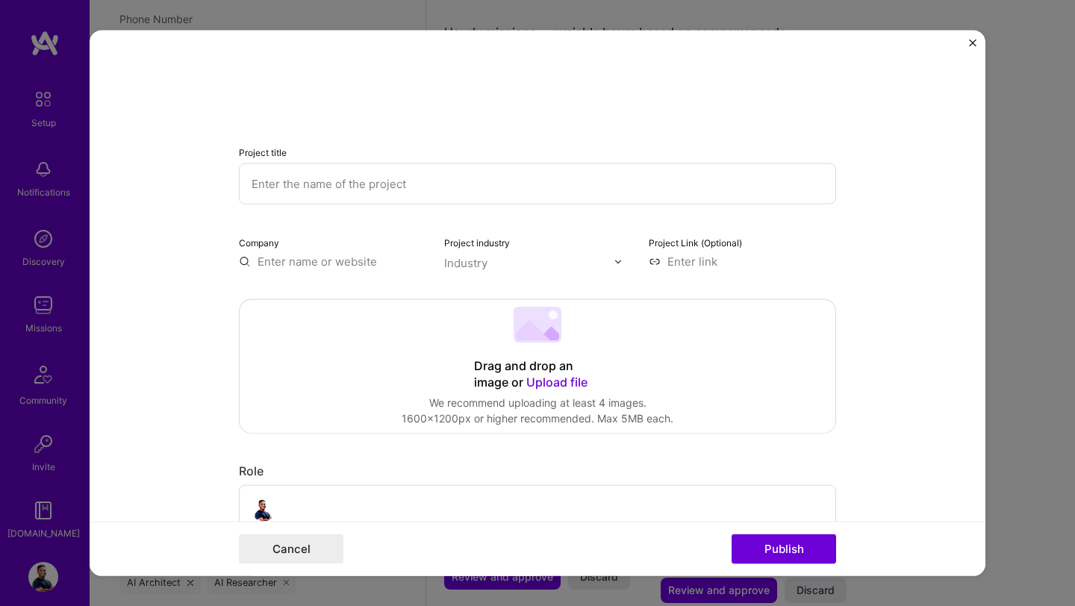
click at [426, 184] on input "text" at bounding box center [537, 183] width 597 height 41
paste input "[URL][DOMAIN_NAME]"
type input "[URL][DOMAIN_NAME]"
click at [476, 184] on input "text" at bounding box center [537, 183] width 597 height 41
paste input "Energy Trading Algorithms Using AI/ML"
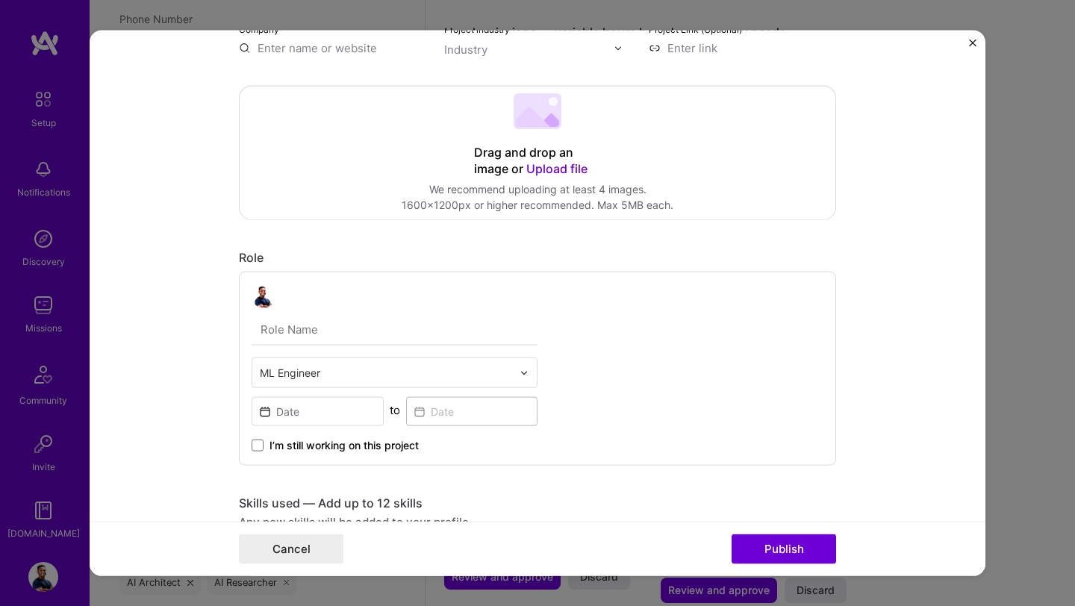
scroll to position [216, 0]
type input "Energy Trading Algorithms Using AI/ML"
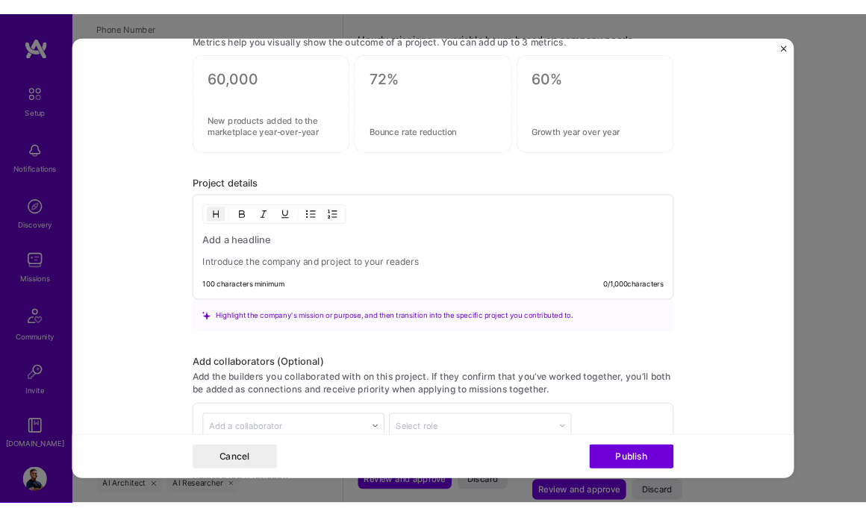
scroll to position [1015, 0]
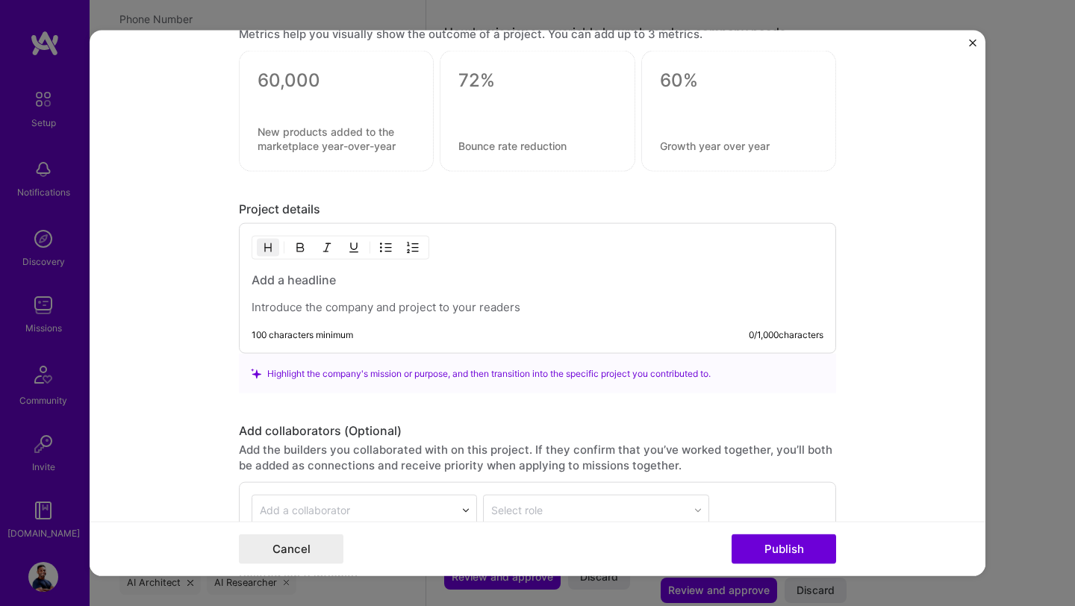
click at [381, 287] on h3 at bounding box center [538, 280] width 572 height 16
click at [376, 302] on p at bounding box center [538, 307] width 572 height 15
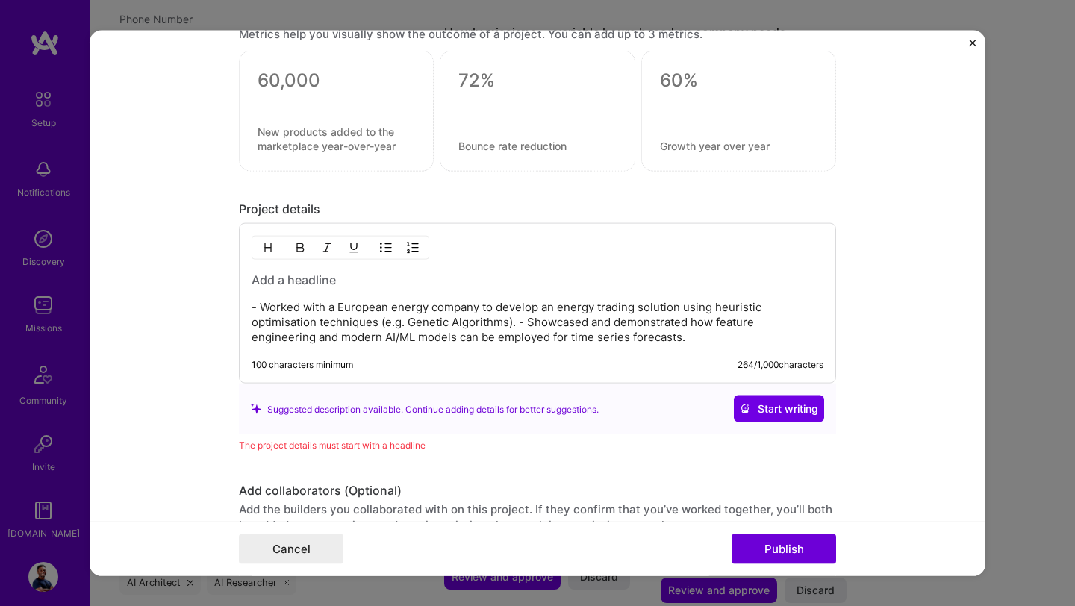
click at [262, 311] on p "- Worked with a European energy company to develop an energy trading solution u…" at bounding box center [538, 322] width 572 height 45
click at [460, 327] on p "Worked with a European energy company to develop an energy trading solution usi…" at bounding box center [538, 322] width 572 height 45
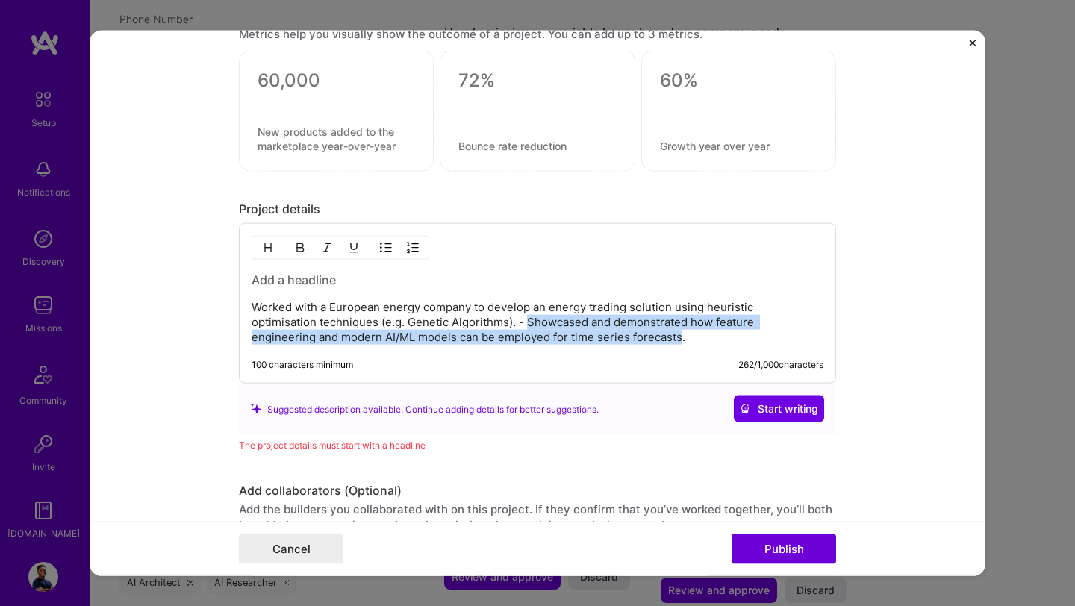
drag, startPoint x: 460, startPoint y: 325, endPoint x: 549, endPoint y: 342, distance: 90.5
click at [549, 342] on p "Worked with a European energy company to develop an energy trading solution usi…" at bounding box center [538, 322] width 572 height 45
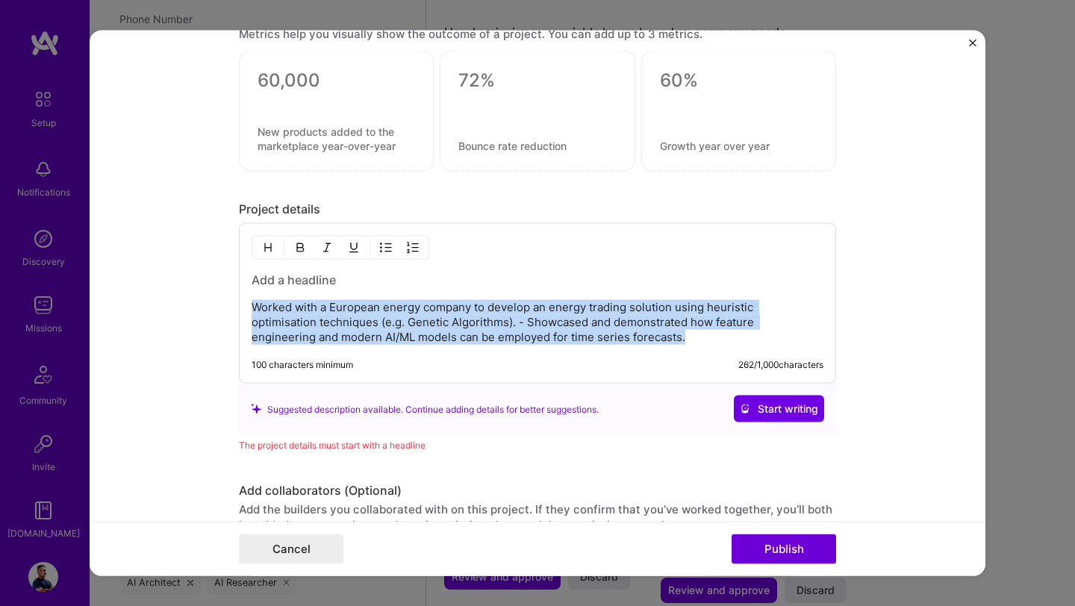
drag, startPoint x: 559, startPoint y: 340, endPoint x: 214, endPoint y: 293, distance: 348.1
click at [213, 293] on form "Project title Energy Trading Algorithms Using AI/ML Company Project industry In…" at bounding box center [538, 304] width 896 height 546
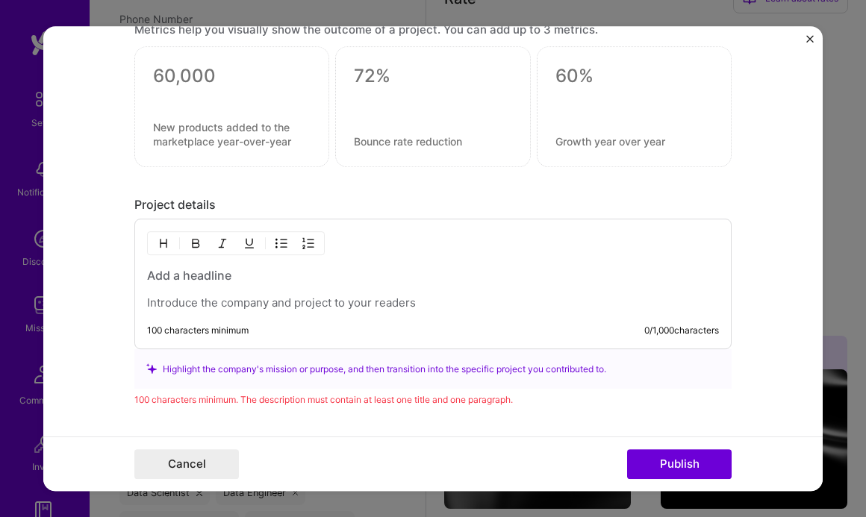
click at [308, 301] on p at bounding box center [433, 303] width 572 height 15
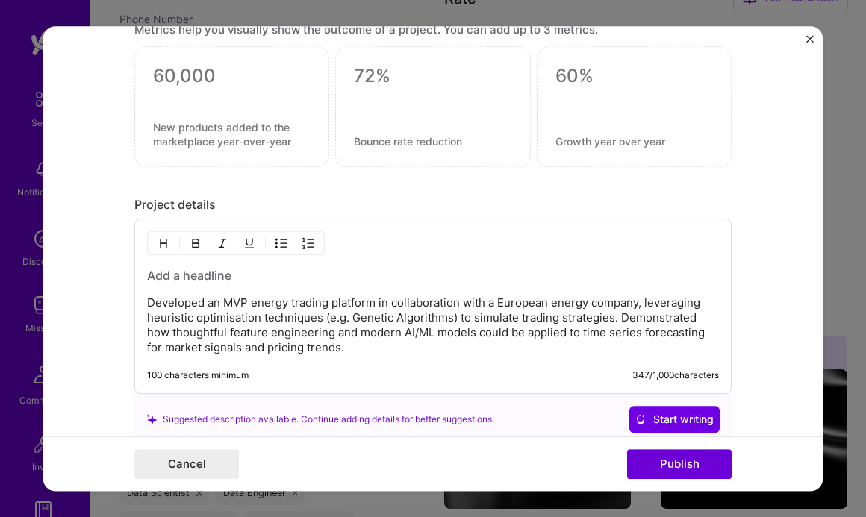
click at [363, 352] on p "Developed an MVP energy trading platform in collaboration with a European energ…" at bounding box center [433, 326] width 572 height 60
click at [264, 286] on div "Developed an MVP energy trading platform in collaboration with a European energ…" at bounding box center [433, 311] width 572 height 88
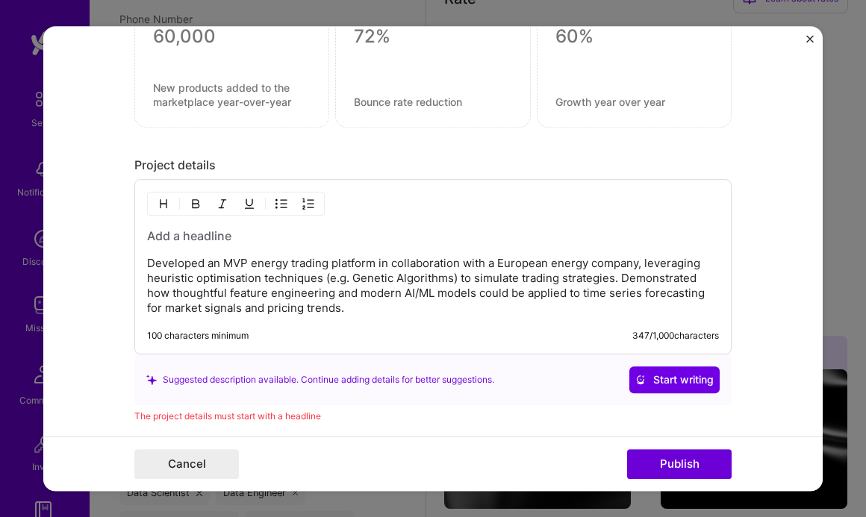
scroll to position [1068, 0]
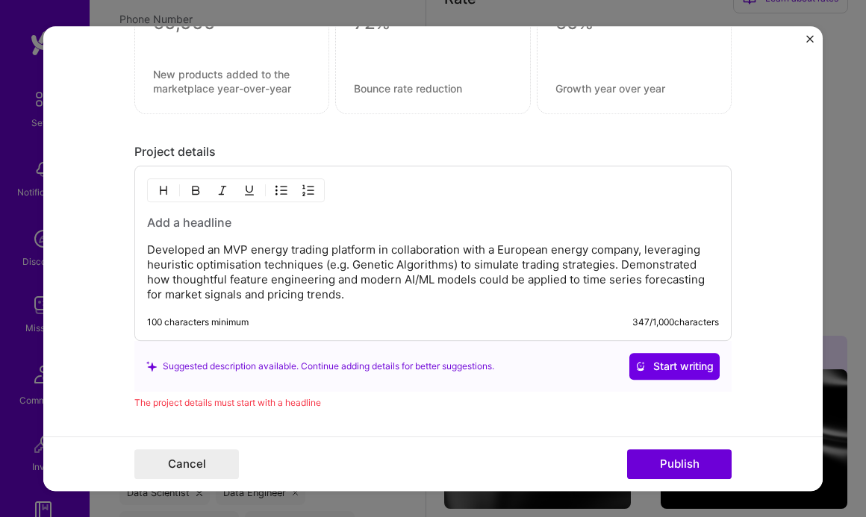
click at [231, 229] on h3 at bounding box center [433, 222] width 572 height 16
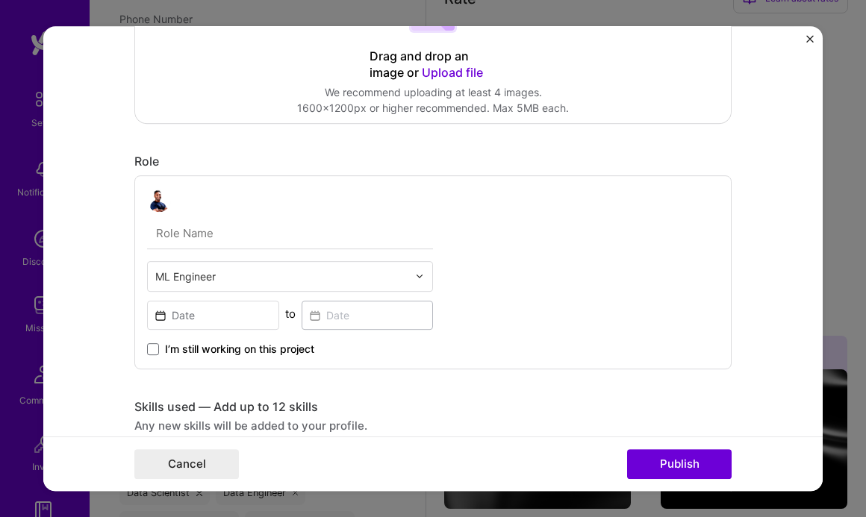
scroll to position [312, 0]
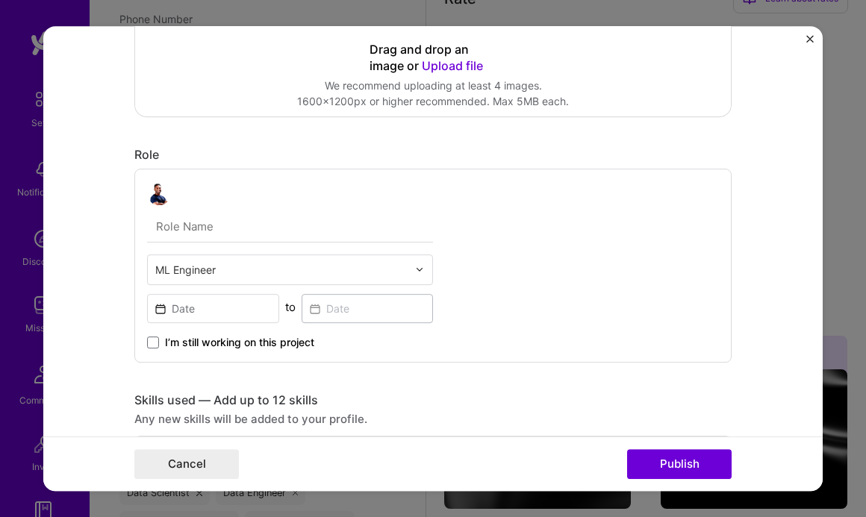
click at [259, 223] on input "text" at bounding box center [290, 226] width 286 height 31
type input "M"
click at [97, 252] on form "Project title Energy Trading Algorithms Using AI/ML Company Project industry In…" at bounding box center [432, 259] width 779 height 466
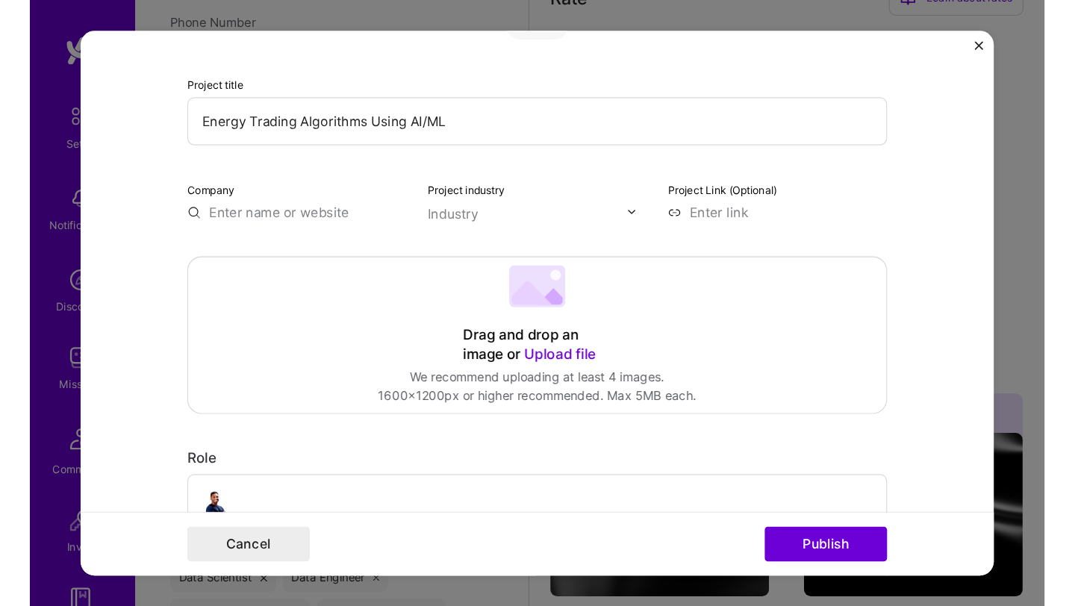
scroll to position [74, 0]
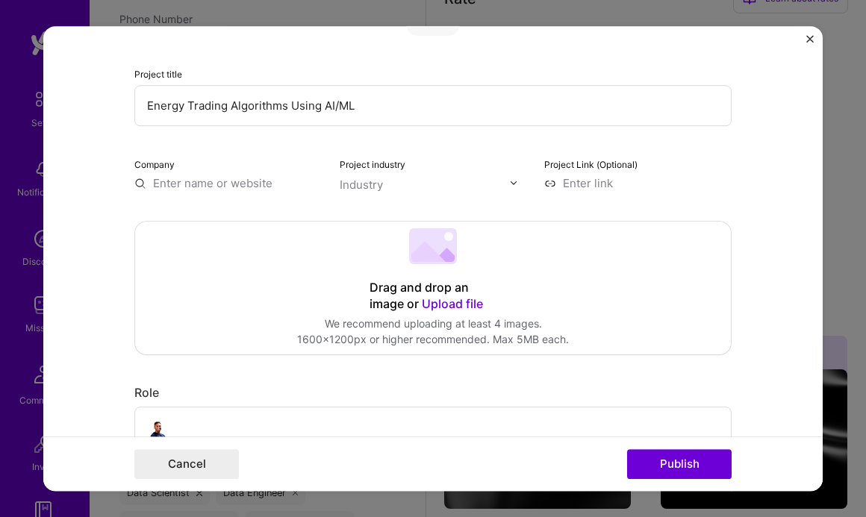
click at [225, 174] on div "Company" at bounding box center [227, 173] width 187 height 35
click at [223, 178] on input "text" at bounding box center [227, 183] width 187 height 16
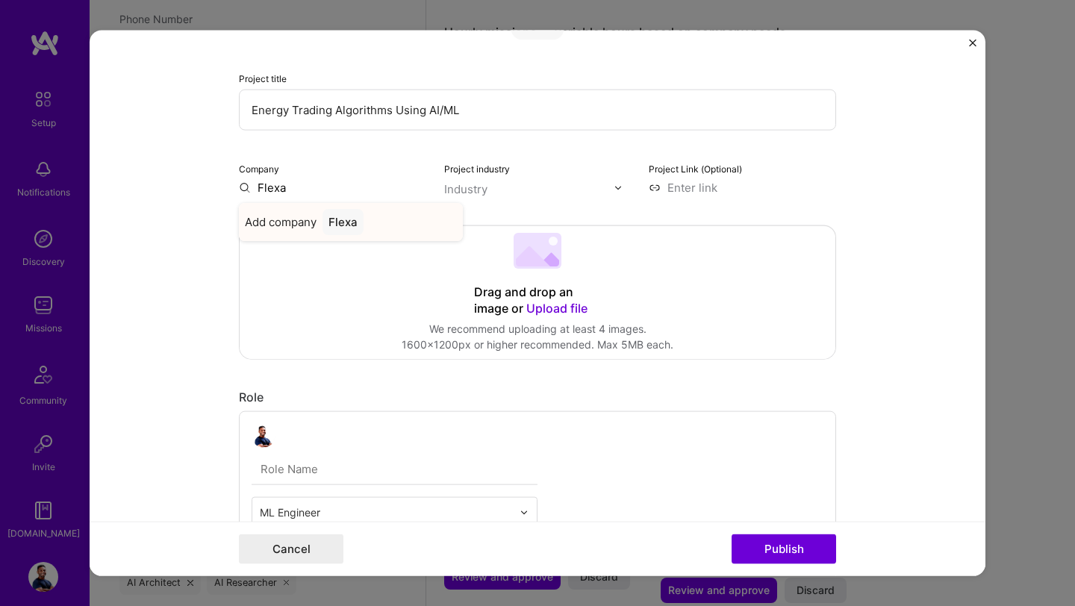
type input "Flexa"
click at [348, 222] on div "Flexa" at bounding box center [343, 222] width 41 height 26
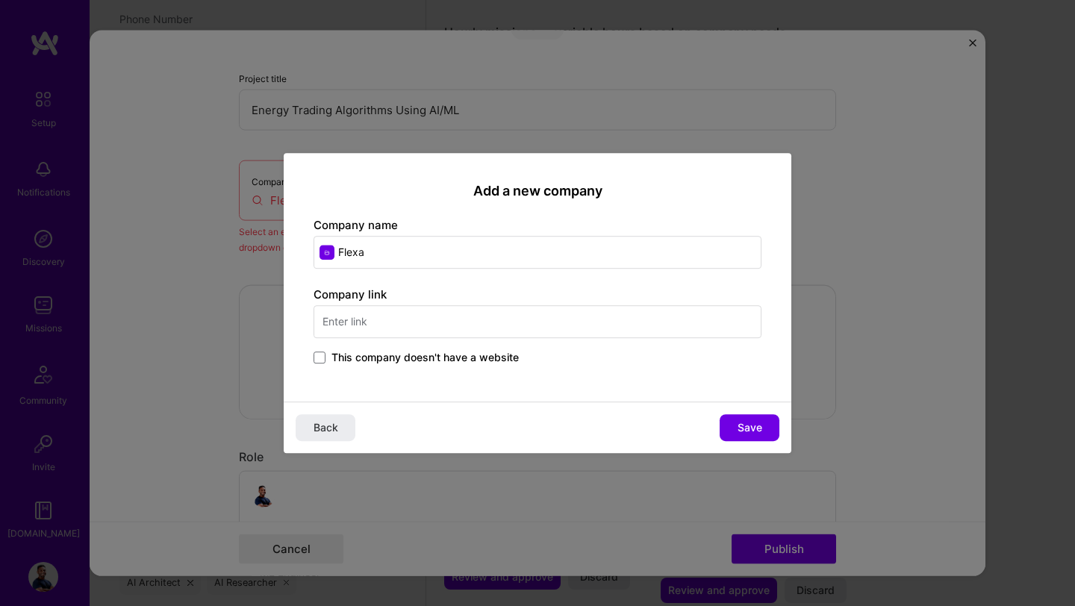
click at [441, 328] on input "text" at bounding box center [538, 321] width 448 height 33
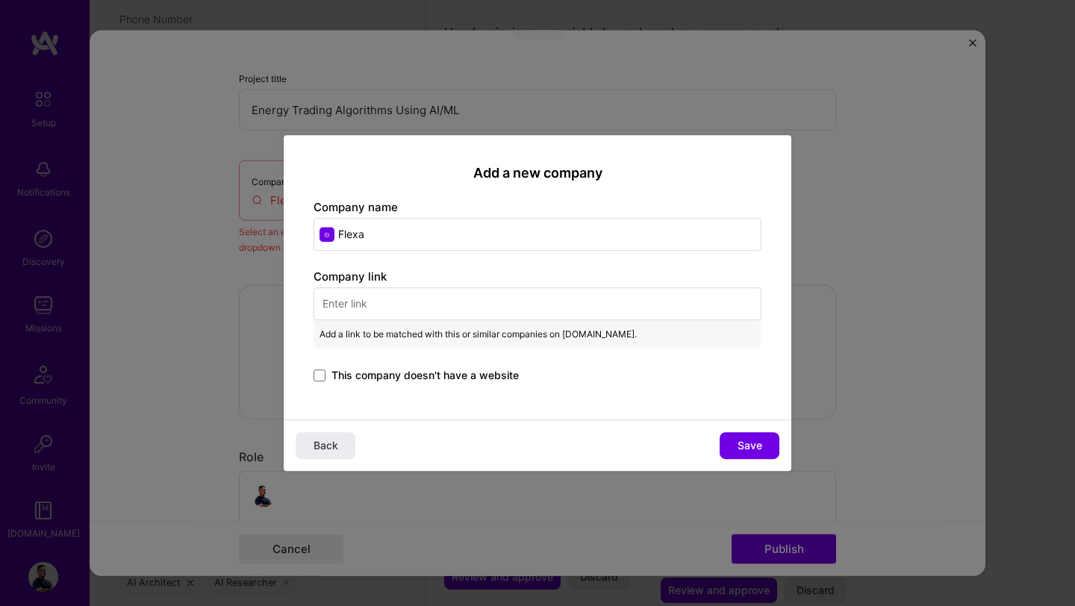
paste input "[URL][DOMAIN_NAME]"
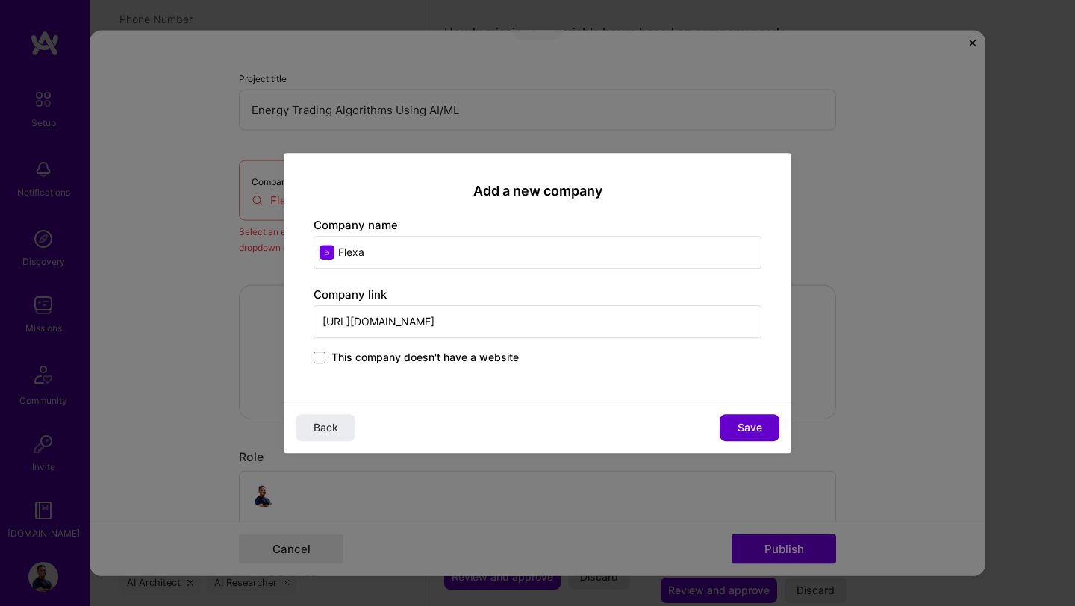
type input "[URL][DOMAIN_NAME]"
click at [749, 434] on span "Save" at bounding box center [750, 427] width 25 height 15
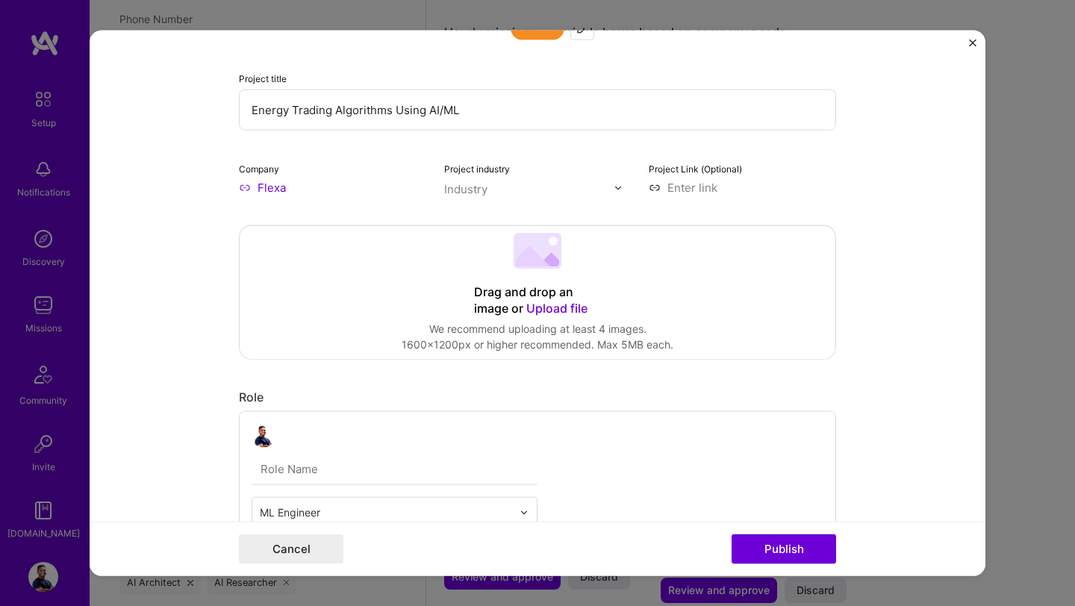
click at [466, 196] on div "Industry" at bounding box center [465, 189] width 43 height 16
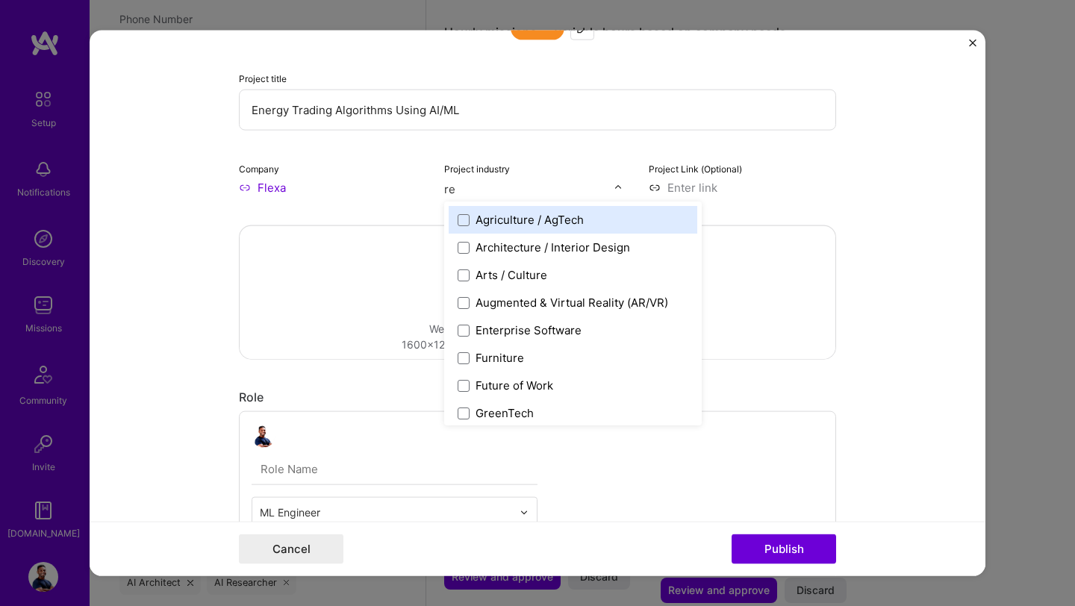
type input "r"
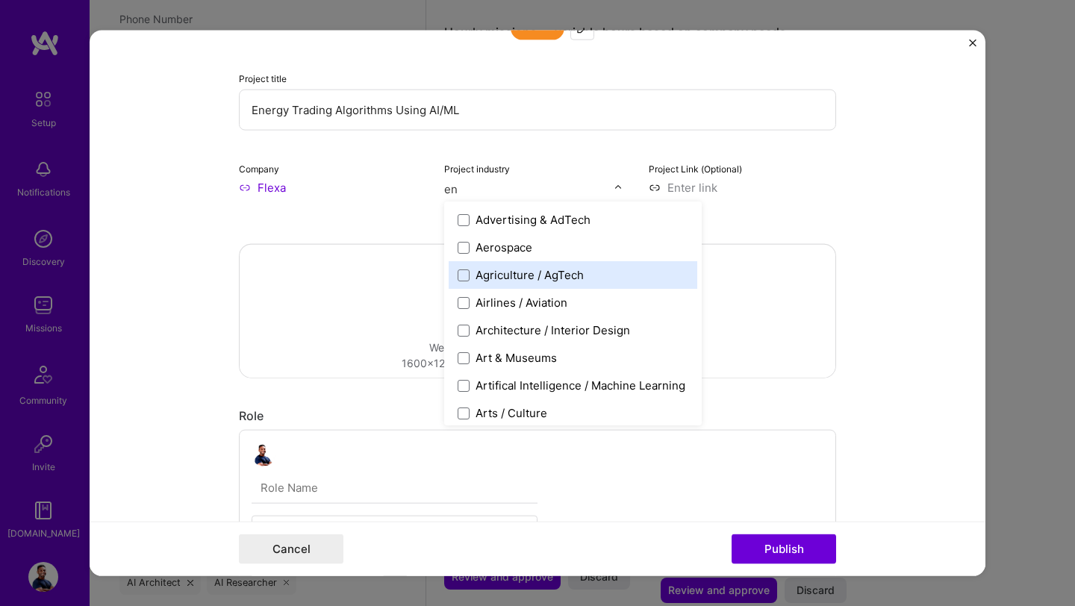
type input "ene"
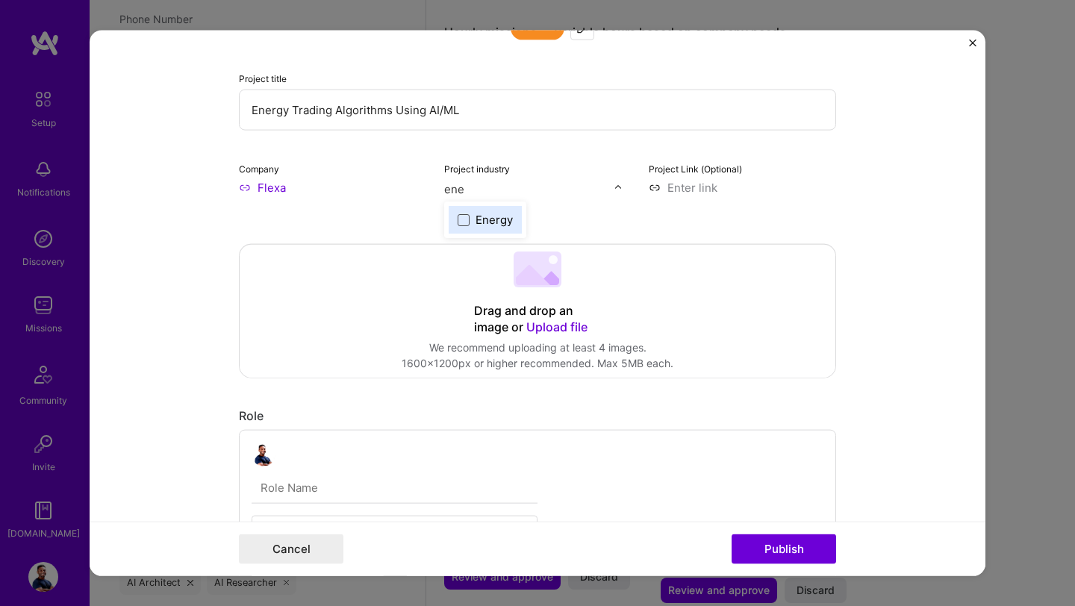
click at [467, 216] on span at bounding box center [464, 220] width 12 height 12
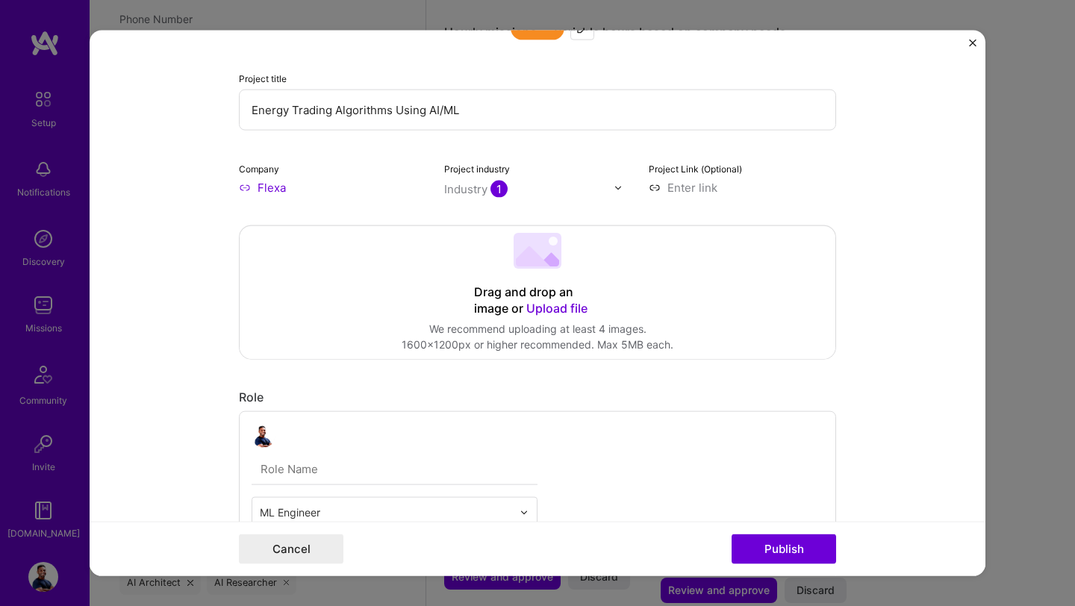
click at [185, 260] on form "Project title Energy Trading Algorithms Using AI/ML Company Flexa Project indus…" at bounding box center [538, 304] width 896 height 546
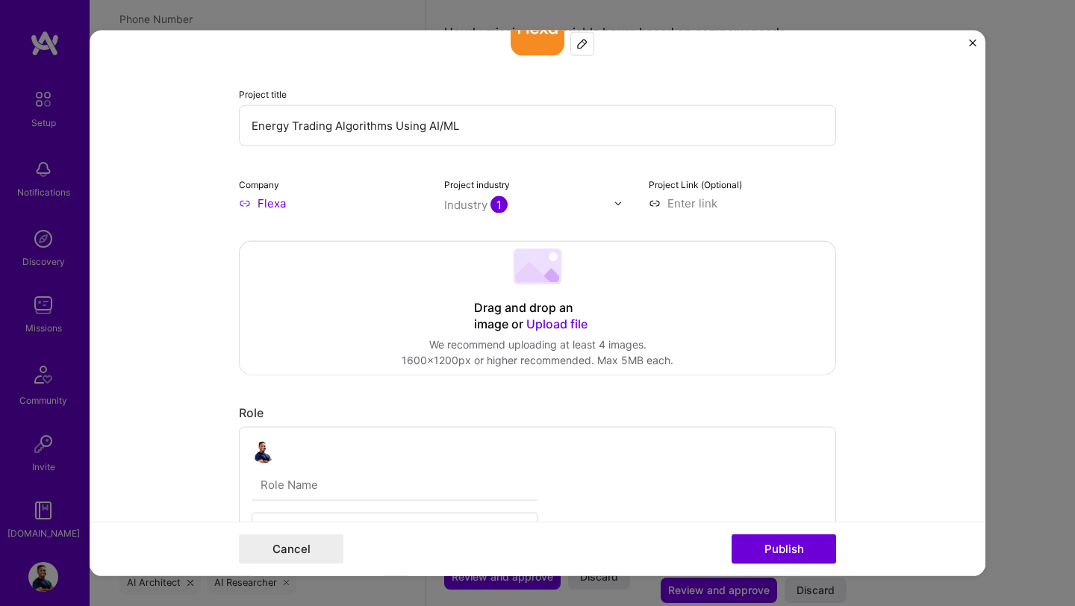
scroll to position [0, 0]
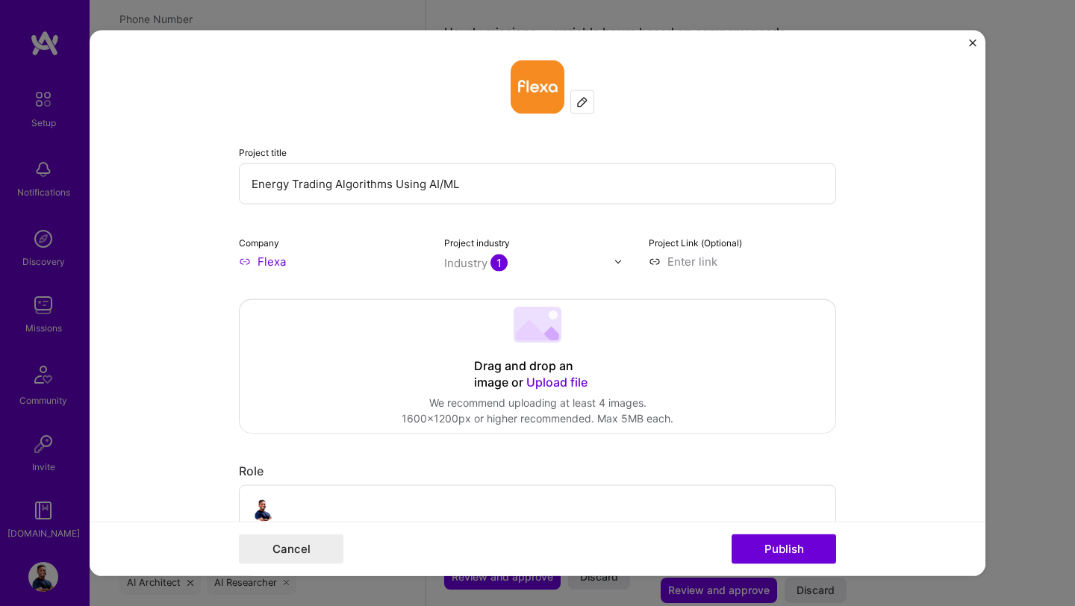
click at [546, 84] on img at bounding box center [538, 87] width 54 height 54
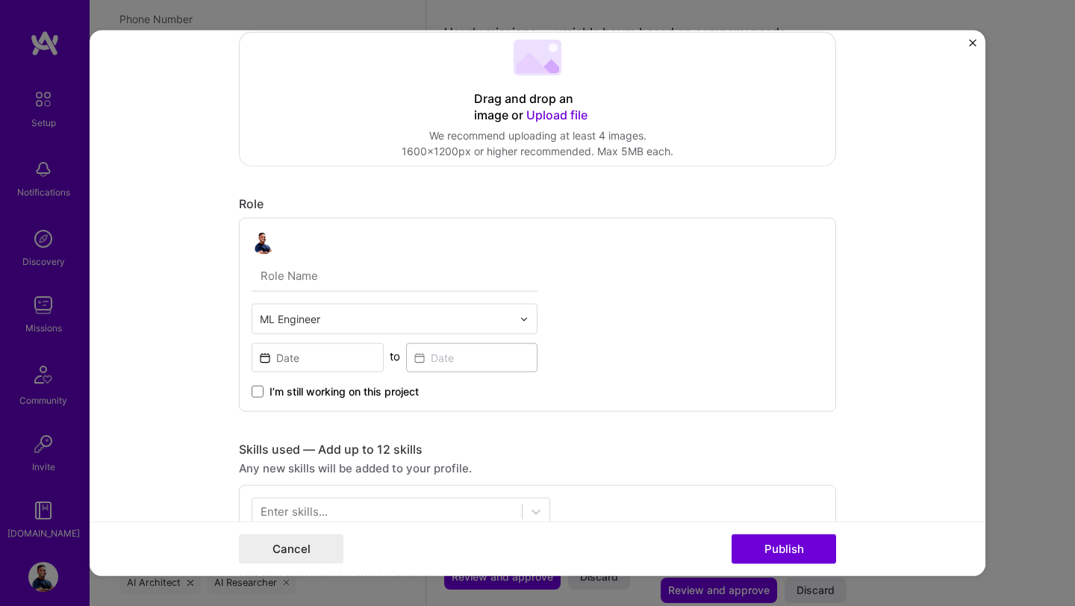
scroll to position [283, 0]
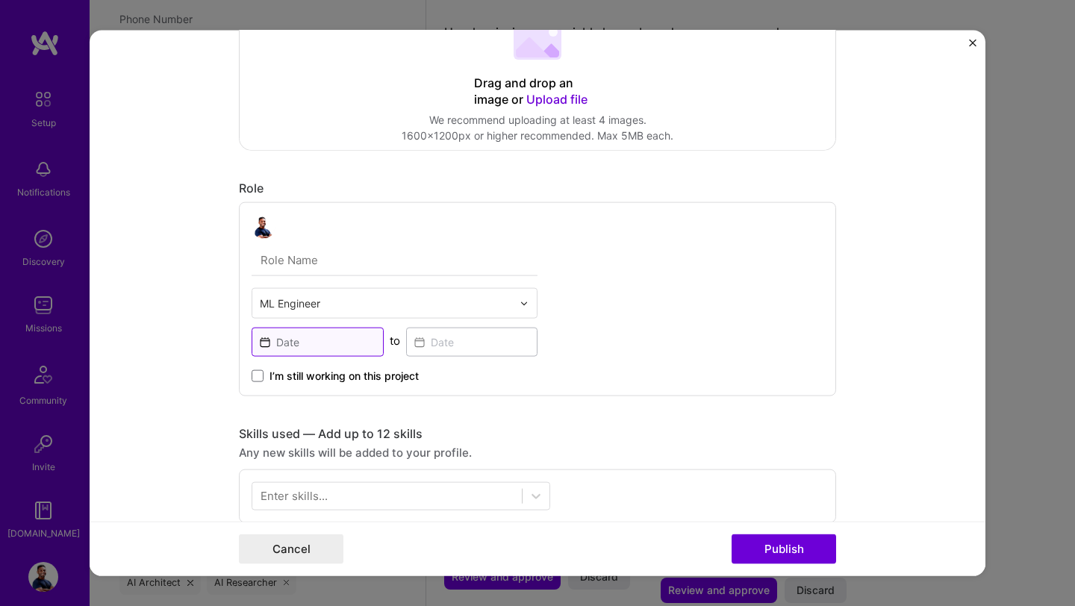
click at [293, 332] on input at bounding box center [318, 342] width 132 height 29
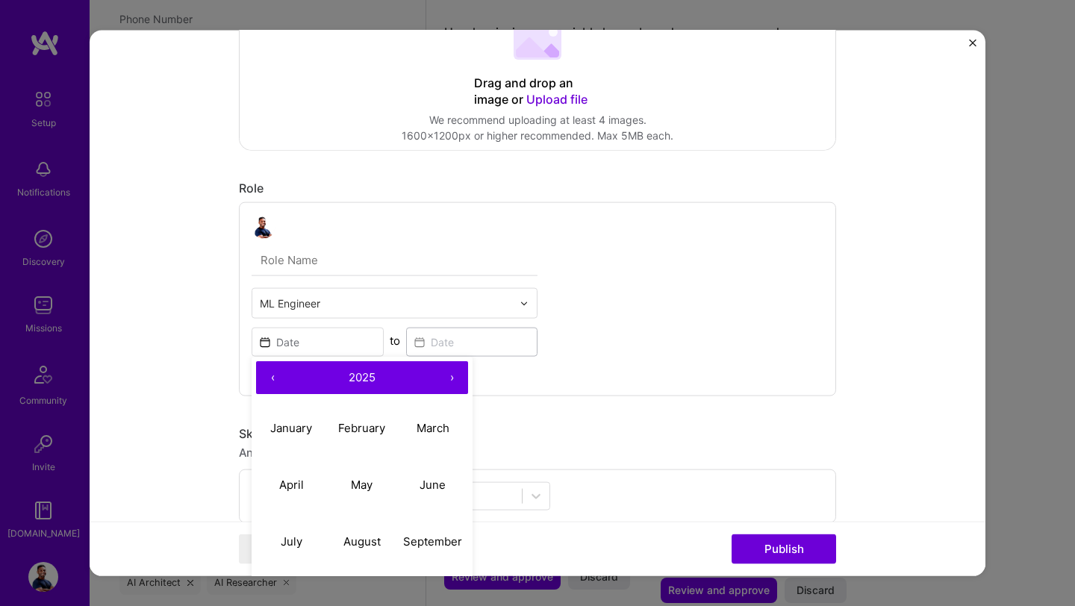
click at [272, 376] on button "‹" at bounding box center [272, 377] width 33 height 33
click at [363, 493] on button "May" at bounding box center [362, 484] width 71 height 57
type input "[DATE]"
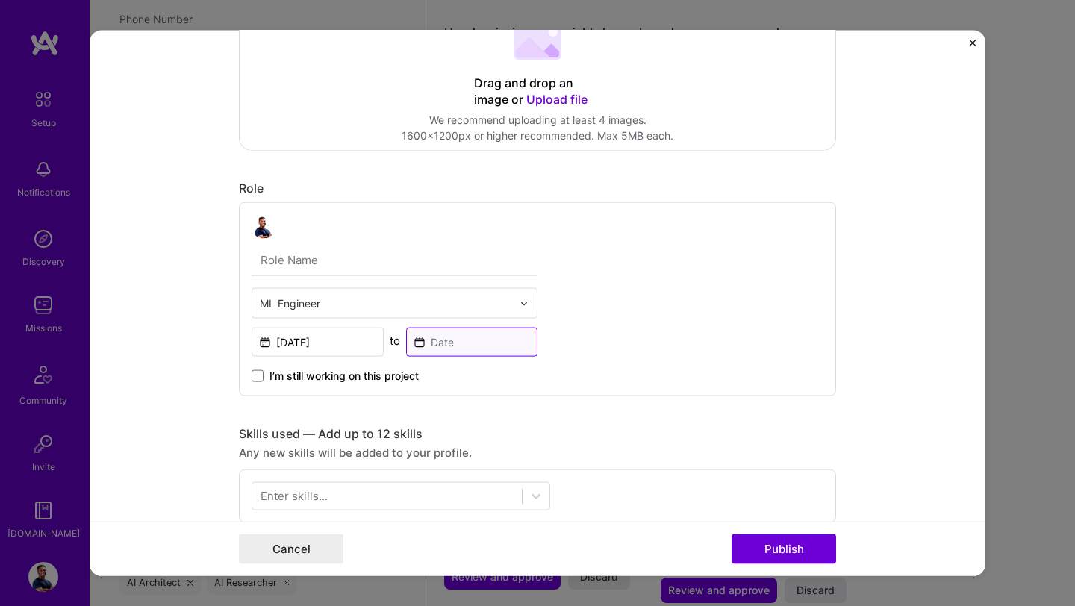
click at [482, 340] on input at bounding box center [472, 342] width 132 height 29
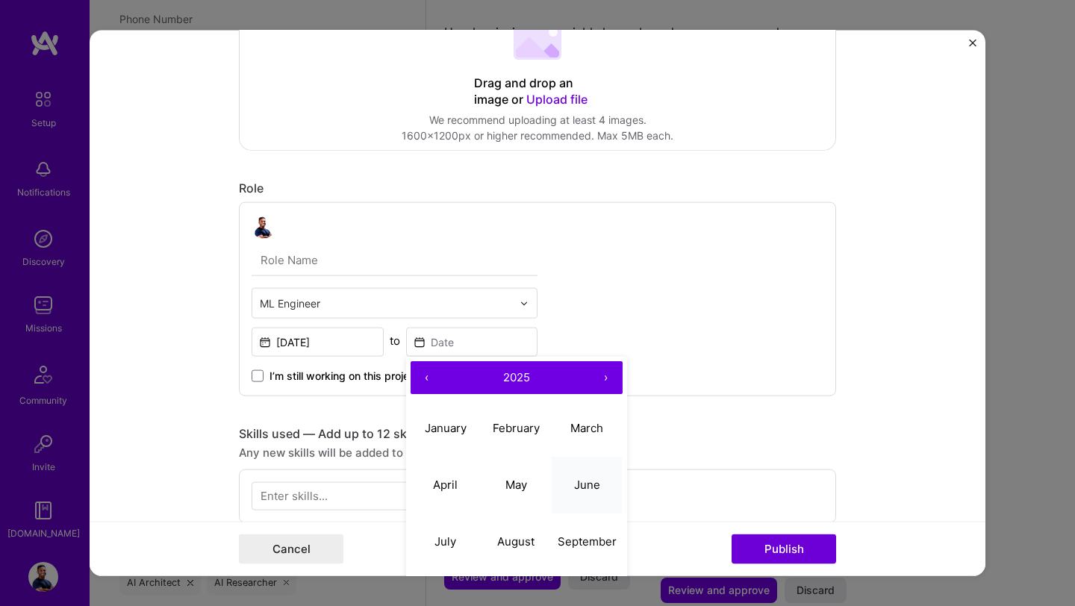
click at [593, 485] on abbr "June" at bounding box center [587, 484] width 26 height 14
type input "[DATE]"
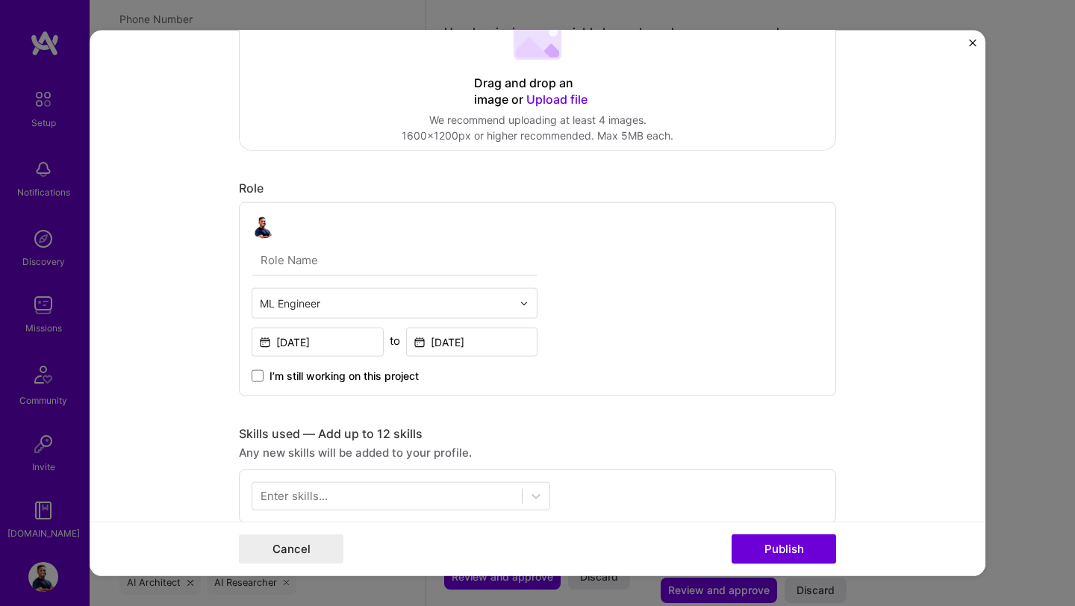
click at [211, 372] on form "Project title Energy Trading Algorithms Using AI/ML Company Flexa Project indus…" at bounding box center [538, 304] width 896 height 546
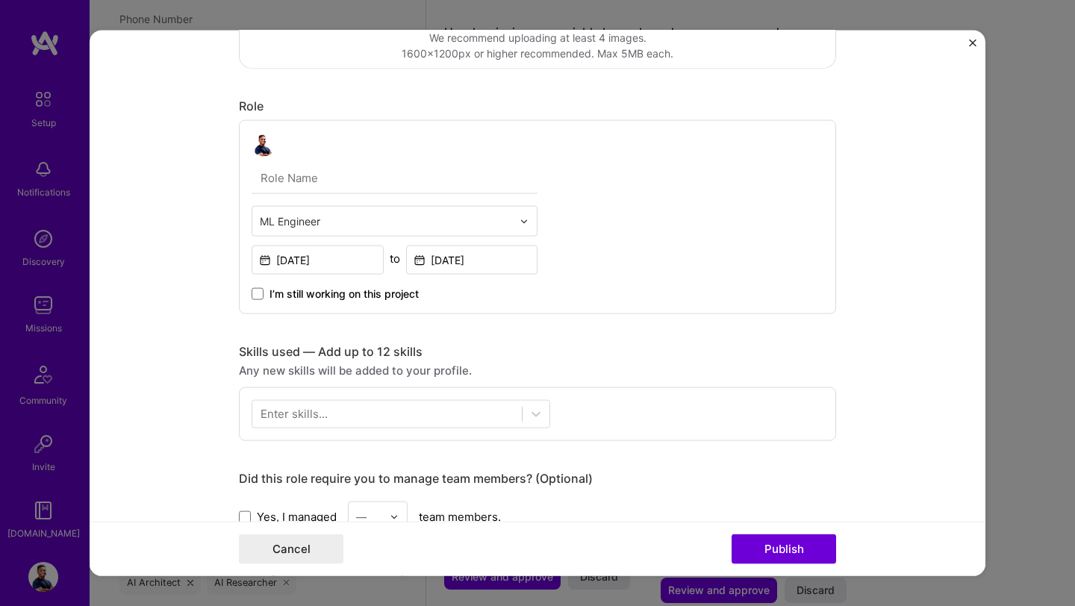
scroll to position [359, 0]
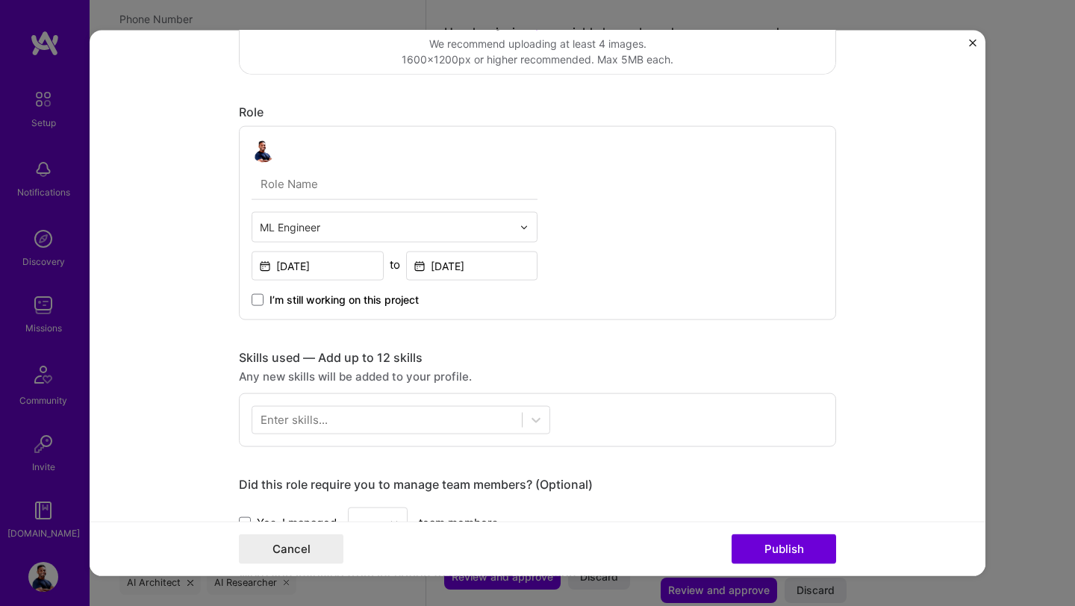
click at [324, 427] on div "Enter skills..." at bounding box center [294, 420] width 67 height 16
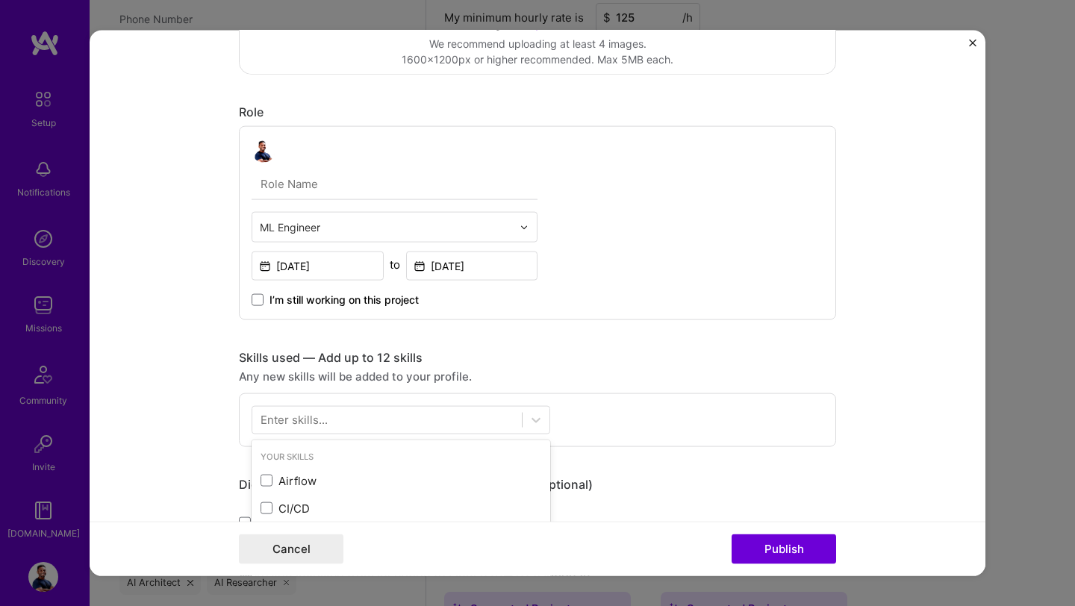
scroll to position [929, 0]
click at [338, 411] on div at bounding box center [387, 420] width 270 height 25
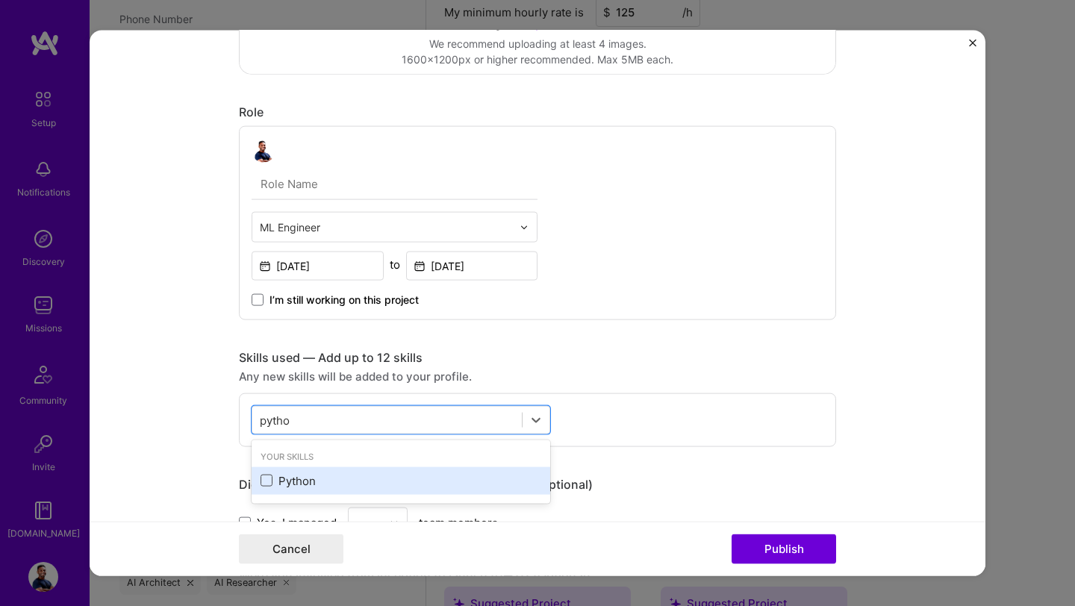
click at [270, 482] on span at bounding box center [267, 481] width 12 height 12
click at [0, 0] on input "checkbox" at bounding box center [0, 0] width 0 height 0
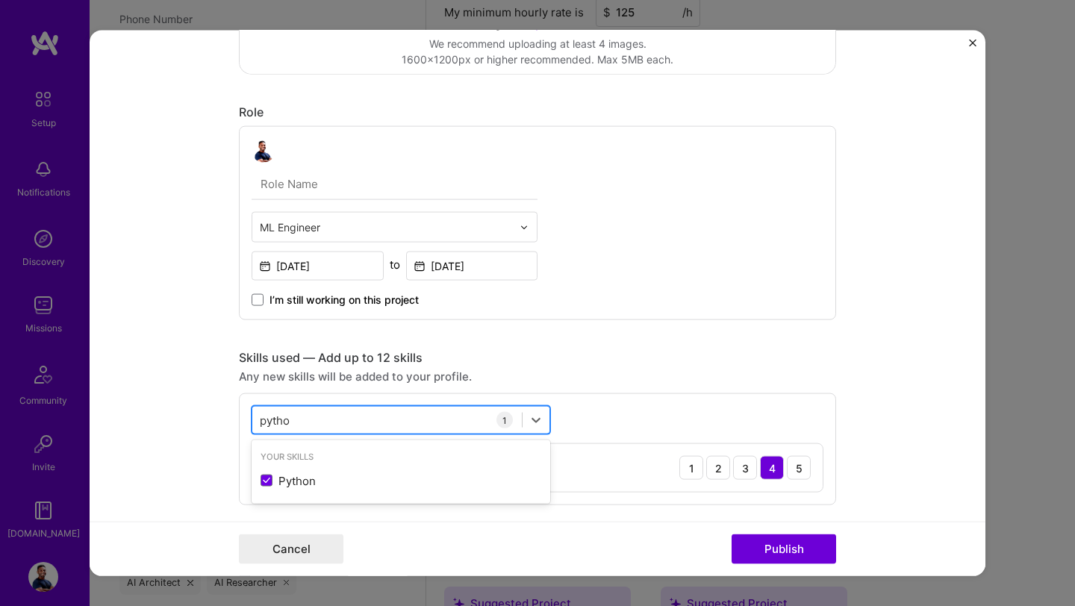
click at [408, 425] on div "pytho pytho" at bounding box center [387, 420] width 270 height 25
type input "p"
type input "n"
type input "i"
type input "g"
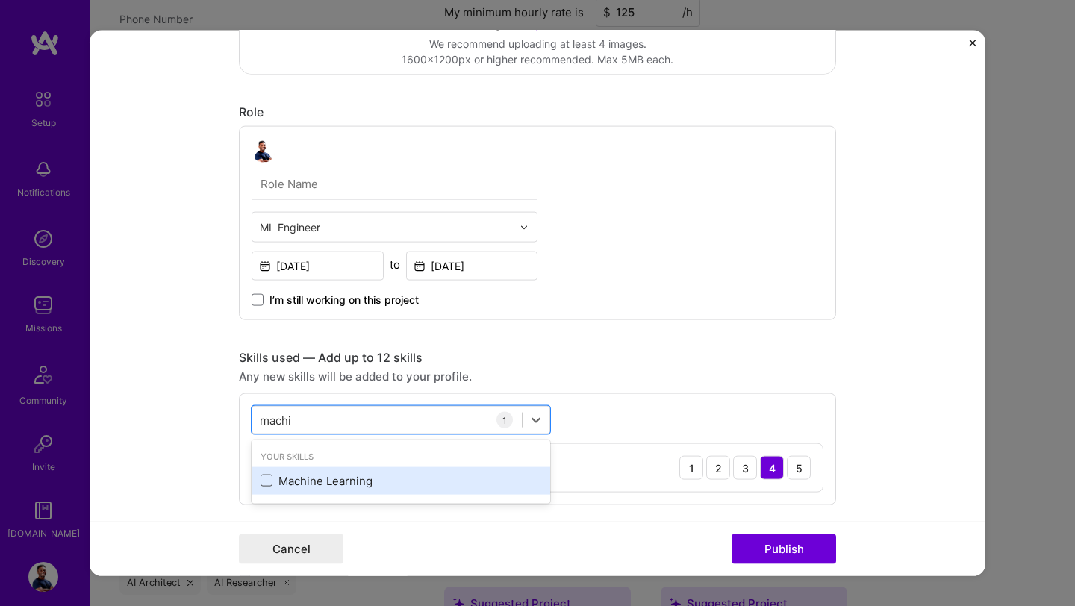
click at [267, 481] on span at bounding box center [267, 481] width 12 height 12
click at [0, 0] on input "checkbox" at bounding box center [0, 0] width 0 height 0
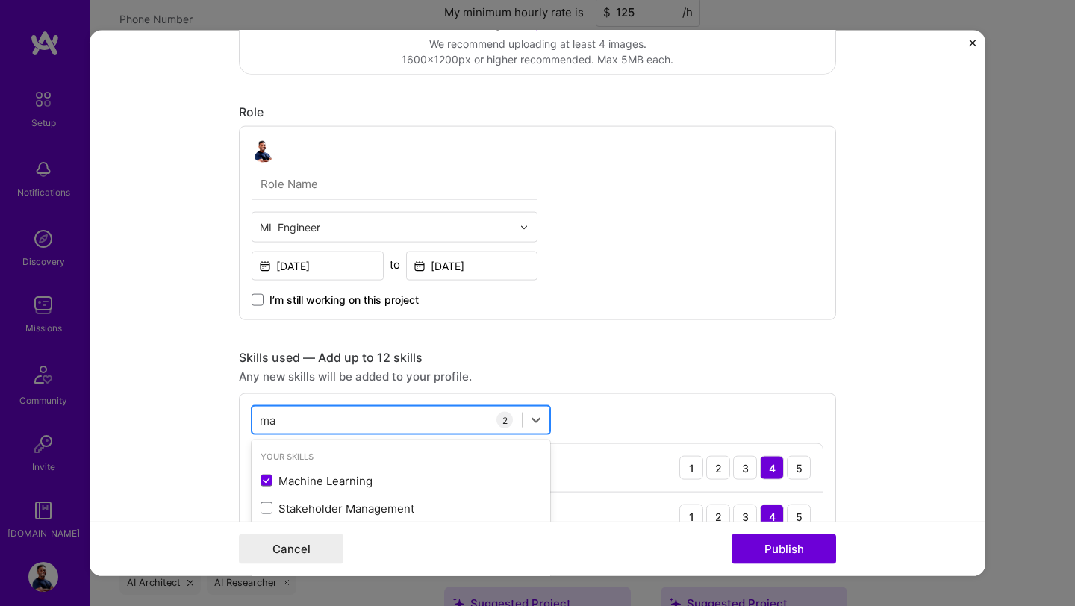
type input "m"
type input "x"
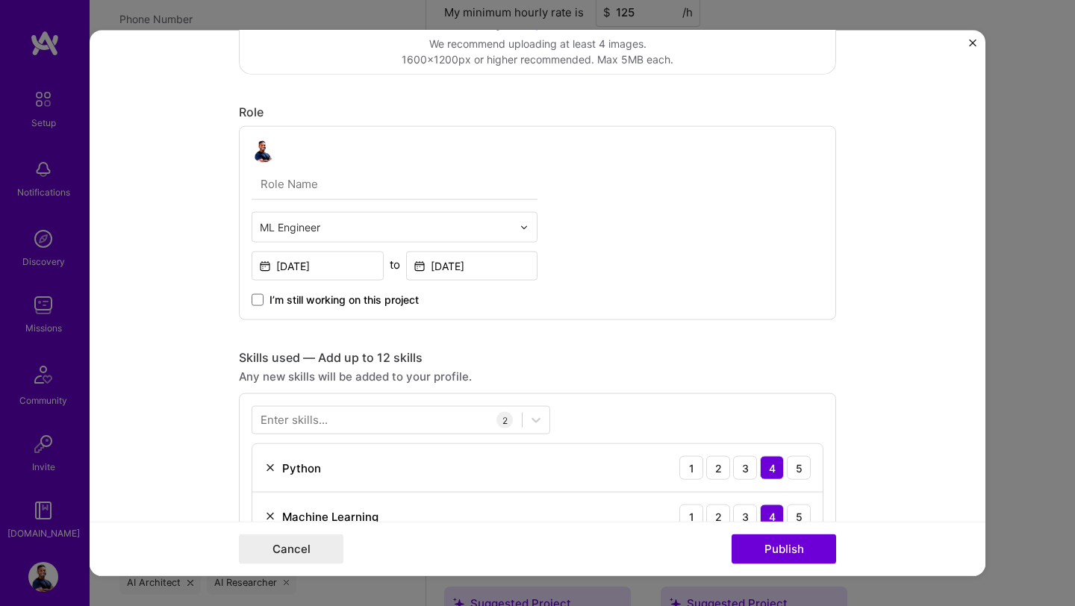
click at [169, 387] on form "Project title Energy Trading Algorithms Using AI/ML Company Flexa Project indus…" at bounding box center [538, 304] width 896 height 546
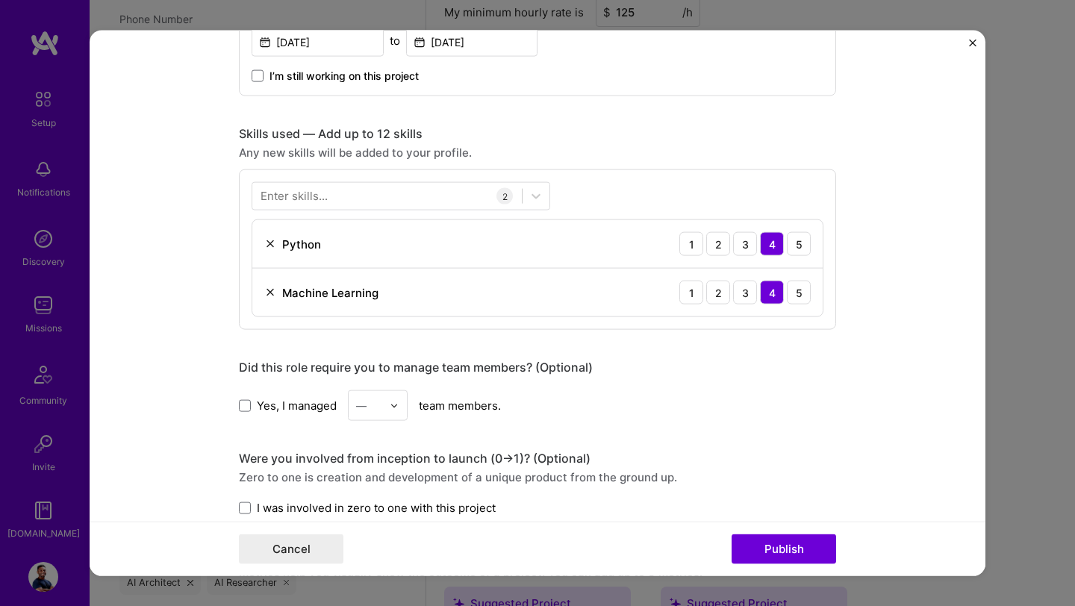
scroll to position [585, 0]
click at [367, 196] on div at bounding box center [387, 194] width 270 height 25
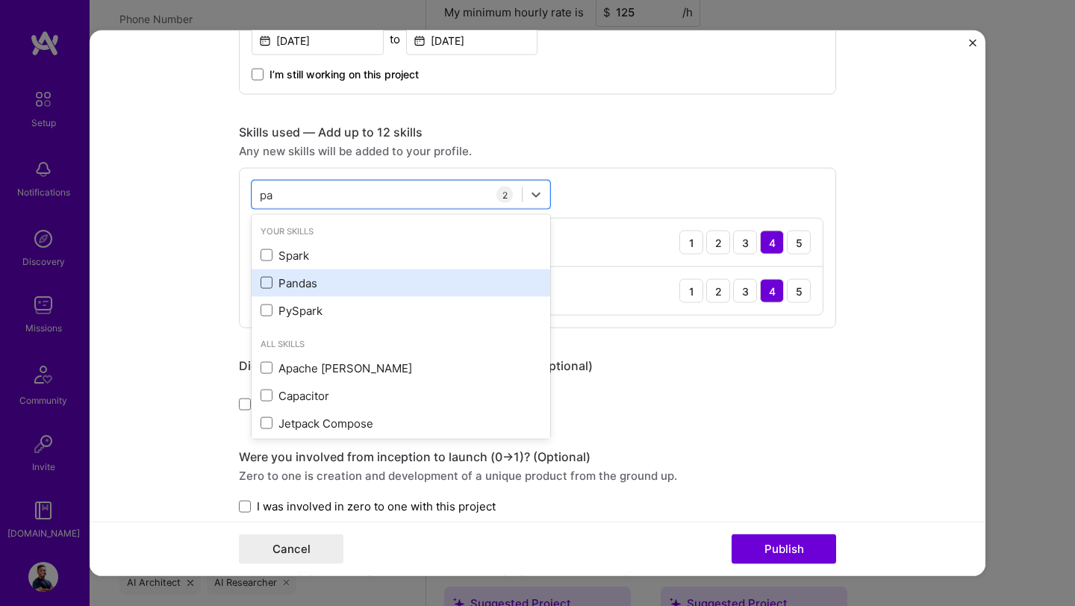
click at [271, 286] on span at bounding box center [267, 283] width 12 height 12
click at [0, 0] on input "checkbox" at bounding box center [0, 0] width 0 height 0
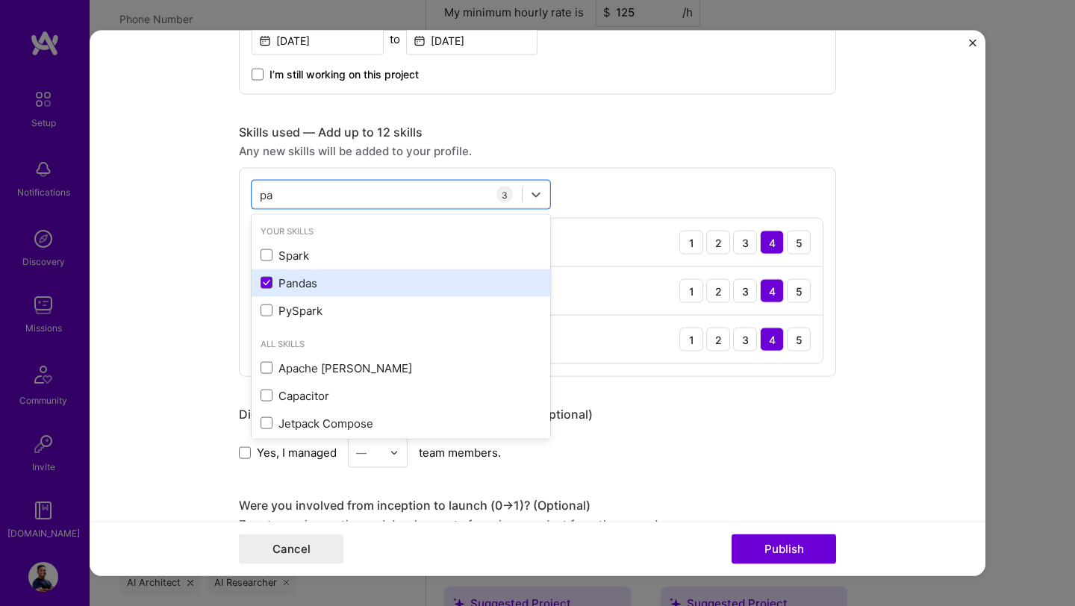
type input "p"
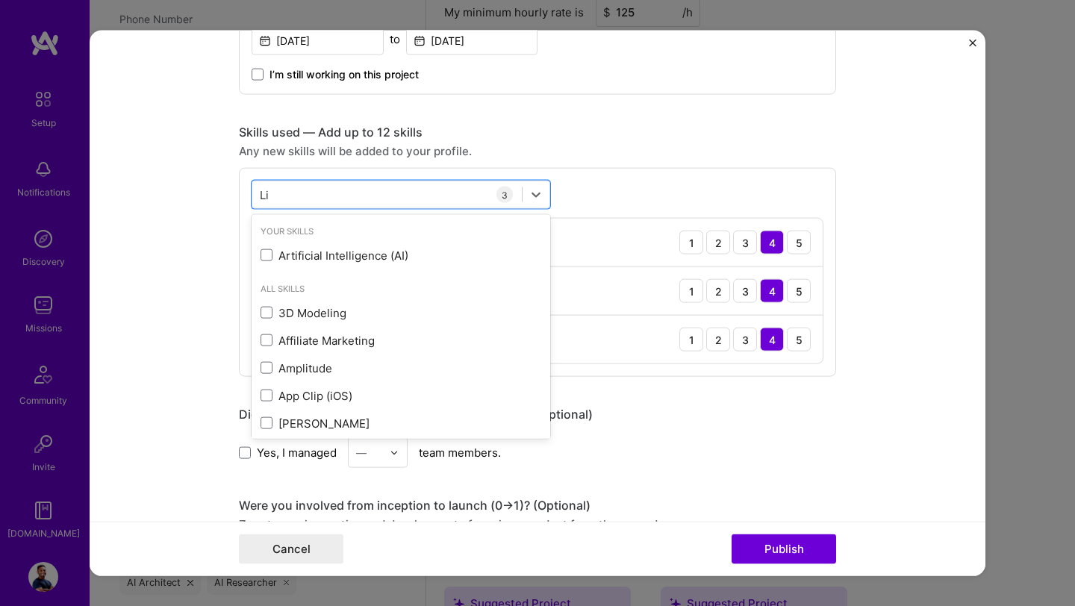
type input "L"
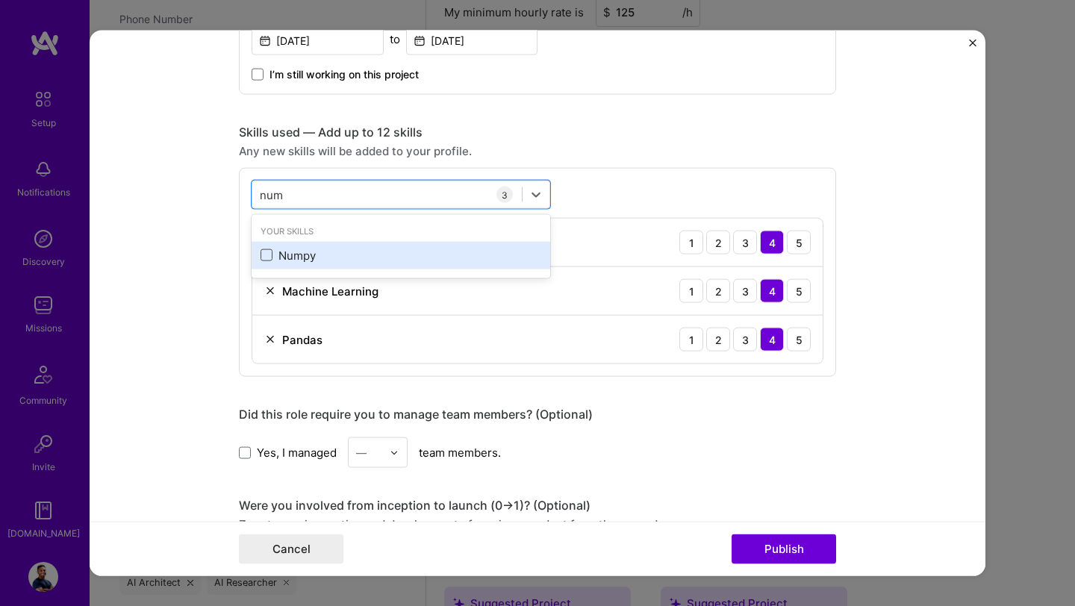
click at [270, 254] on span at bounding box center [267, 255] width 12 height 12
click at [0, 0] on input "checkbox" at bounding box center [0, 0] width 0 height 0
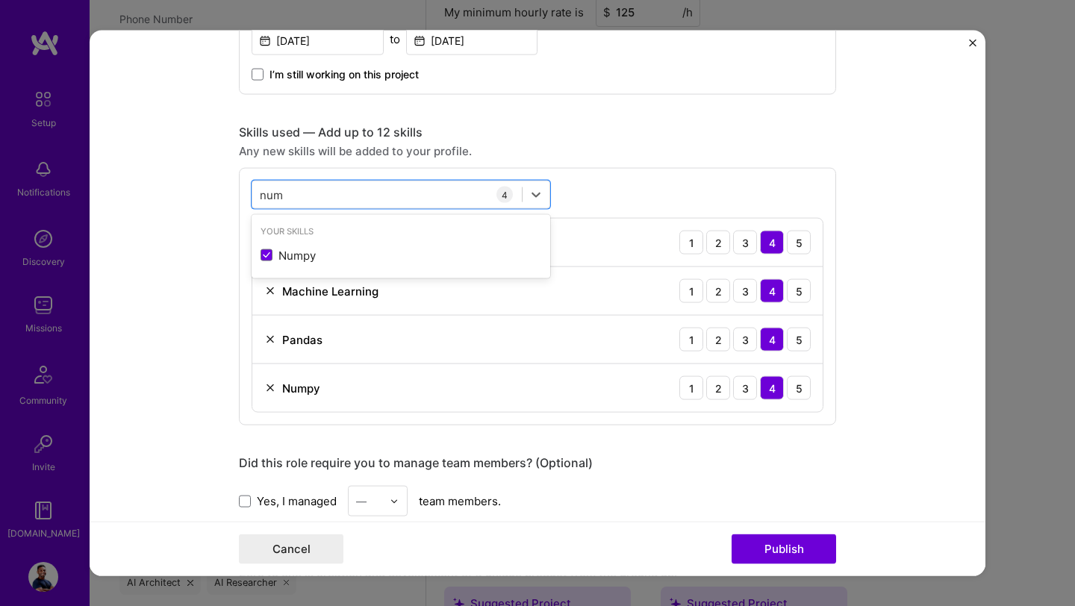
click at [213, 265] on form "Project title Energy Trading Algorithms Using AI/ML Company Flexa Project indus…" at bounding box center [538, 304] width 896 height 546
drag, startPoint x: 312, startPoint y: 198, endPoint x: 234, endPoint y: 189, distance: 78.9
click at [233, 189] on form "Project title Energy Trading Algorithms Using AI/ML Company Flexa Project indus…" at bounding box center [538, 304] width 896 height 546
type input "n"
type input "x"
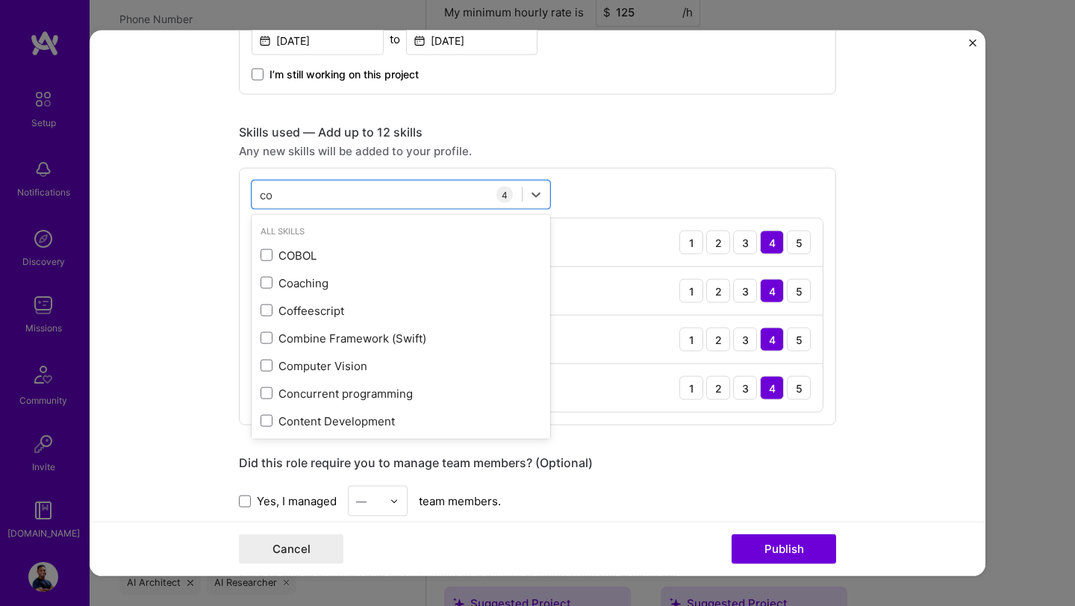
type input "c"
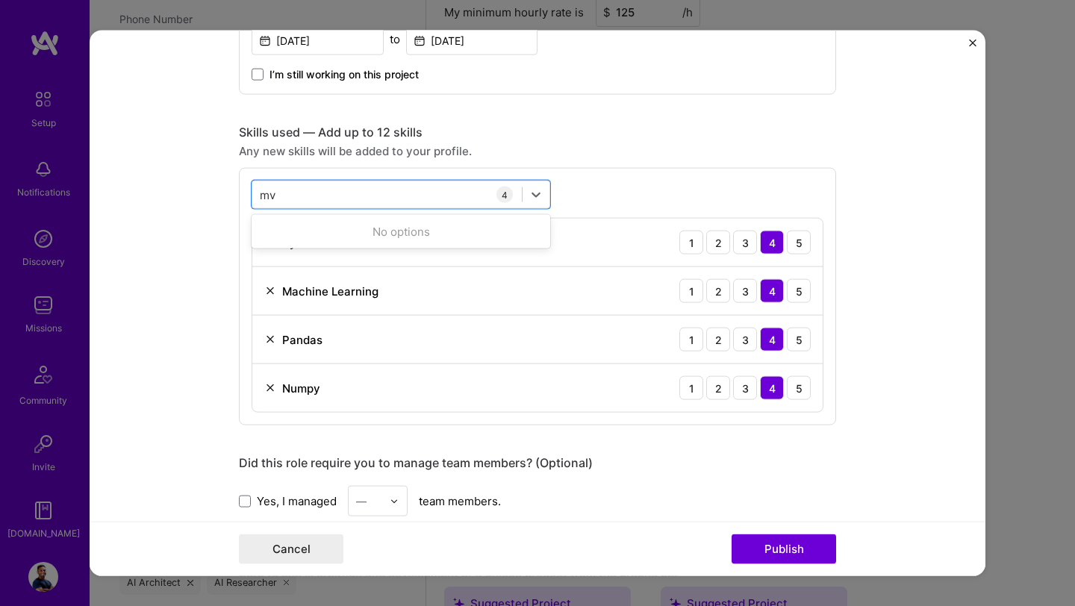
type input "m"
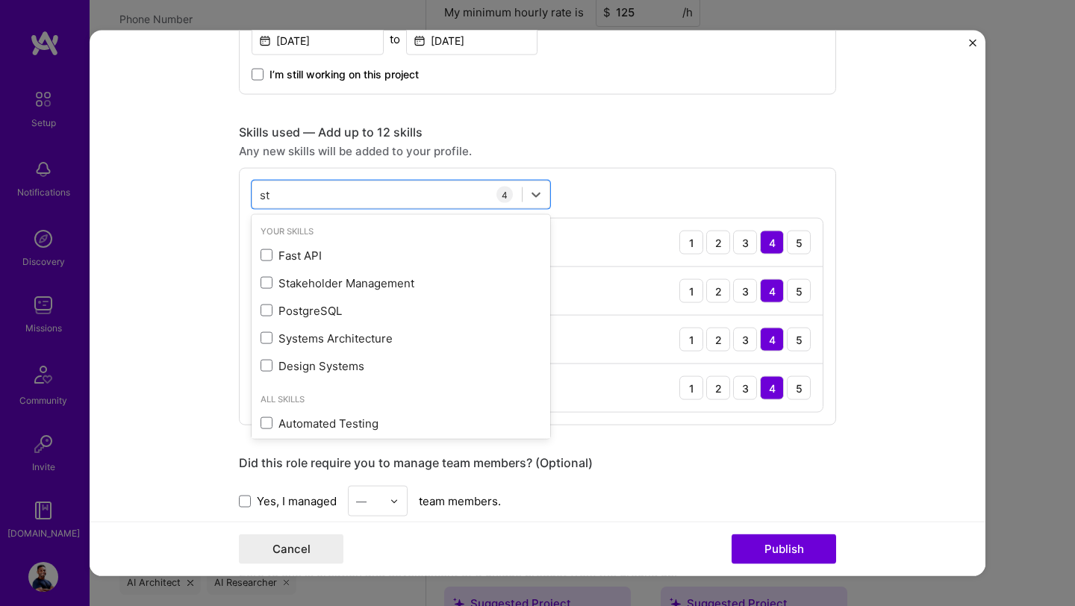
type input "s"
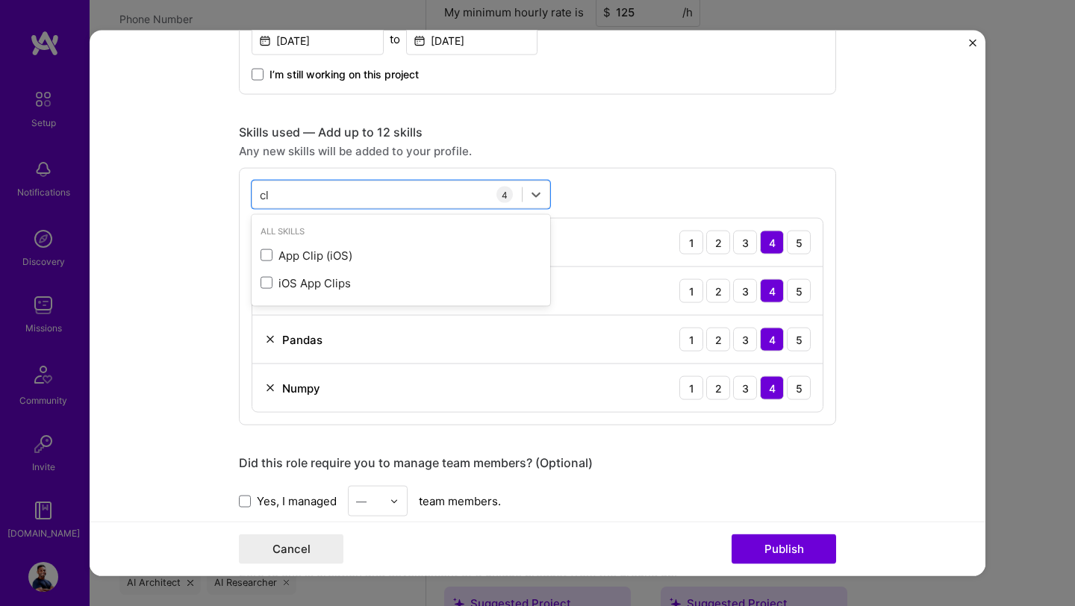
type input "c"
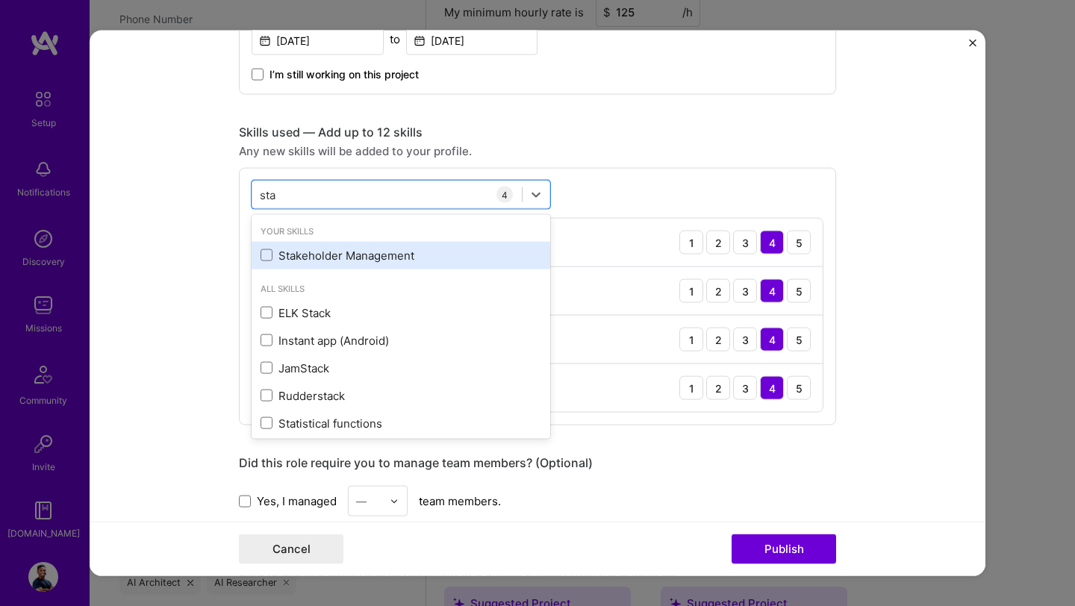
click at [278, 257] on div "Stakeholder Management" at bounding box center [401, 255] width 281 height 16
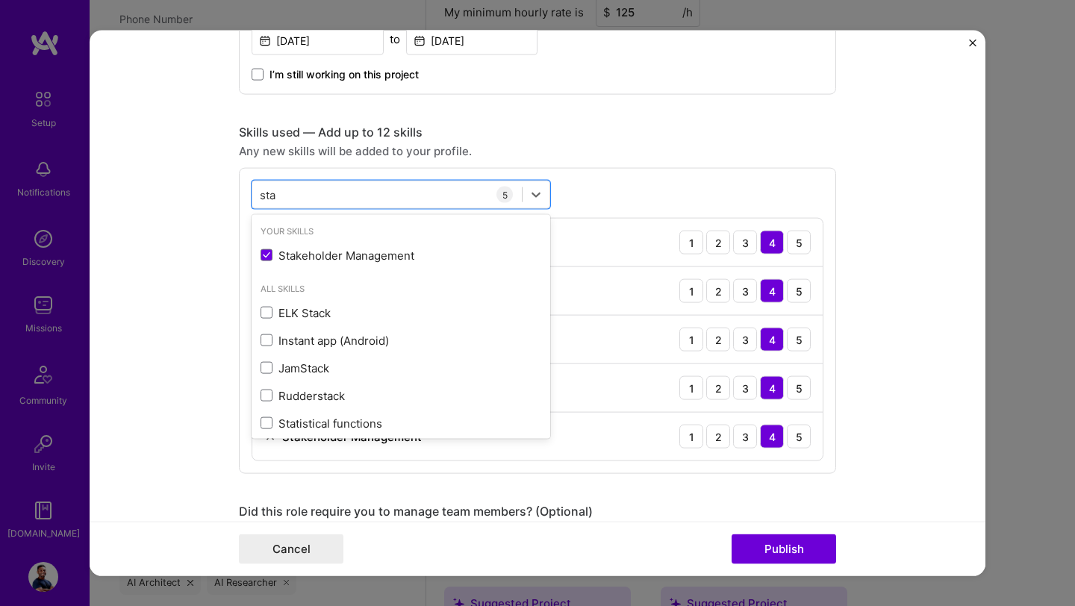
type input "sta"
click at [172, 304] on form "Project title Energy Trading Algorithms Using AI/ML Company Flexa Project indus…" at bounding box center [538, 304] width 896 height 546
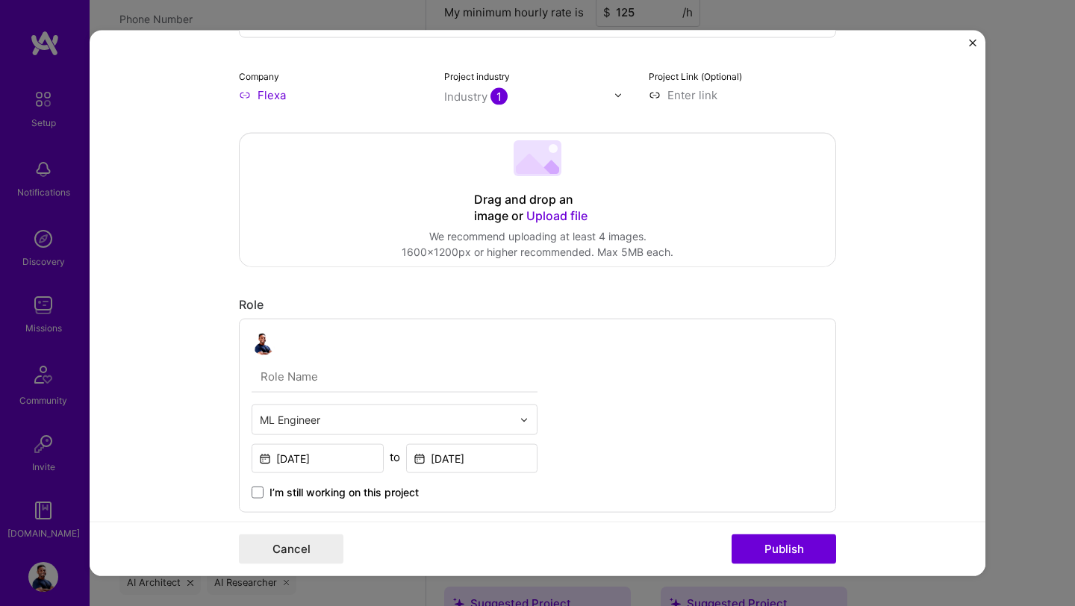
scroll to position [168, 0]
click at [785, 554] on button "Publish" at bounding box center [784, 549] width 105 height 30
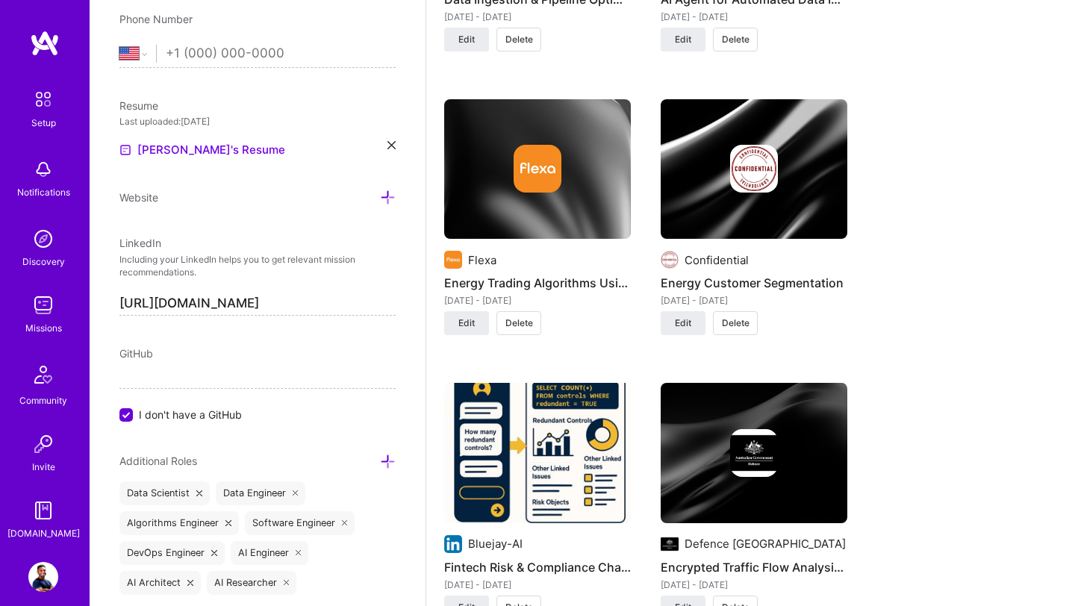
scroll to position [2306, 0]
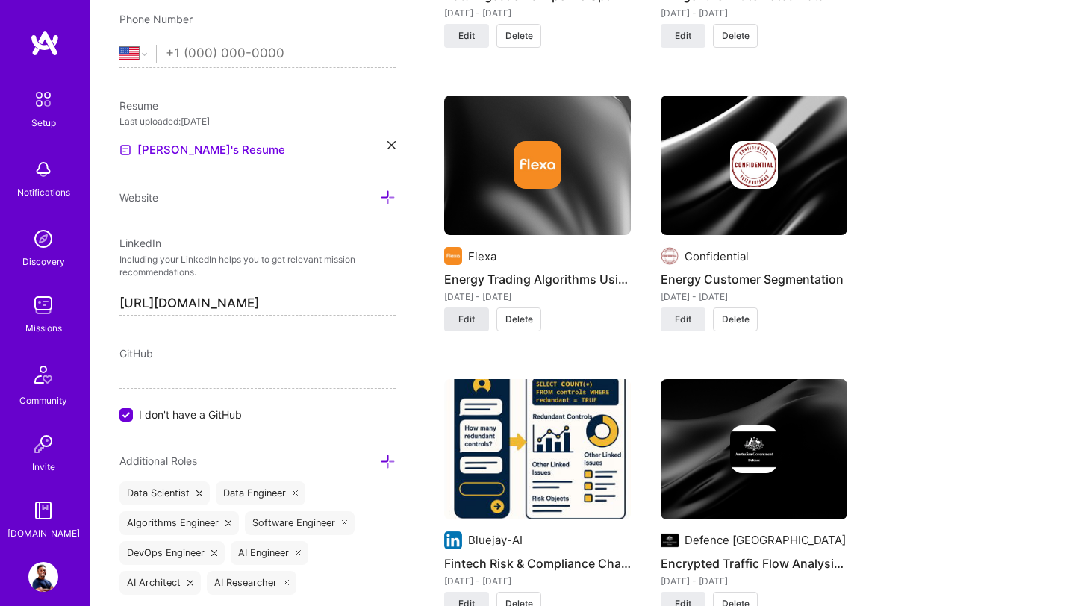
click at [470, 313] on span "Edit" at bounding box center [466, 319] width 16 height 13
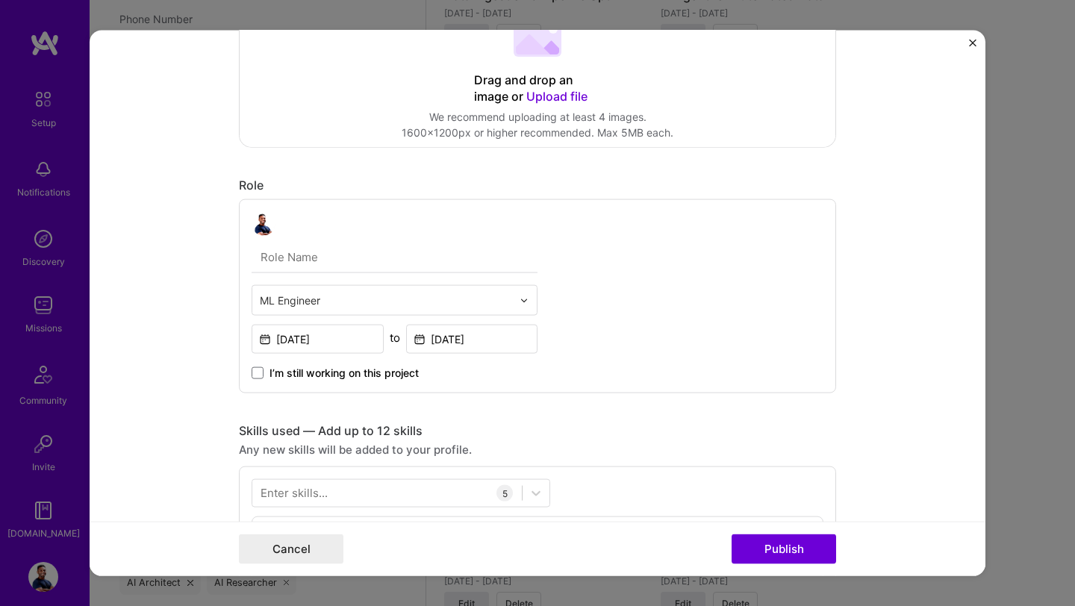
scroll to position [283, 0]
click at [467, 347] on input "[DATE]" at bounding box center [472, 342] width 132 height 29
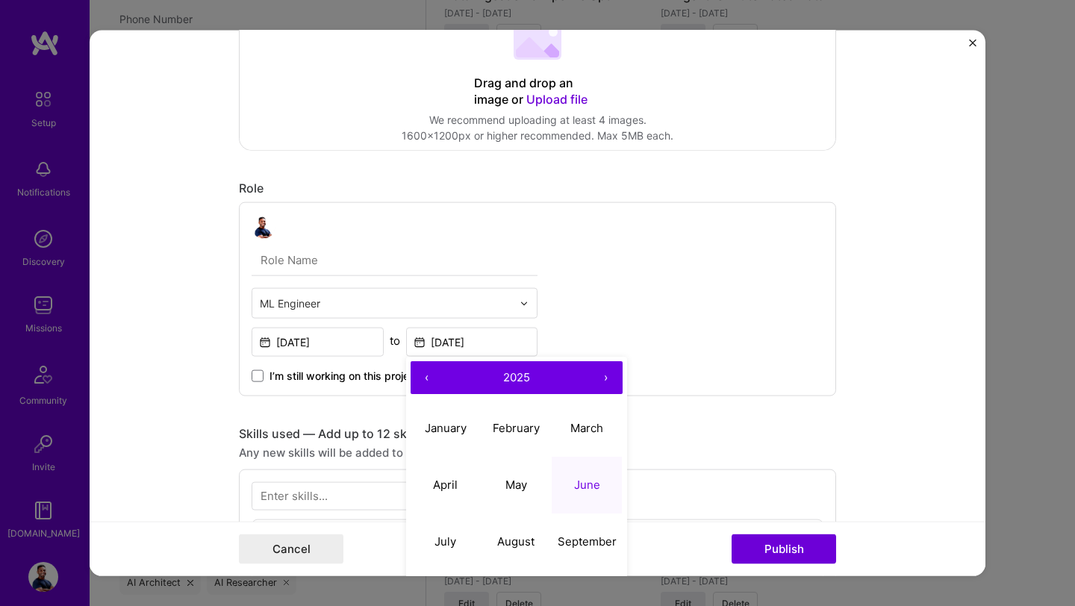
click at [423, 376] on button "‹" at bounding box center [427, 377] width 33 height 33
click at [589, 485] on abbr "June" at bounding box center [587, 484] width 26 height 14
type input "[DATE]"
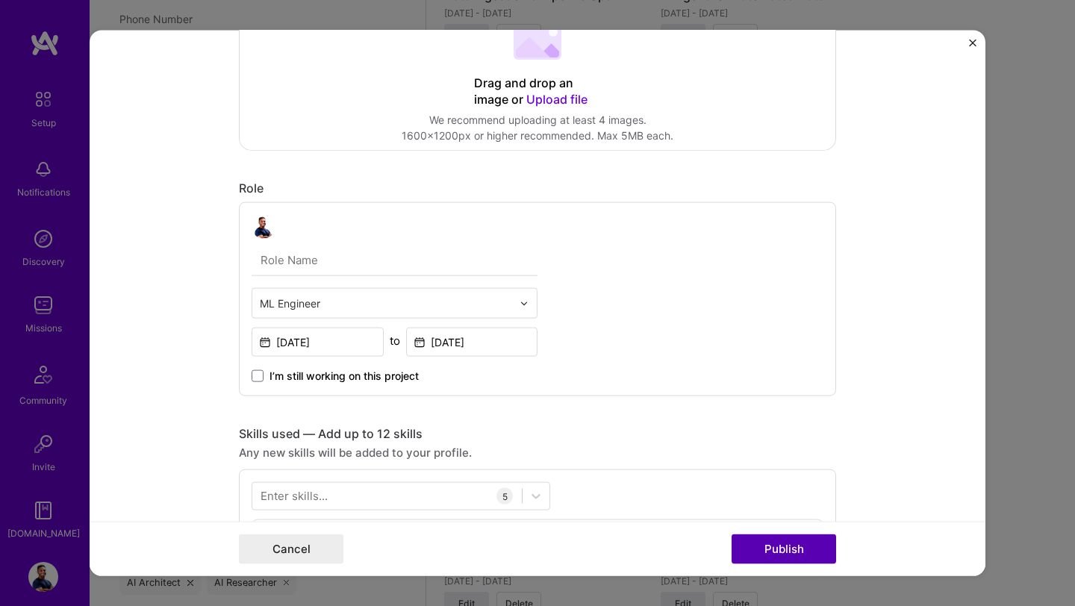
click at [792, 548] on button "Publish" at bounding box center [784, 549] width 105 height 30
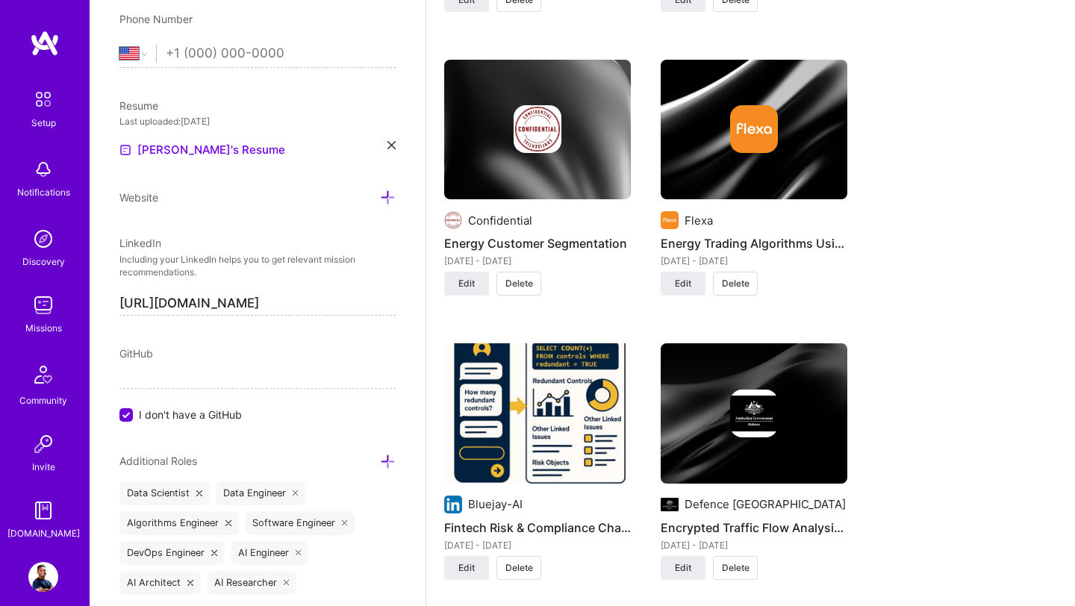
scroll to position [2344, 0]
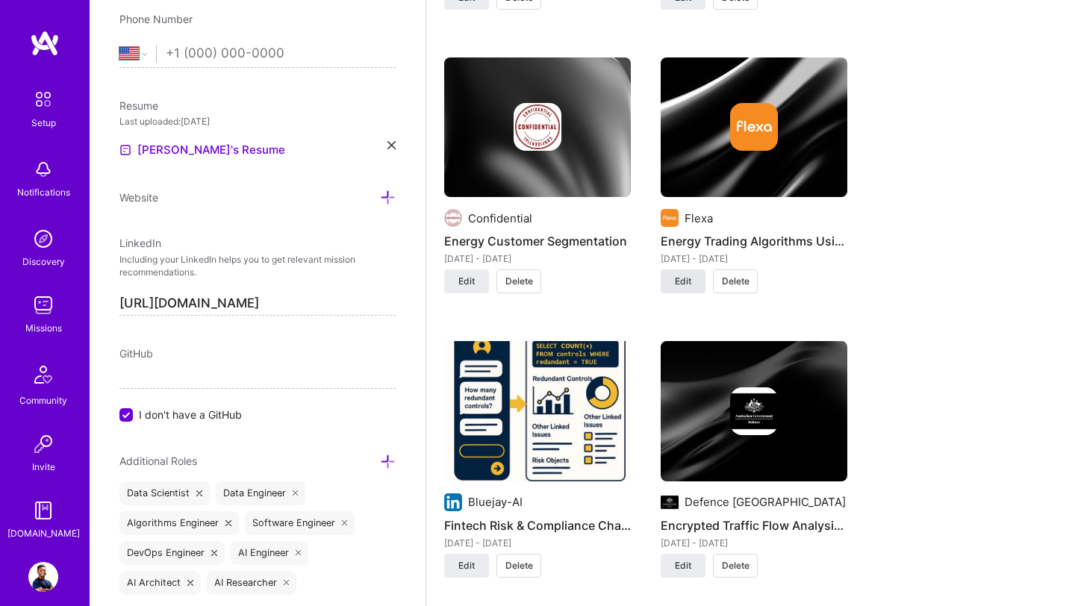
click at [689, 275] on span "Edit" at bounding box center [683, 281] width 16 height 13
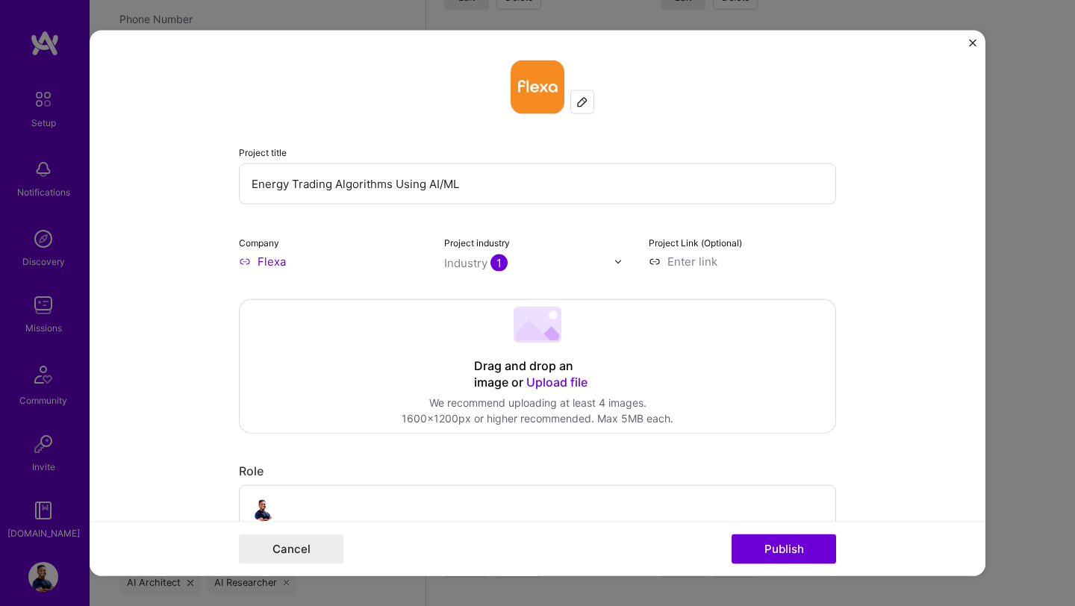
click at [287, 260] on input "Flexa" at bounding box center [332, 262] width 187 height 16
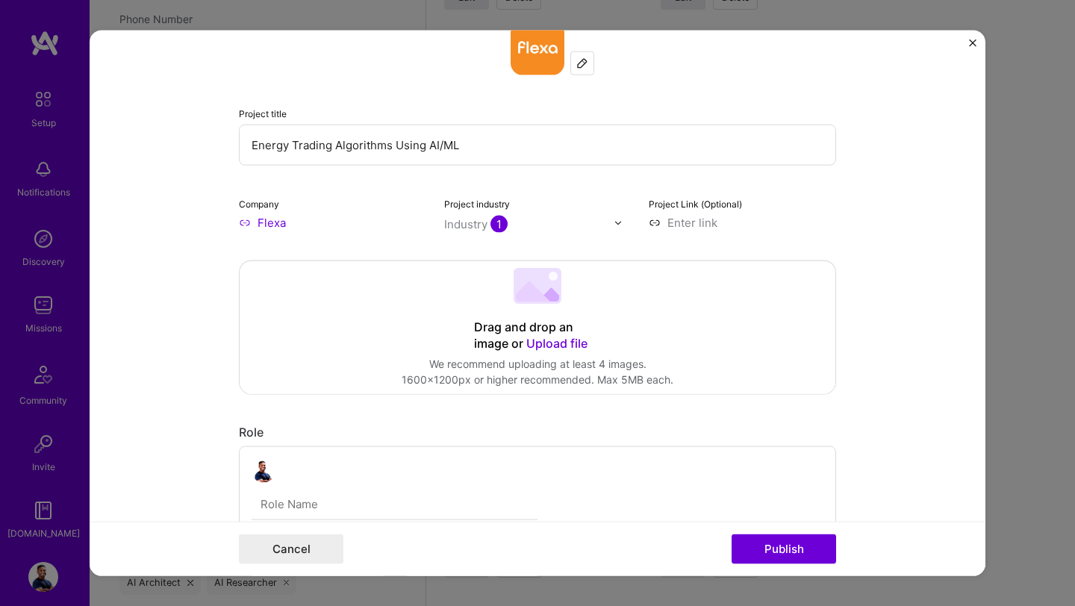
scroll to position [0, 0]
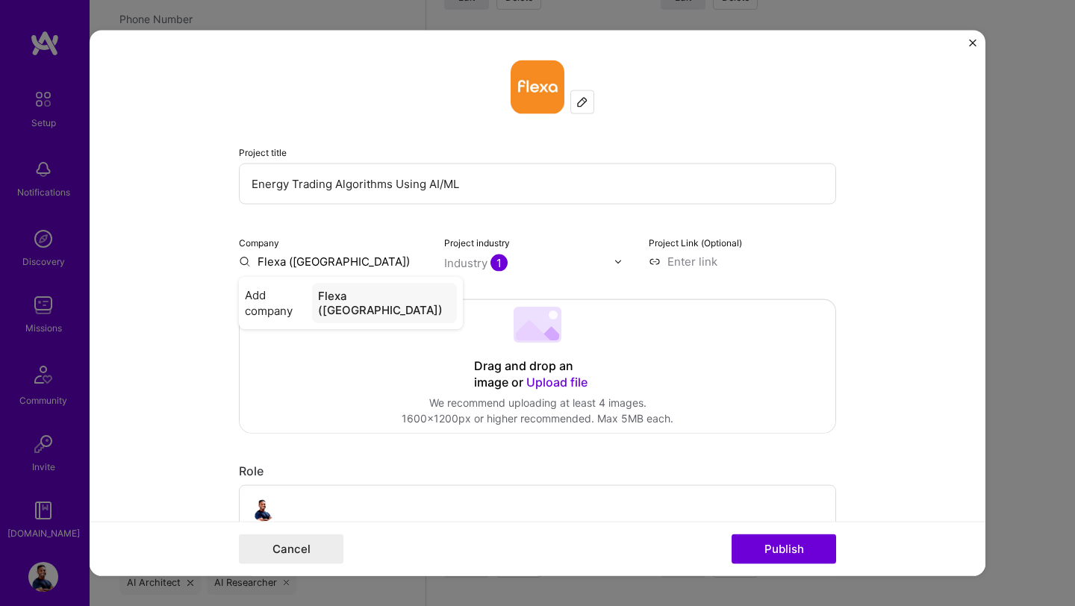
click at [290, 267] on input "Flexa ([GEOGRAPHIC_DATA])" at bounding box center [332, 262] width 187 height 16
type input "Flexa([GEOGRAPHIC_DATA])"
click at [383, 301] on div "Flexa([GEOGRAPHIC_DATA])" at bounding box center [382, 298] width 166 height 26
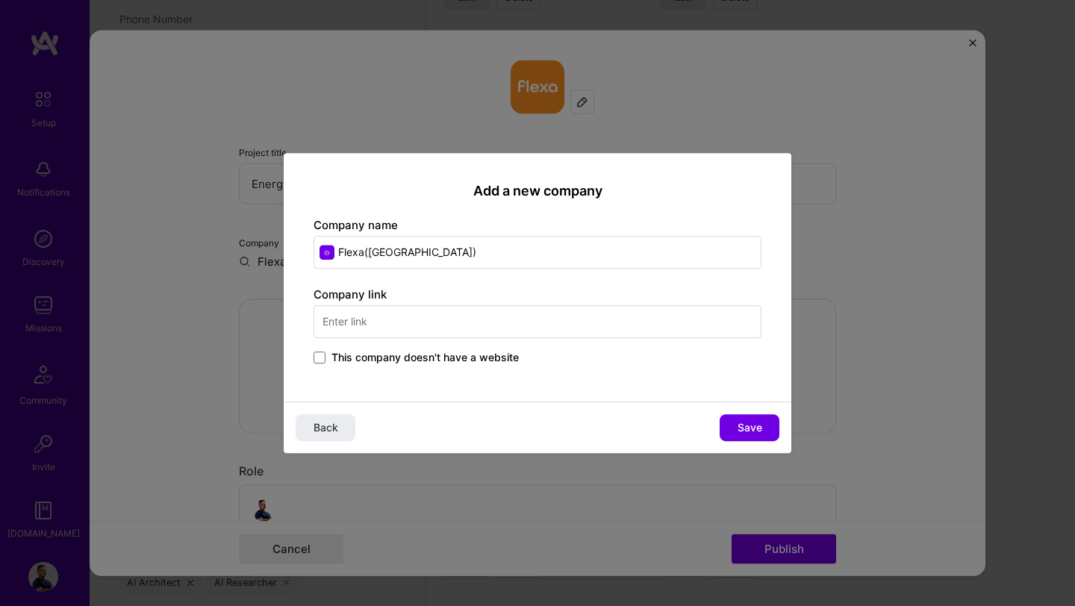
click at [518, 326] on input "text" at bounding box center [538, 321] width 448 height 33
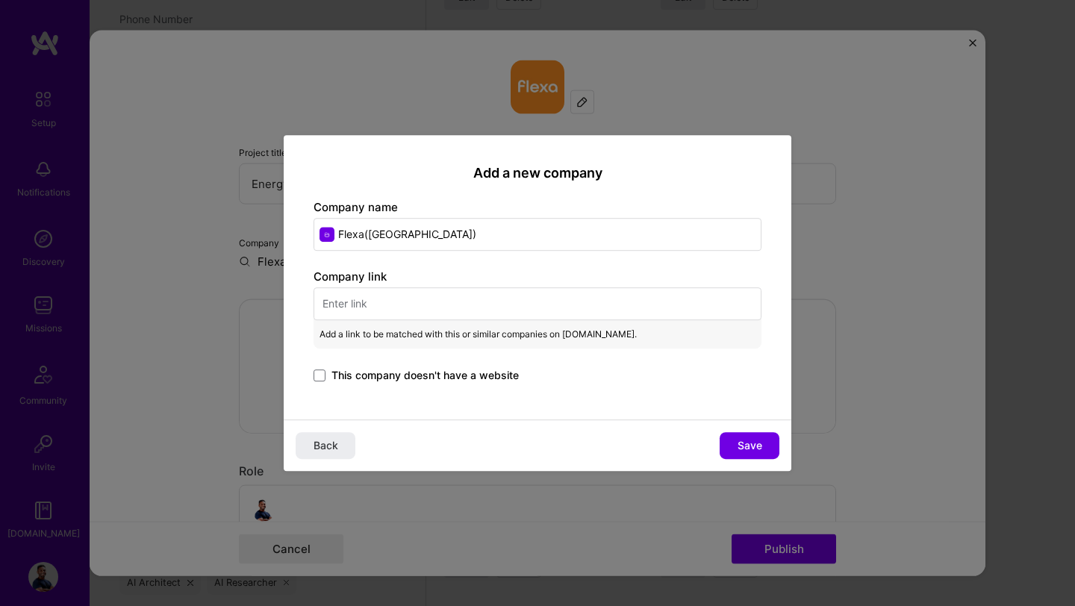
paste input "[URL][DOMAIN_NAME]"
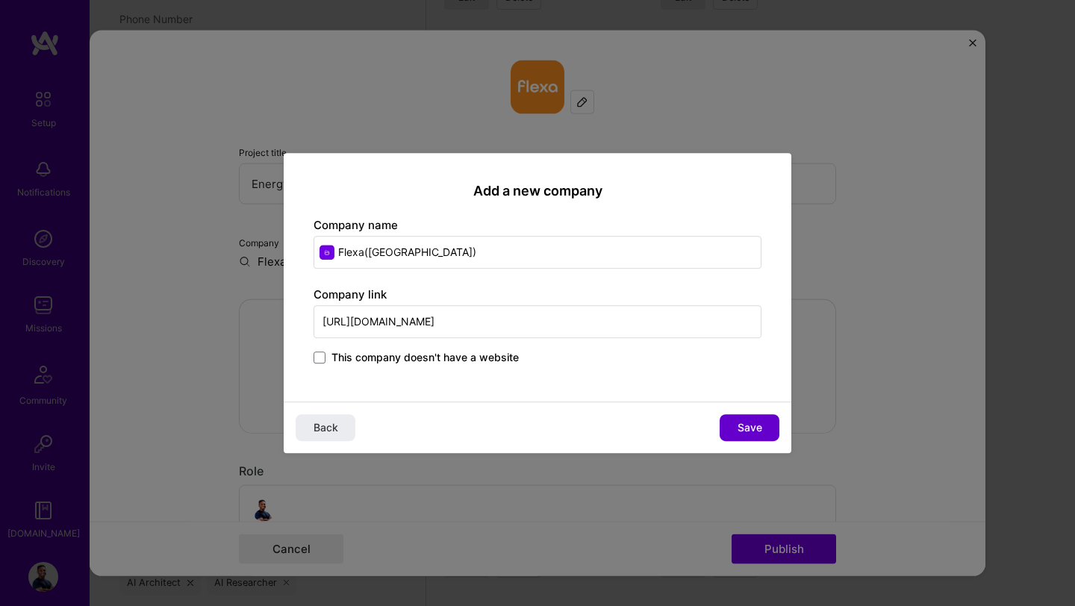
type input "[URL][DOMAIN_NAME]"
click at [741, 429] on span "Save" at bounding box center [750, 427] width 25 height 15
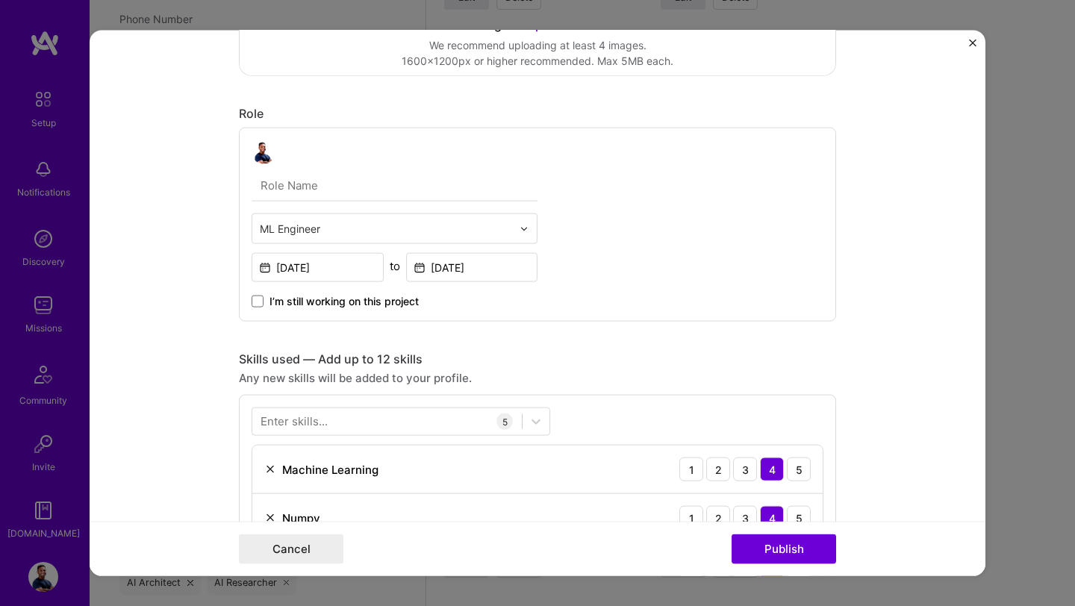
scroll to position [432, 0]
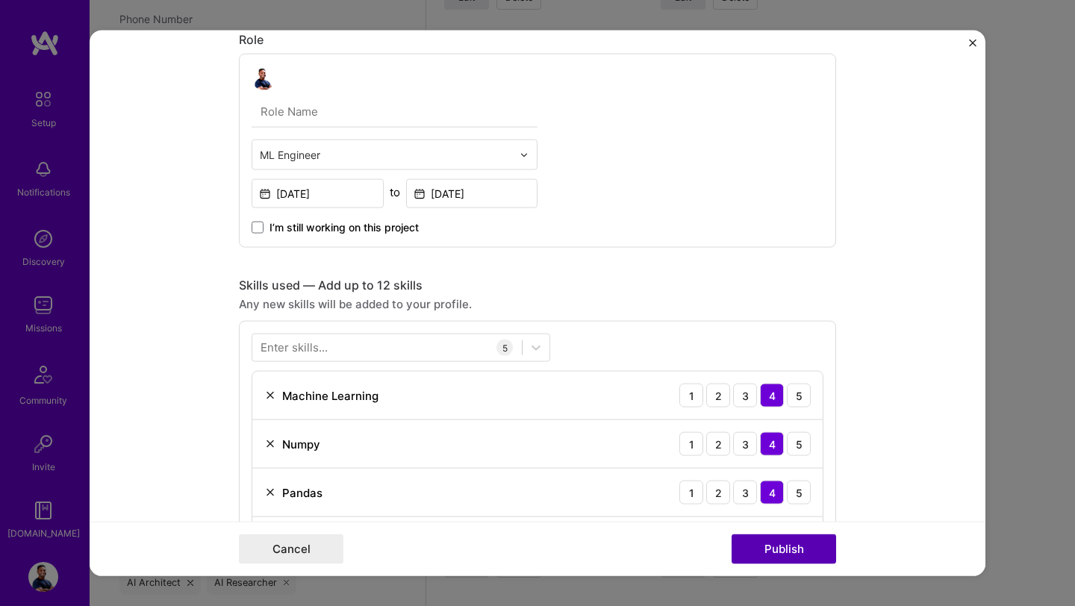
click at [811, 557] on button "Publish" at bounding box center [784, 549] width 105 height 30
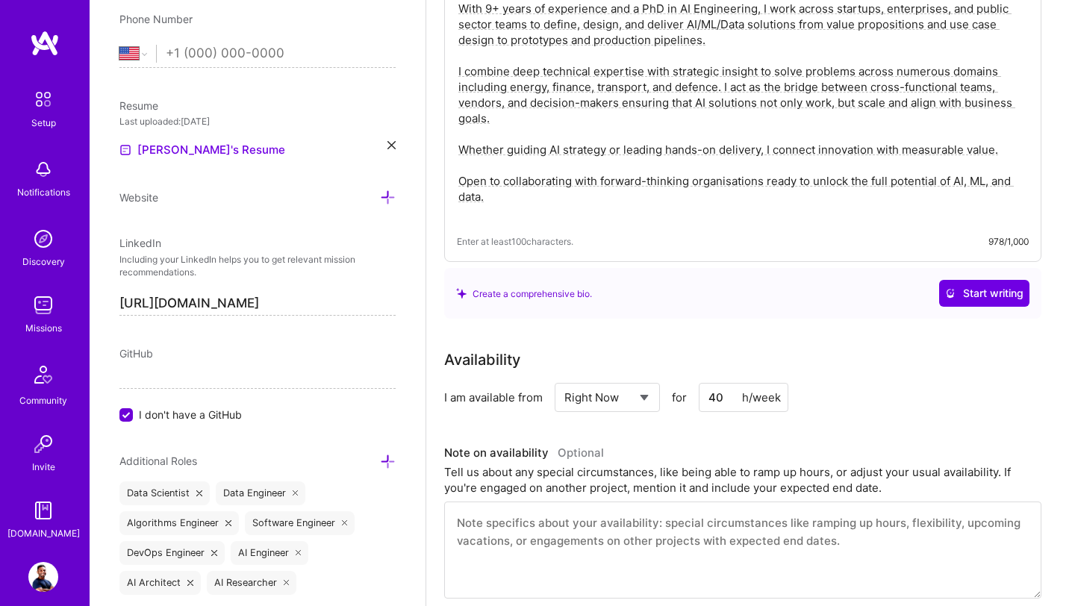
scroll to position [0, 0]
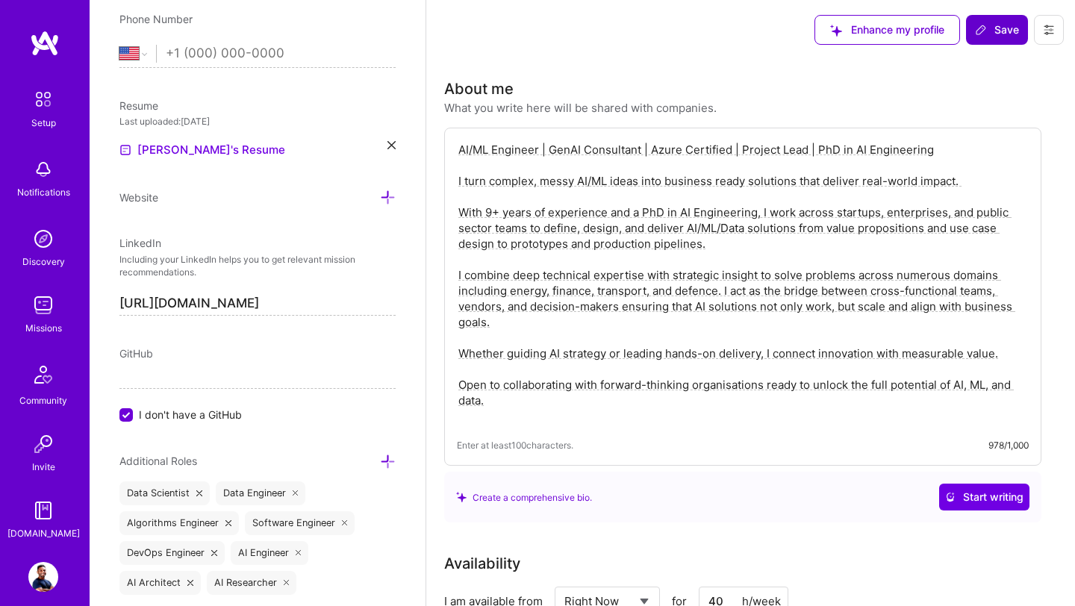
click at [1001, 33] on span "Save" at bounding box center [997, 29] width 44 height 15
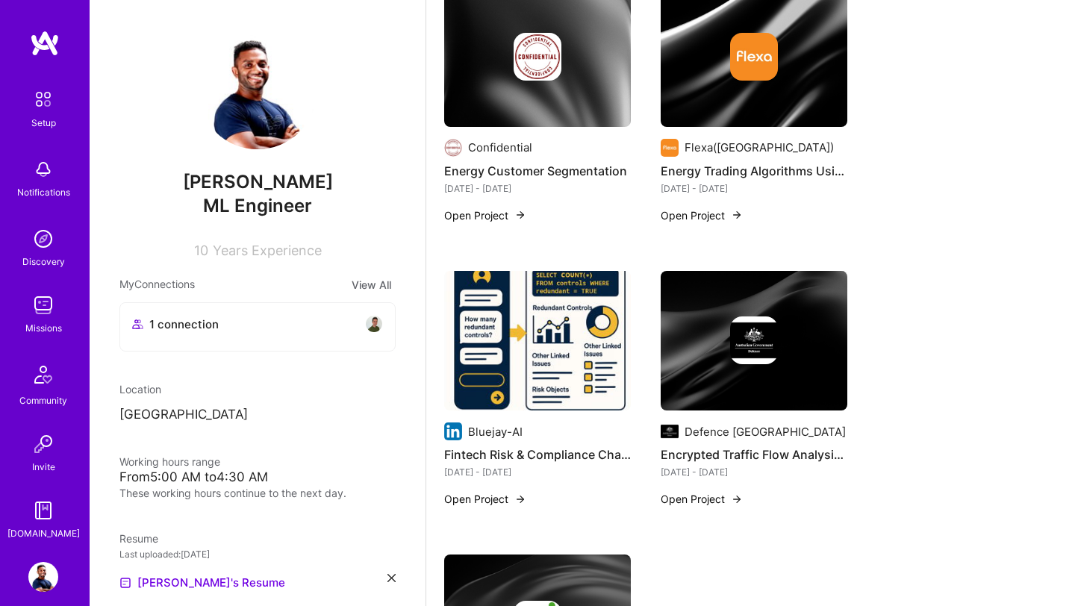
scroll to position [1735, 0]
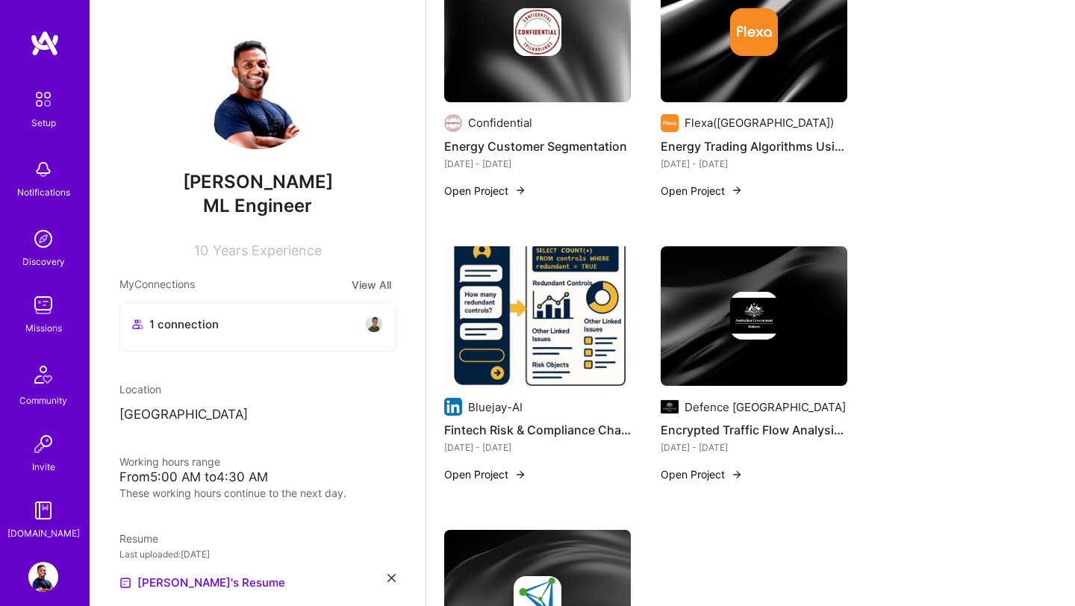
click at [529, 325] on img at bounding box center [537, 316] width 187 height 140
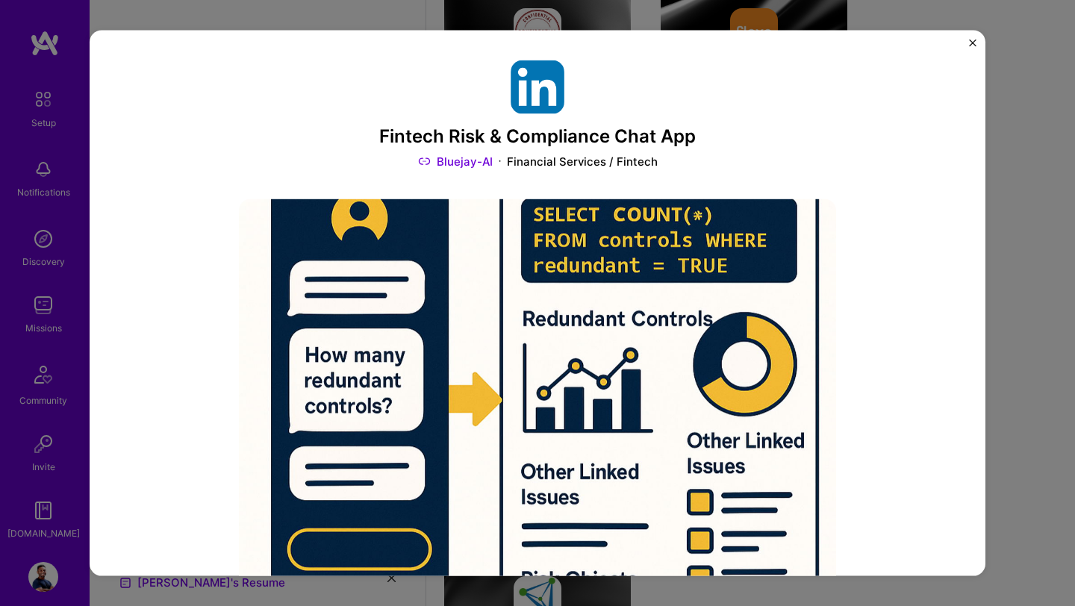
click at [974, 44] on img "Close" at bounding box center [972, 43] width 7 height 7
